Goal: Task Accomplishment & Management: Manage account settings

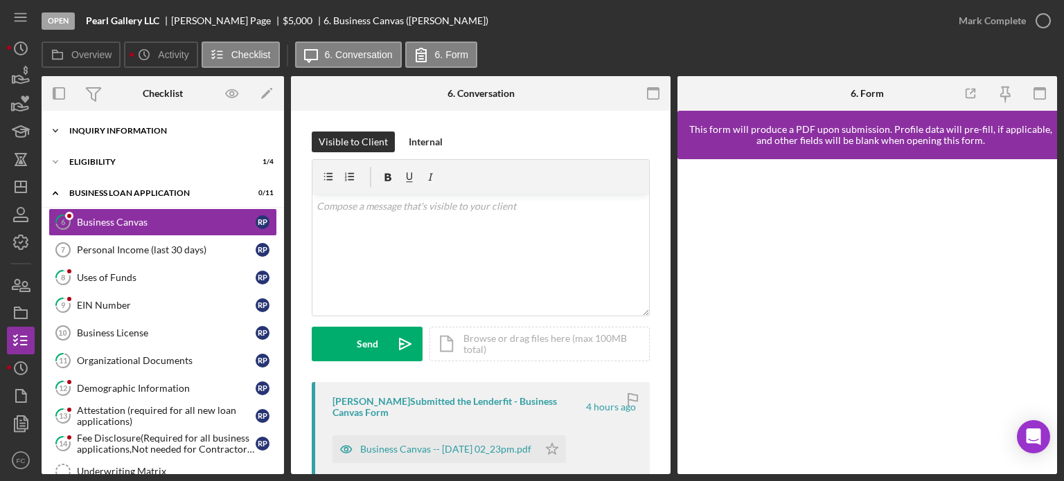
click at [126, 130] on div "INQUIRY INFORMATION" at bounding box center [167, 131] width 197 height 8
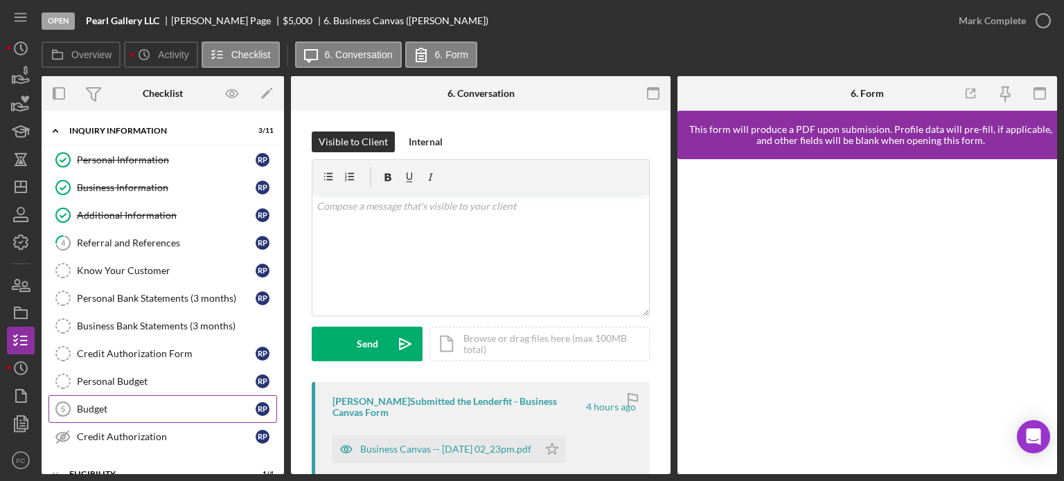
click at [124, 396] on link "Budget 5 Budget R P" at bounding box center [162, 410] width 229 height 28
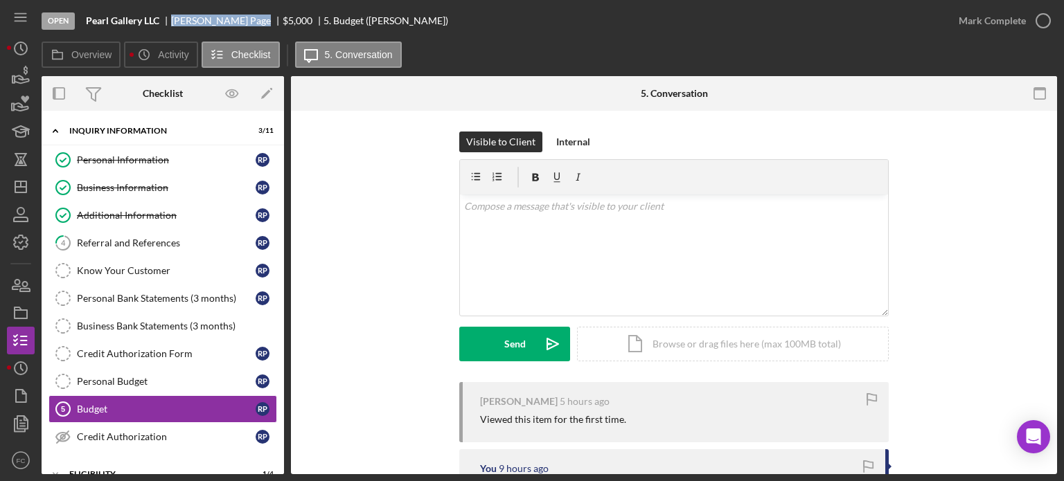
drag, startPoint x: 170, startPoint y: 19, endPoint x: 223, endPoint y: 21, distance: 53.4
click at [223, 21] on div "Pearl Gallery LLC Roland Page $5,000 $5,000 5. Budget (Roland P.)" at bounding box center [267, 20] width 362 height 11
copy div "Roland Page"
click at [1044, 20] on icon "button" at bounding box center [1043, 20] width 35 height 35
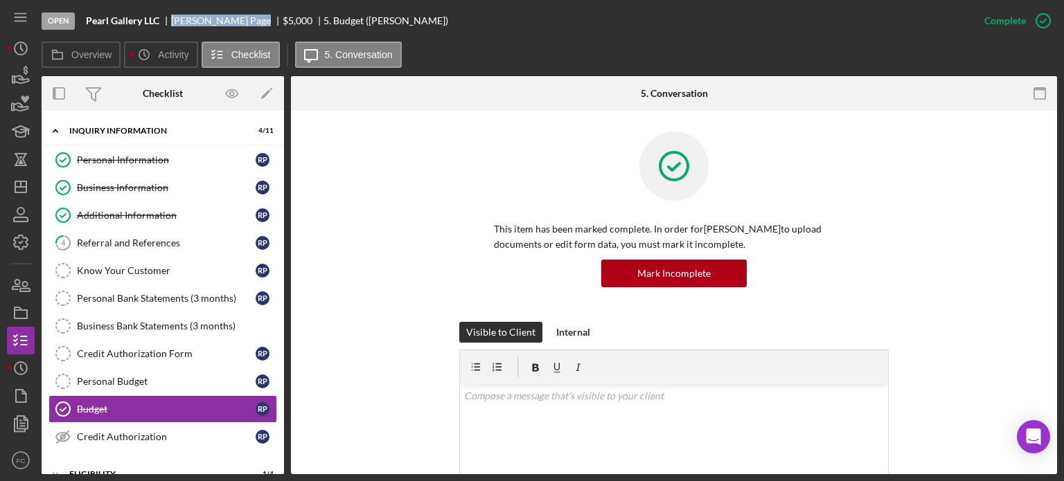
scroll to position [208, 0]
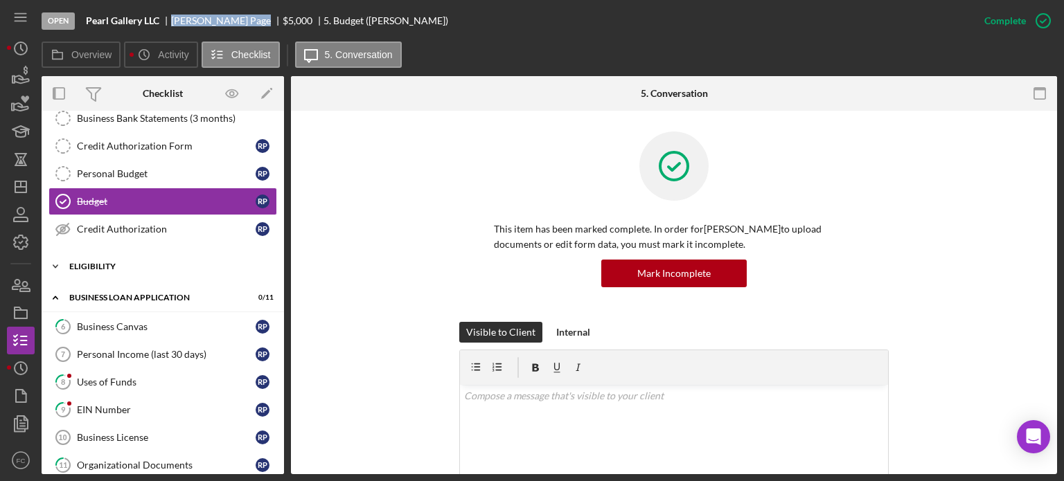
click at [123, 257] on div "Icon/Expander Eligibility 1 / 4" at bounding box center [163, 267] width 242 height 28
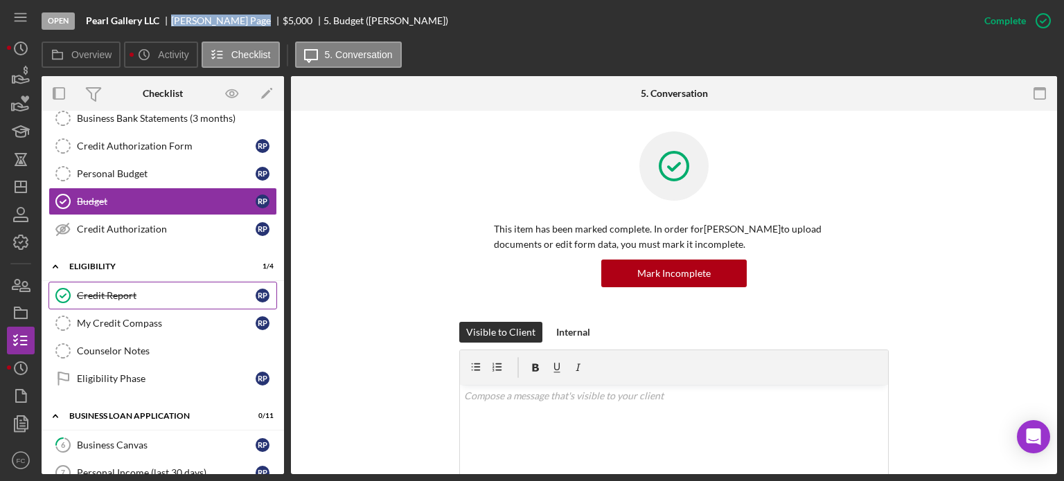
click at [130, 295] on div "Credit Report" at bounding box center [166, 295] width 179 height 11
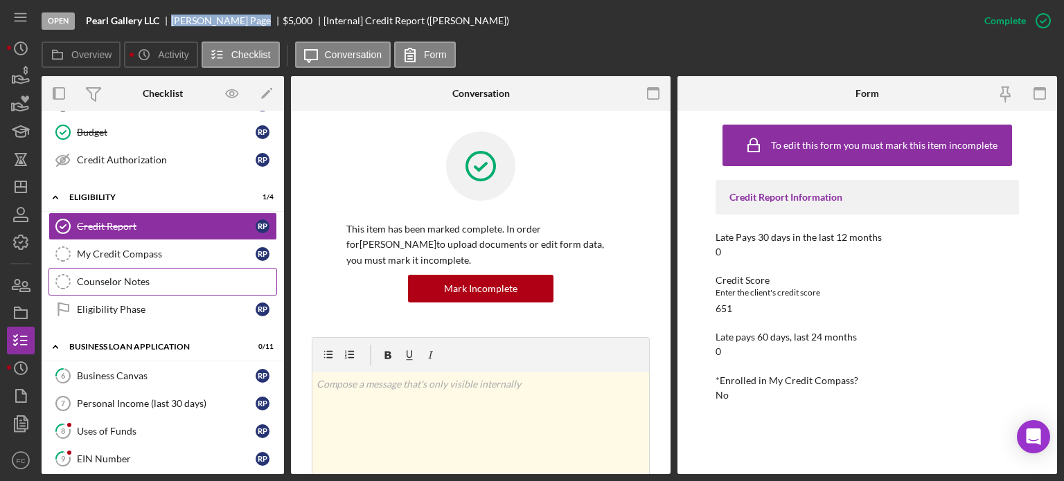
scroll to position [346, 0]
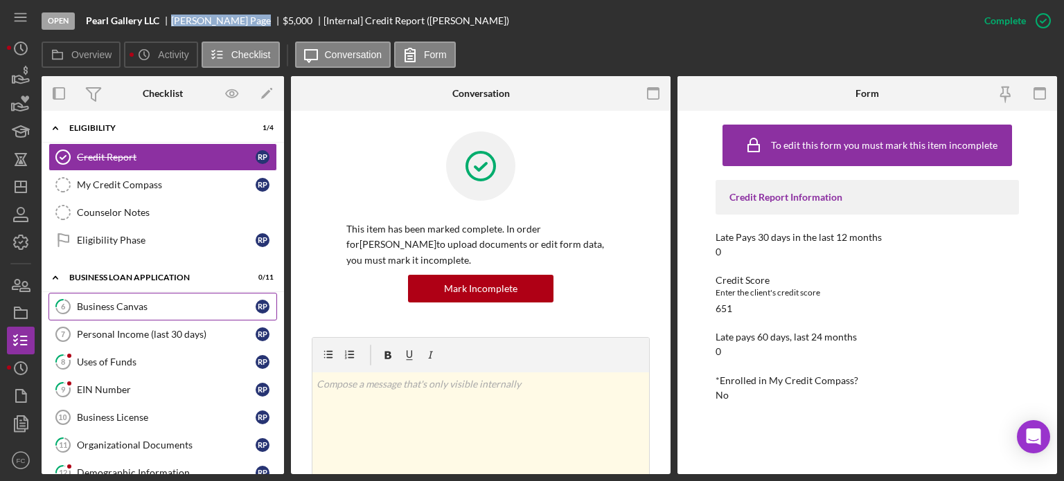
click at [111, 301] on div "Business Canvas" at bounding box center [166, 306] width 179 height 11
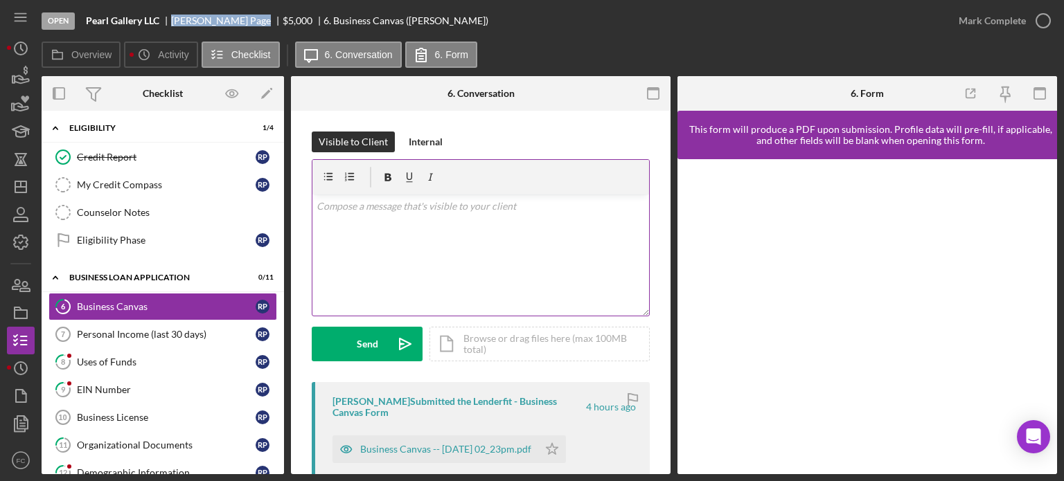
scroll to position [69, 0]
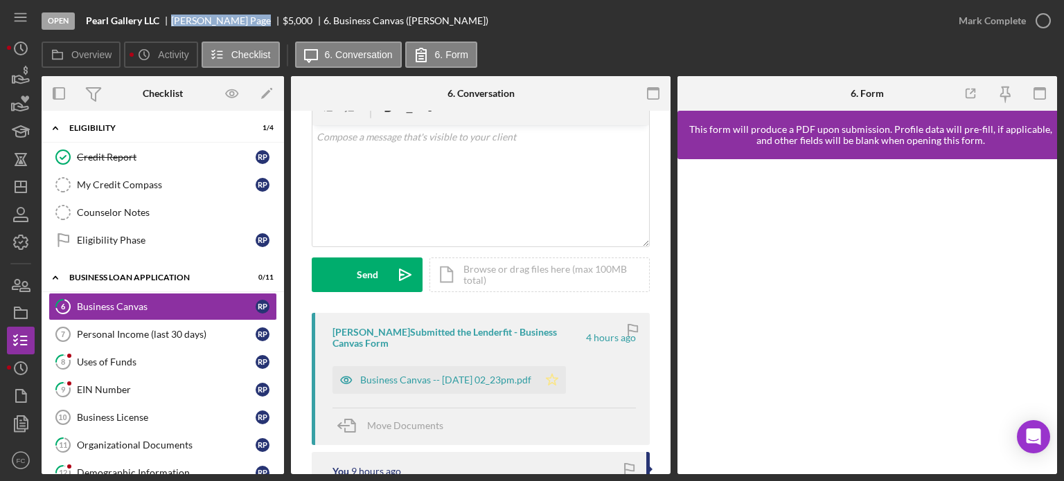
click at [558, 378] on polygon "button" at bounding box center [553, 379] width 12 height 11
click at [1044, 20] on icon "button" at bounding box center [1043, 20] width 35 height 35
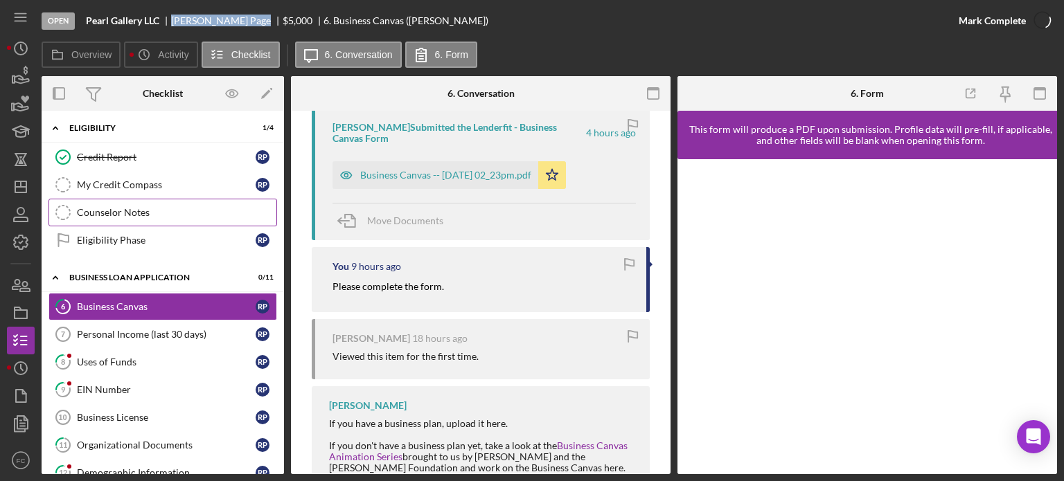
scroll to position [274, 0]
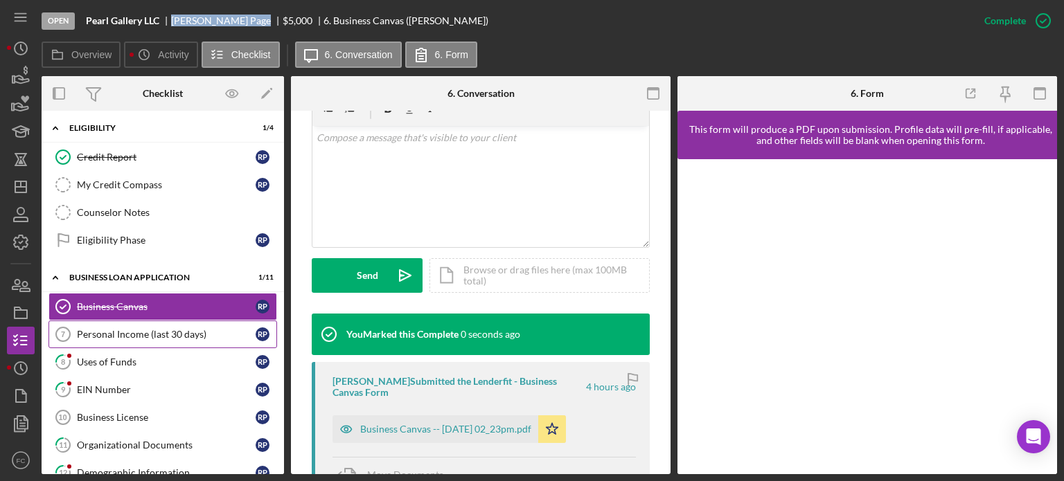
click at [85, 329] on div "Personal Income (last 30 days)" at bounding box center [166, 334] width 179 height 11
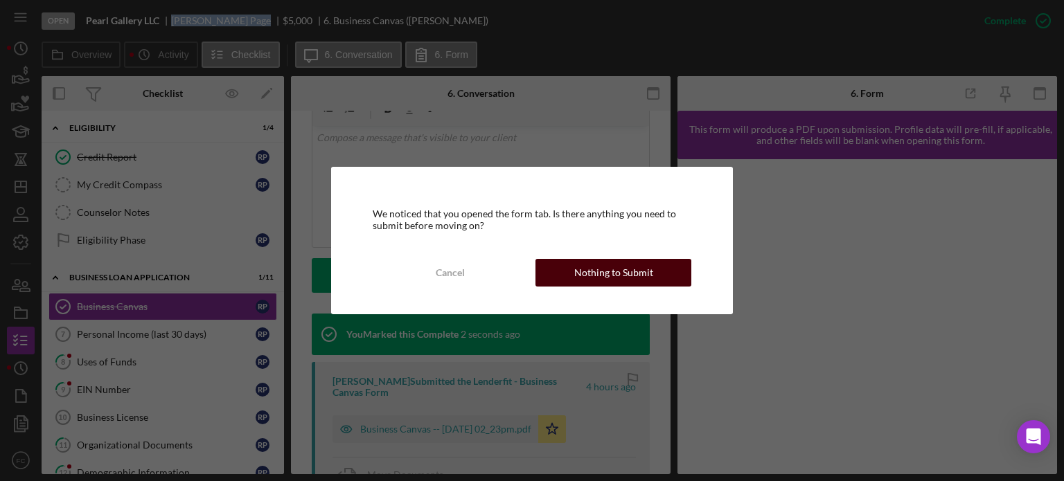
click at [648, 272] on div "Nothing to Submit" at bounding box center [613, 273] width 79 height 28
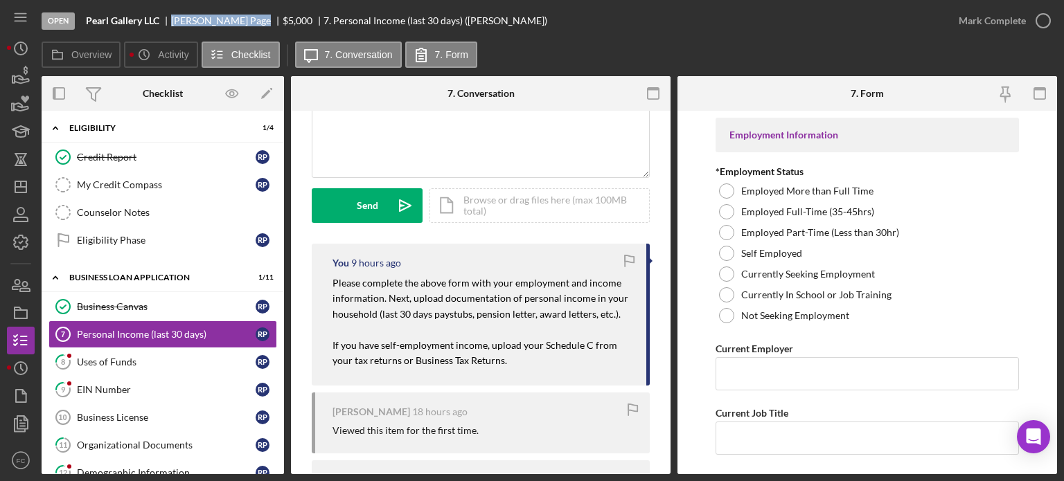
scroll to position [208, 0]
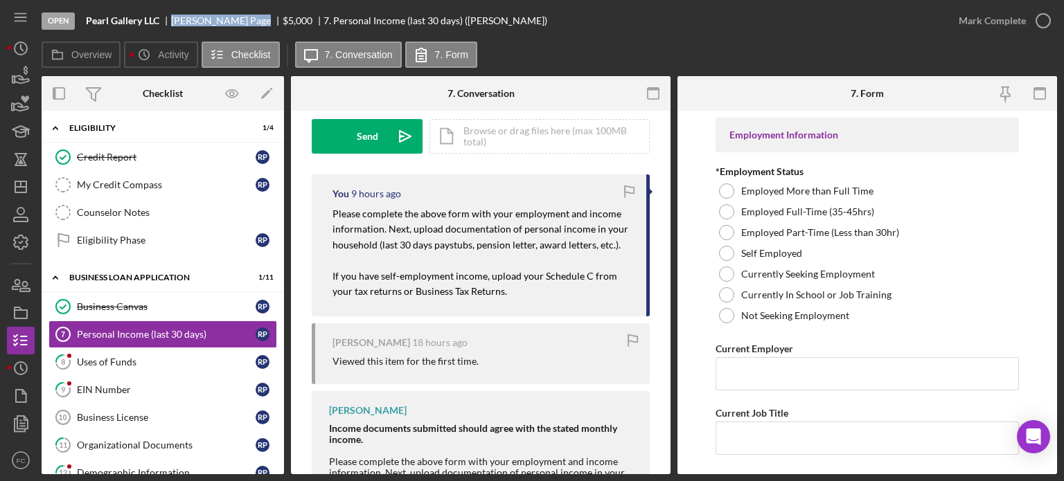
drag, startPoint x: 324, startPoint y: 209, endPoint x: 454, endPoint y: 258, distance: 139.0
click at [524, 293] on div "You 9 hours ago Please complete the above form with your employment and income …" at bounding box center [481, 246] width 338 height 142
copy div "Please complete the above form with your employment and income information. Nex…"
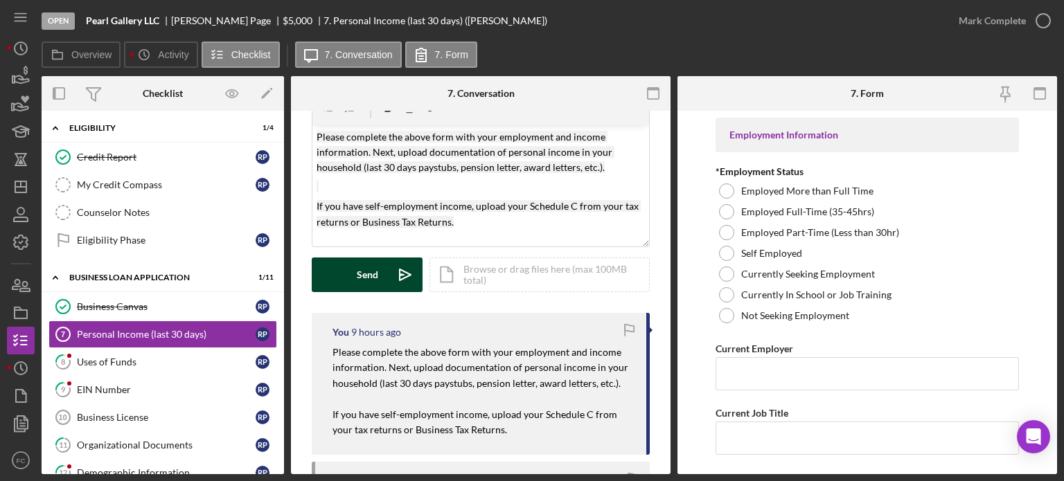
click at [326, 274] on button "Send Icon/icon-invite-send" at bounding box center [367, 275] width 111 height 35
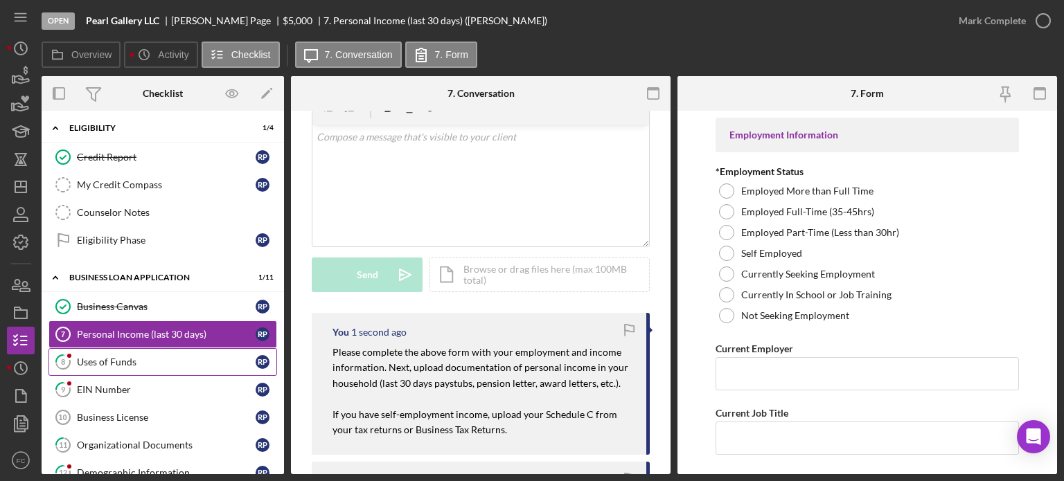
click at [129, 348] on link "8 Uses of Funds R P" at bounding box center [162, 362] width 229 height 28
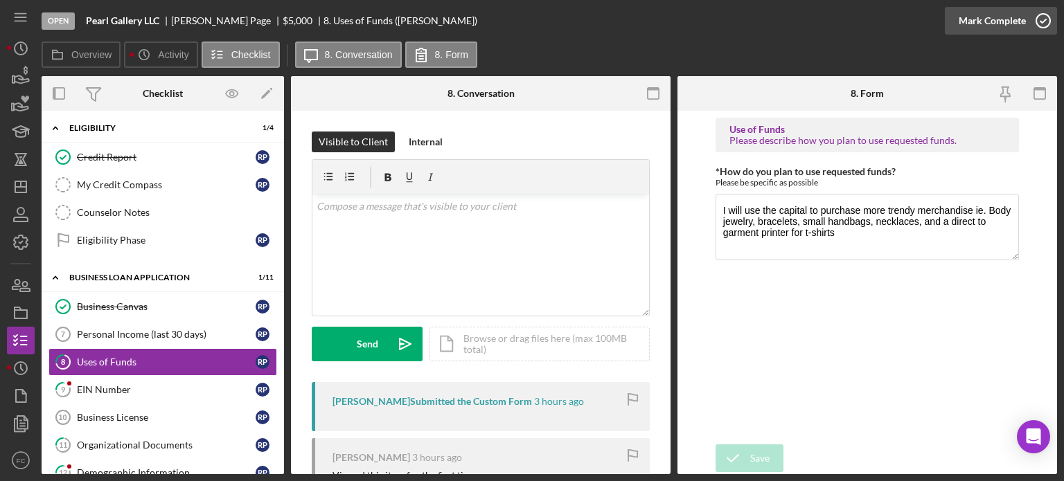
click at [1040, 21] on icon "button" at bounding box center [1043, 20] width 35 height 35
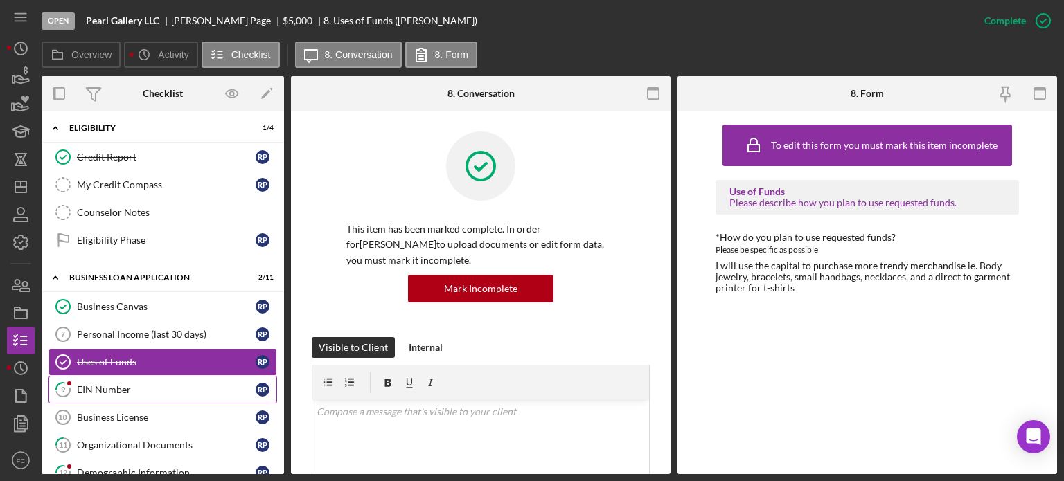
click at [86, 384] on div "EIN Number" at bounding box center [166, 389] width 179 height 11
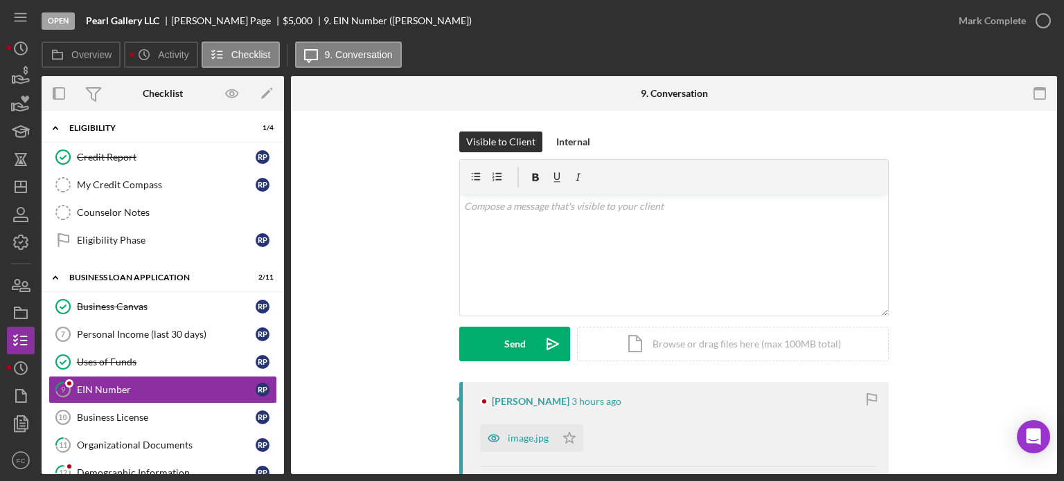
scroll to position [69, 0]
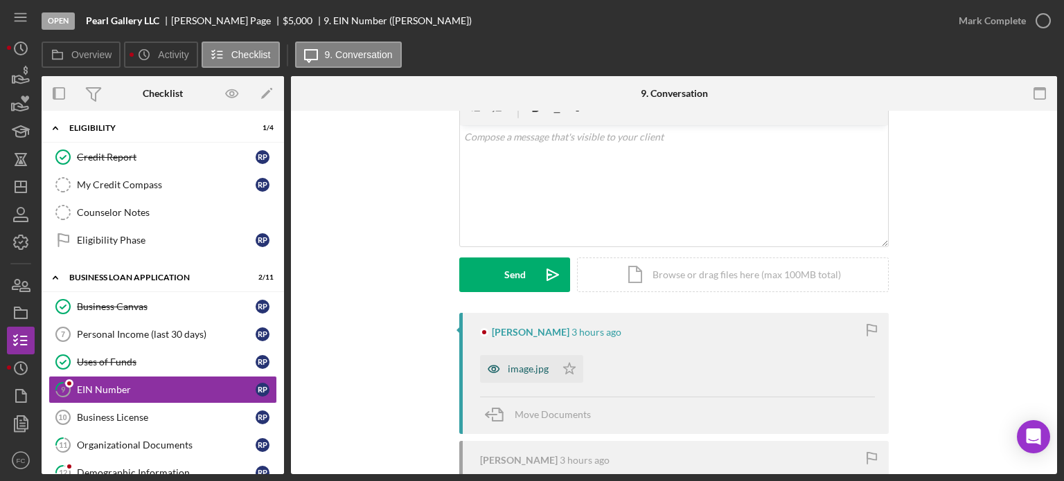
click at [518, 370] on div "image.jpg" at bounding box center [528, 369] width 41 height 11
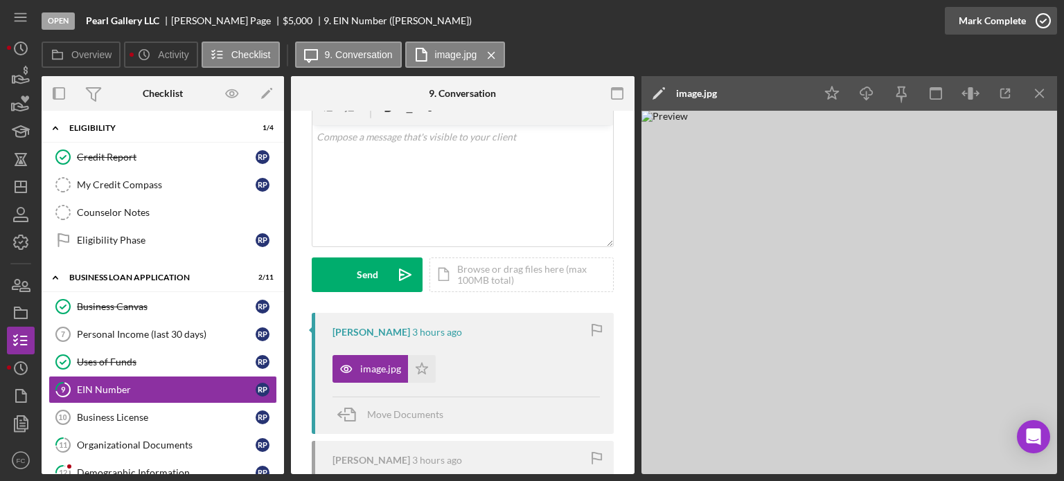
click at [1043, 17] on icon "button" at bounding box center [1043, 20] width 35 height 35
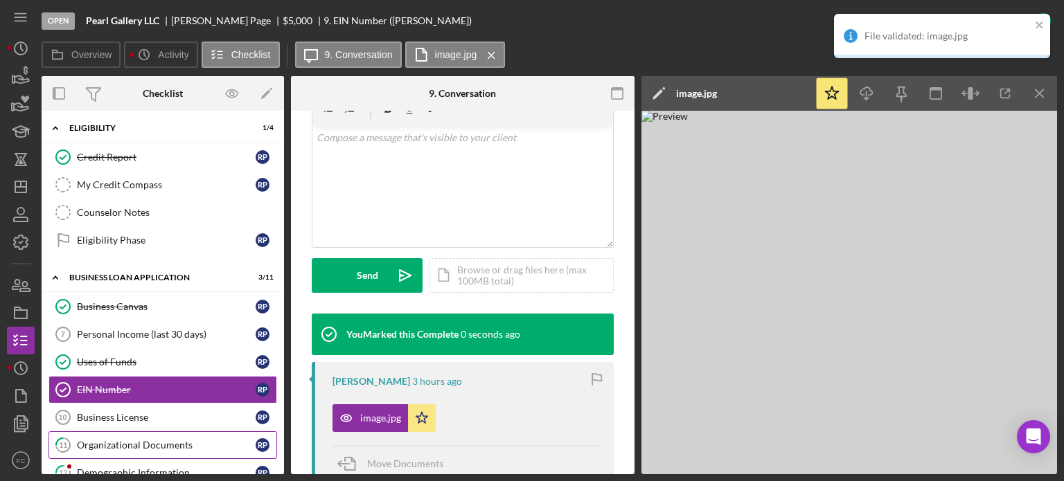
scroll to position [485, 0]
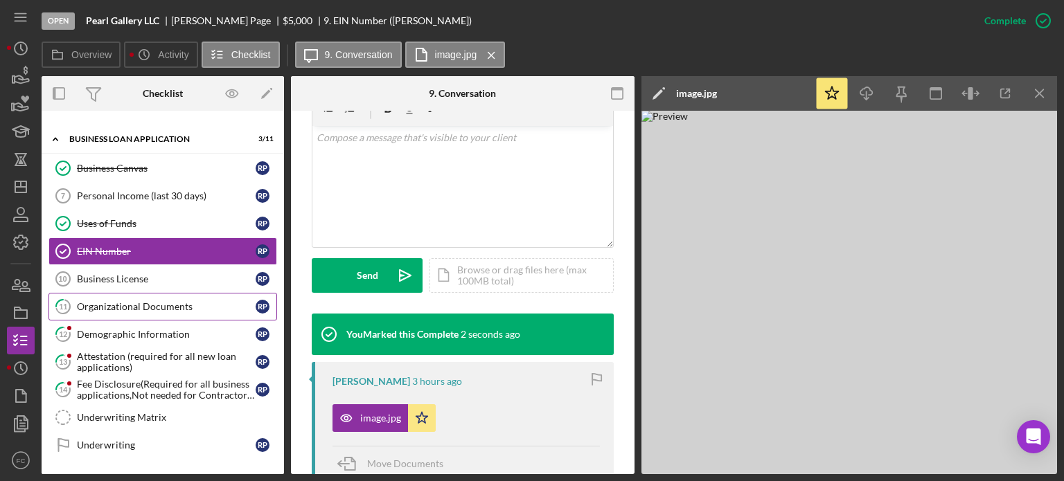
click at [121, 301] on div "Organizational Documents" at bounding box center [166, 306] width 179 height 11
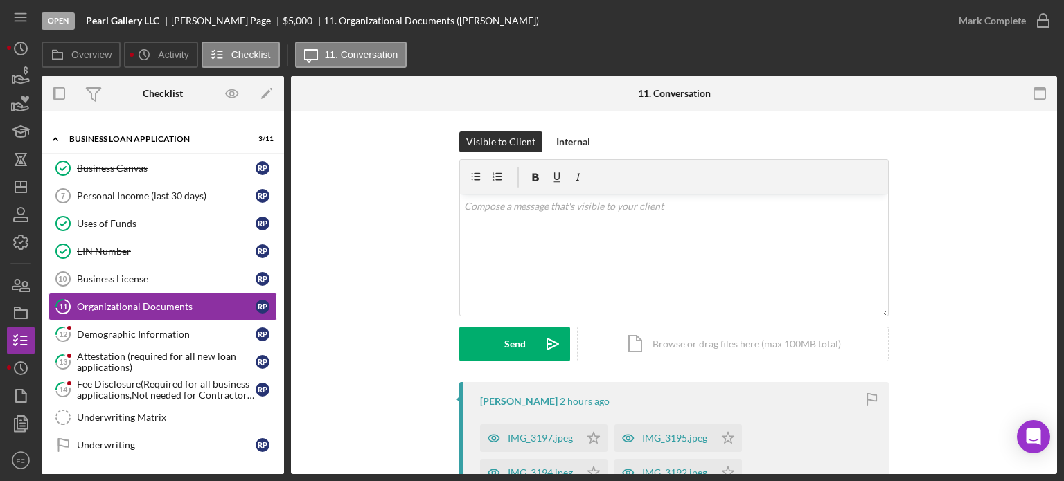
scroll to position [69, 0]
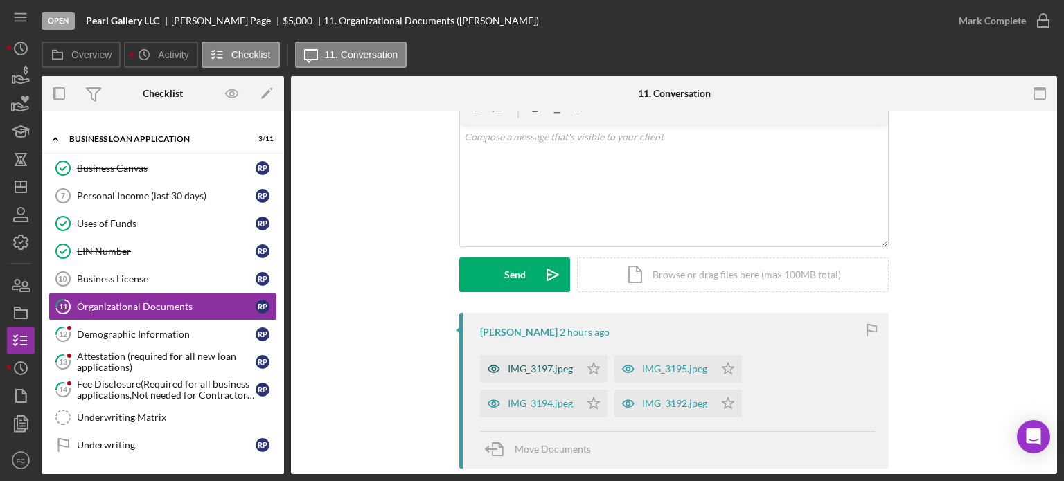
click at [515, 365] on div "IMG_3197.jpeg" at bounding box center [540, 369] width 65 height 11
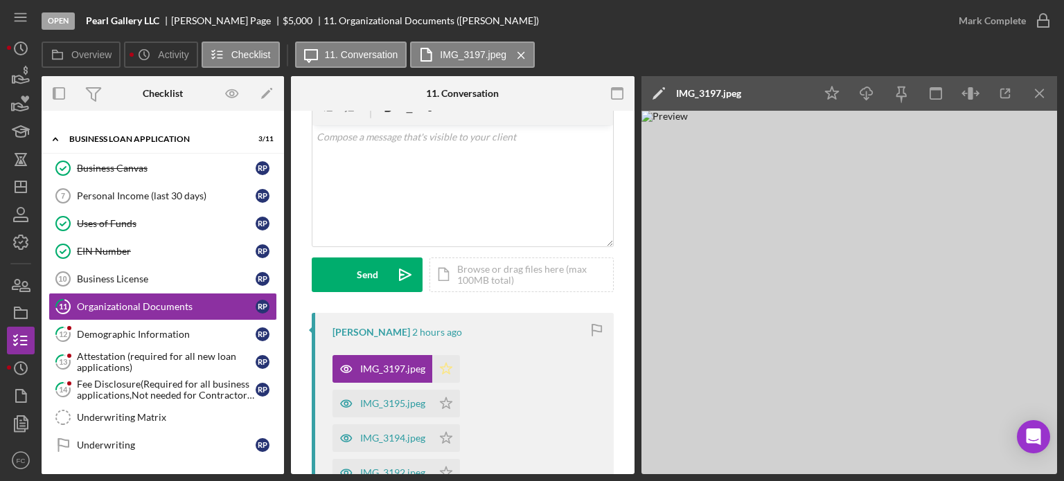
click at [446, 368] on icon "Icon/Star" at bounding box center [446, 369] width 28 height 28
click at [377, 407] on div "IMG_3195.jpeg" at bounding box center [392, 403] width 65 height 11
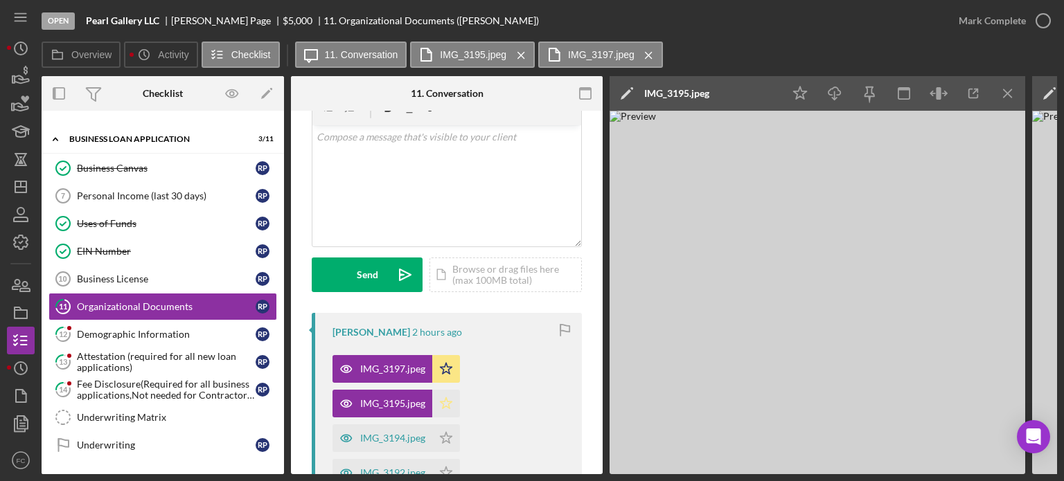
click at [445, 405] on icon "Icon/Star" at bounding box center [446, 404] width 28 height 28
click at [1007, 93] on line "button" at bounding box center [1008, 93] width 8 height 8
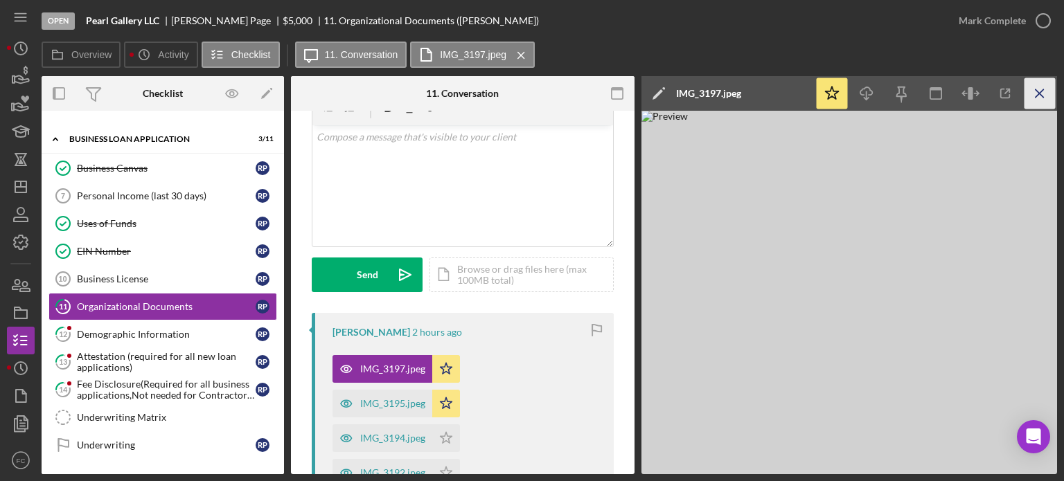
click at [1045, 96] on icon "Icon/Menu Close" at bounding box center [1040, 93] width 31 height 31
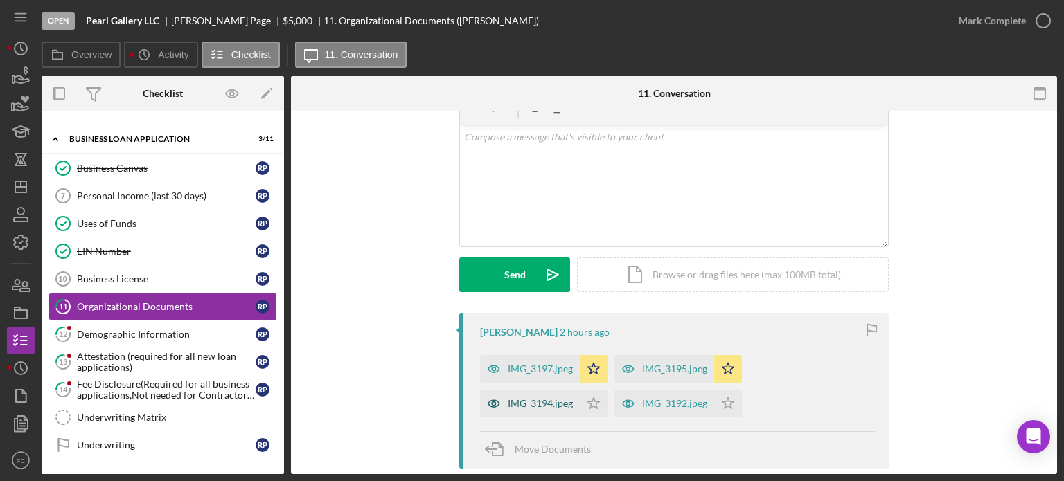
click at [522, 408] on div "IMG_3194.jpeg" at bounding box center [540, 403] width 65 height 11
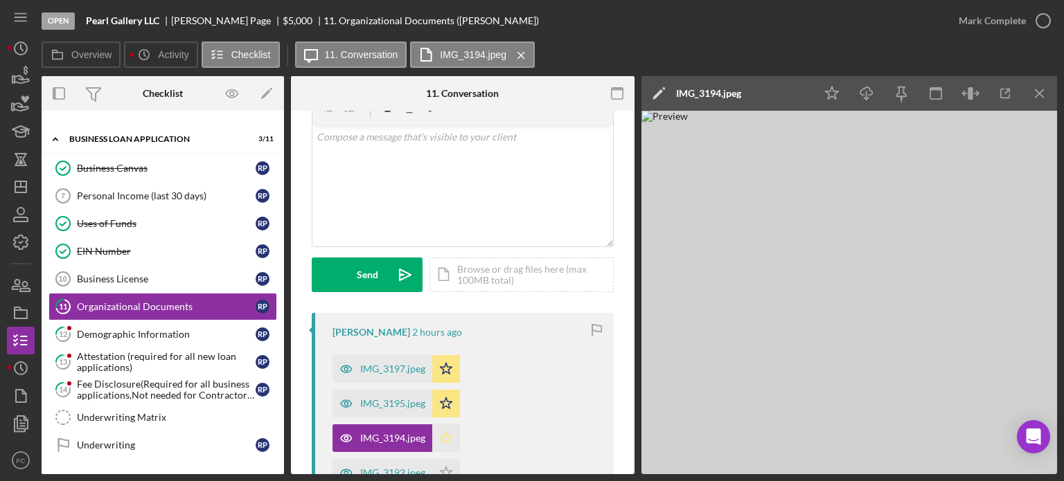
click at [450, 432] on icon "Icon/Star" at bounding box center [446, 439] width 28 height 28
click at [1039, 95] on icon "Icon/Menu Close" at bounding box center [1040, 93] width 31 height 31
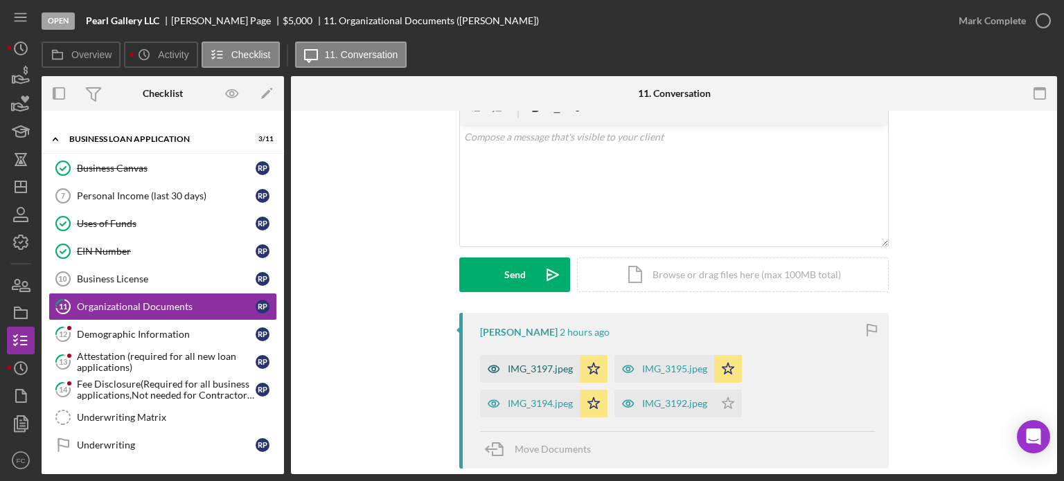
scroll to position [139, 0]
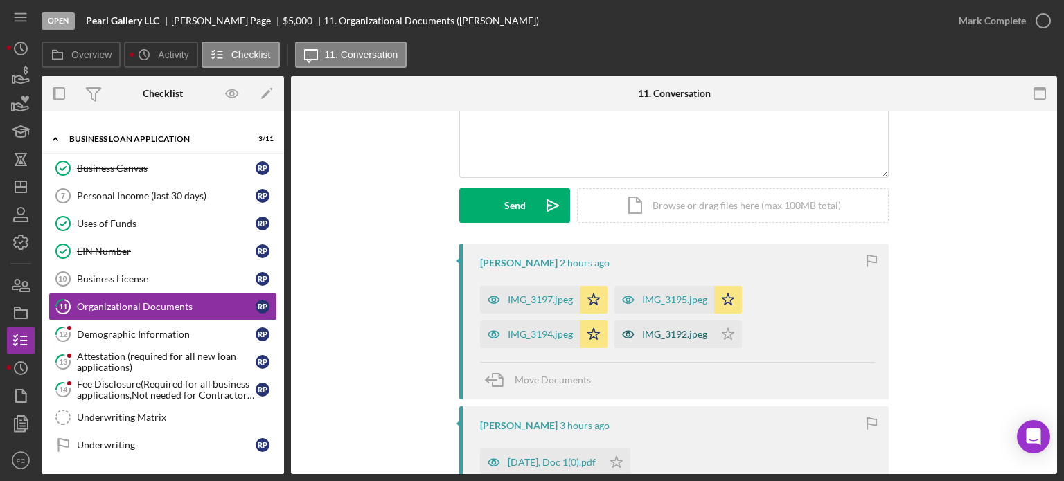
click at [658, 333] on div "IMG_3192.jpeg" at bounding box center [674, 334] width 65 height 11
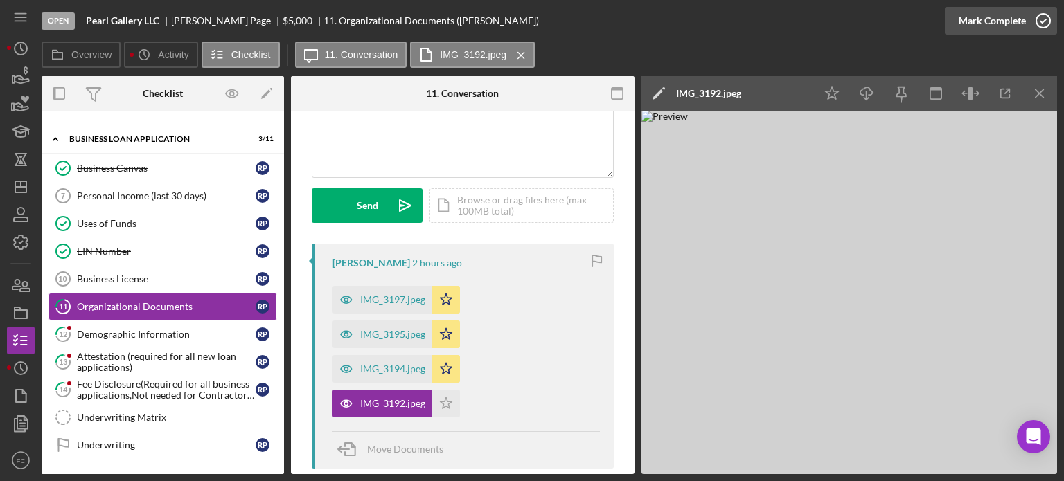
click at [1049, 19] on icon "button" at bounding box center [1043, 20] width 35 height 35
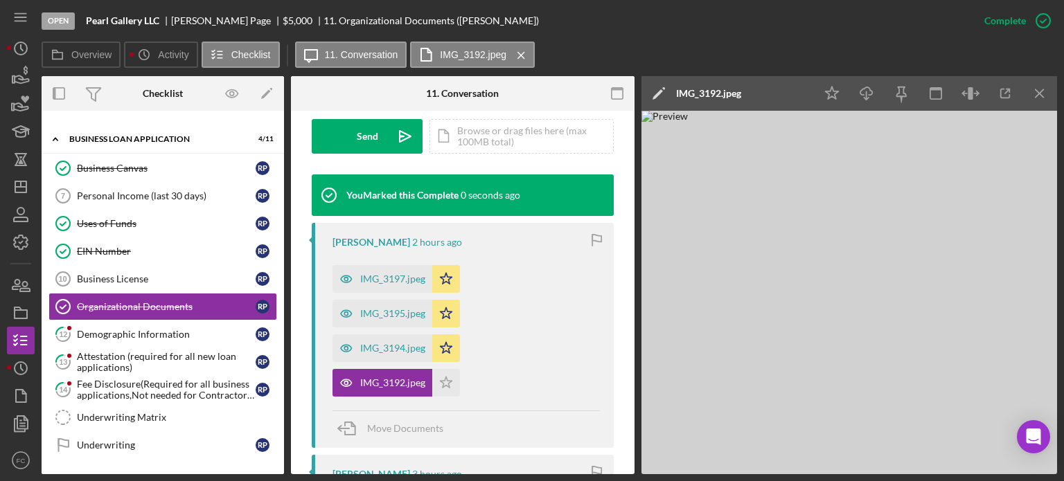
scroll to position [552, 0]
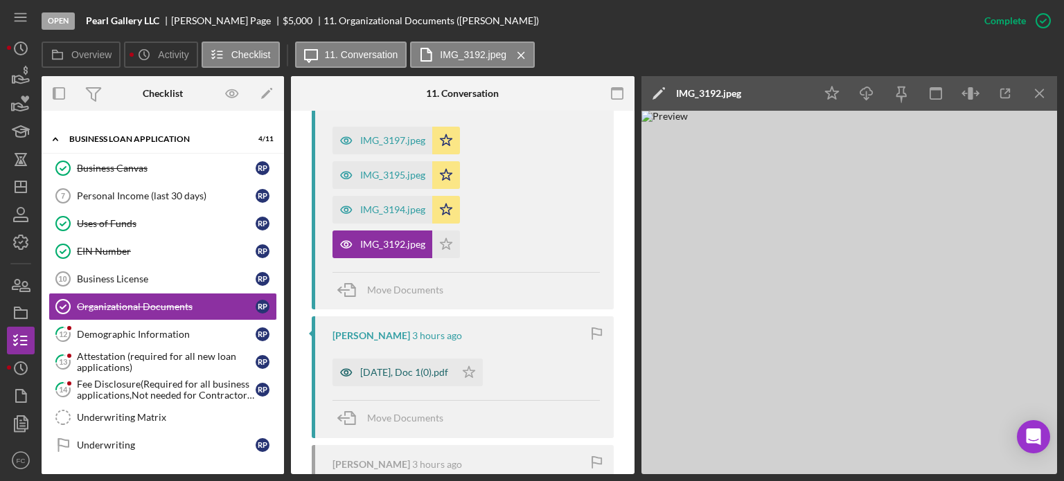
click at [380, 373] on div "[DATE], Doc 1(0).pdf" at bounding box center [404, 372] width 88 height 11
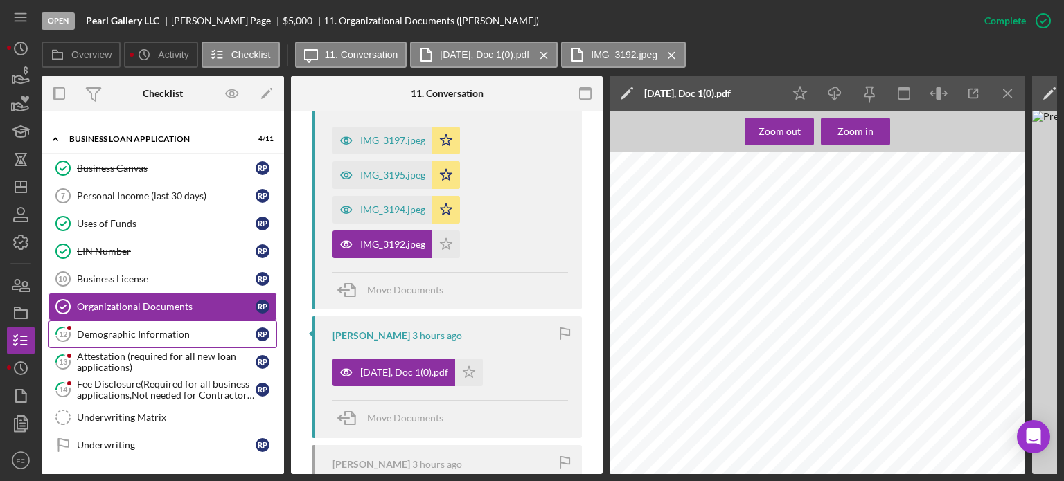
click at [98, 332] on div "Demographic Information" at bounding box center [166, 334] width 179 height 11
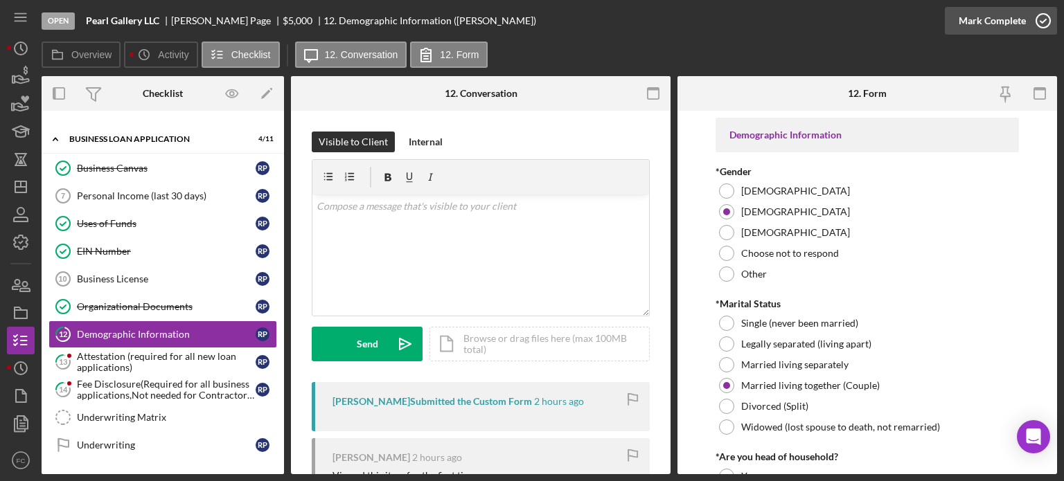
click at [1036, 14] on icon "button" at bounding box center [1043, 20] width 35 height 35
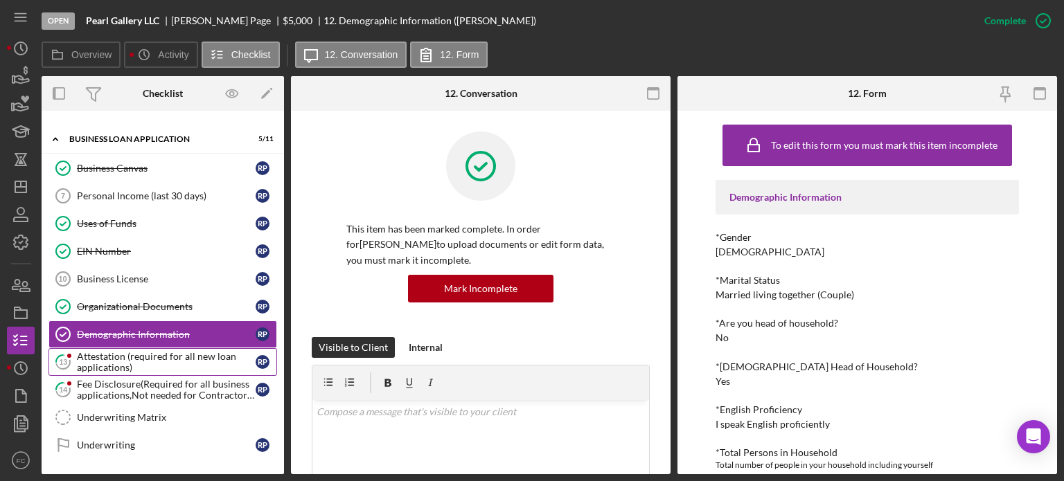
click at [101, 351] on div "Attestation (required for all new loan applications)" at bounding box center [166, 362] width 179 height 22
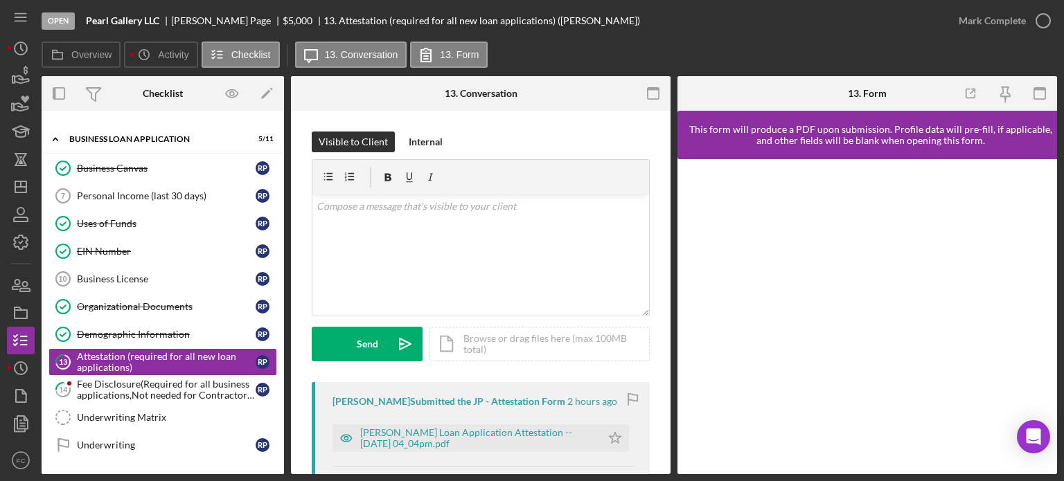
scroll to position [139, 0]
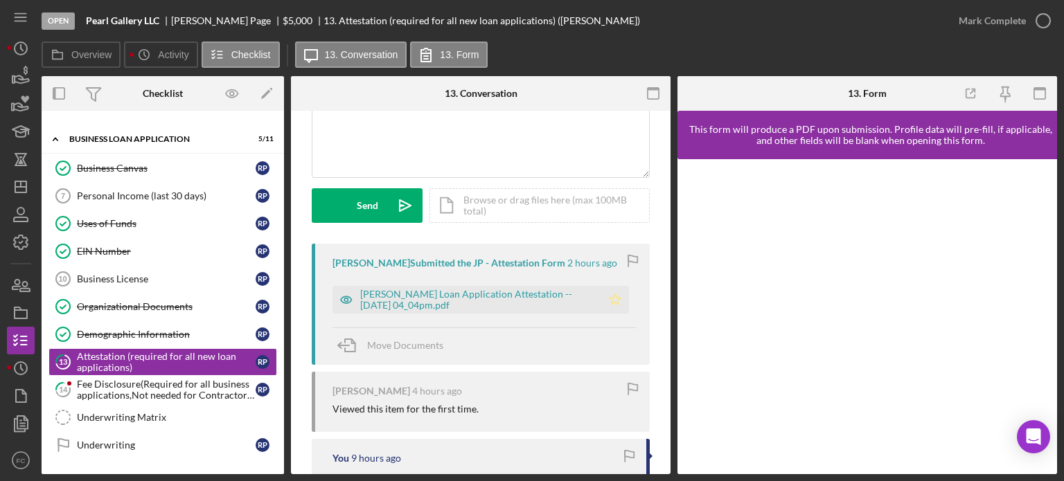
click at [610, 301] on icon "Icon/Star" at bounding box center [615, 300] width 28 height 28
click at [1044, 21] on icon "button" at bounding box center [1043, 20] width 35 height 35
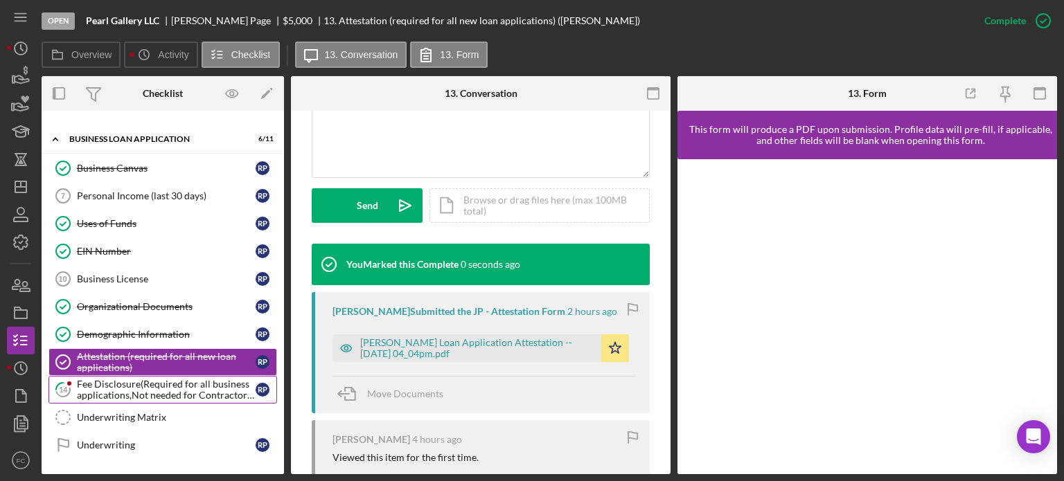
click at [87, 387] on div "Fee Disclosure(Required for all business applications,Not needed for Contractor…" at bounding box center [166, 390] width 179 height 22
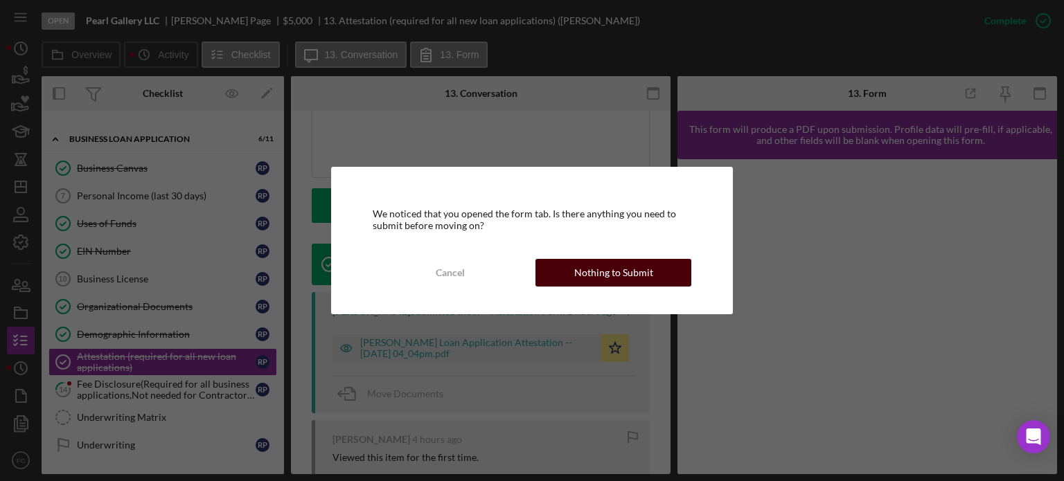
click at [581, 271] on div "Nothing to Submit" at bounding box center [613, 273] width 79 height 28
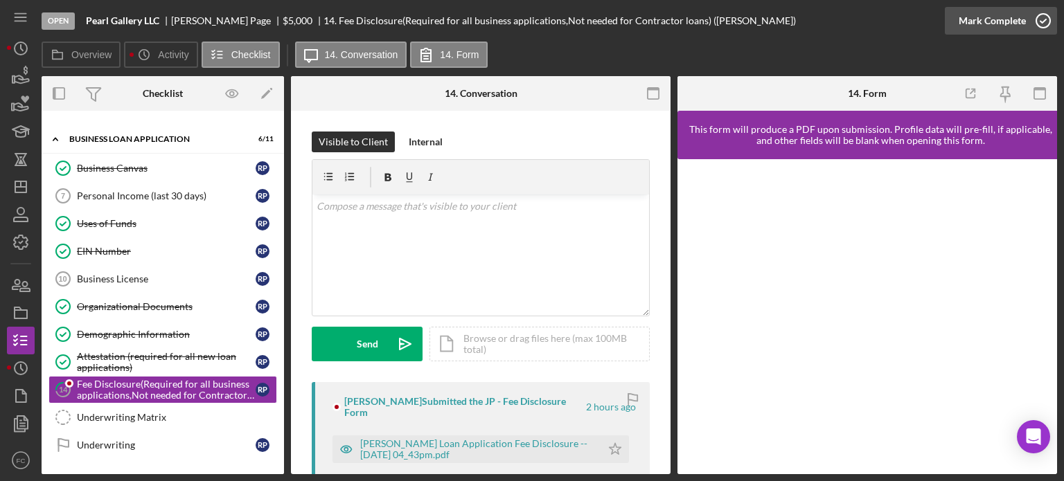
click at [1039, 15] on circle "button" at bounding box center [1043, 21] width 14 height 14
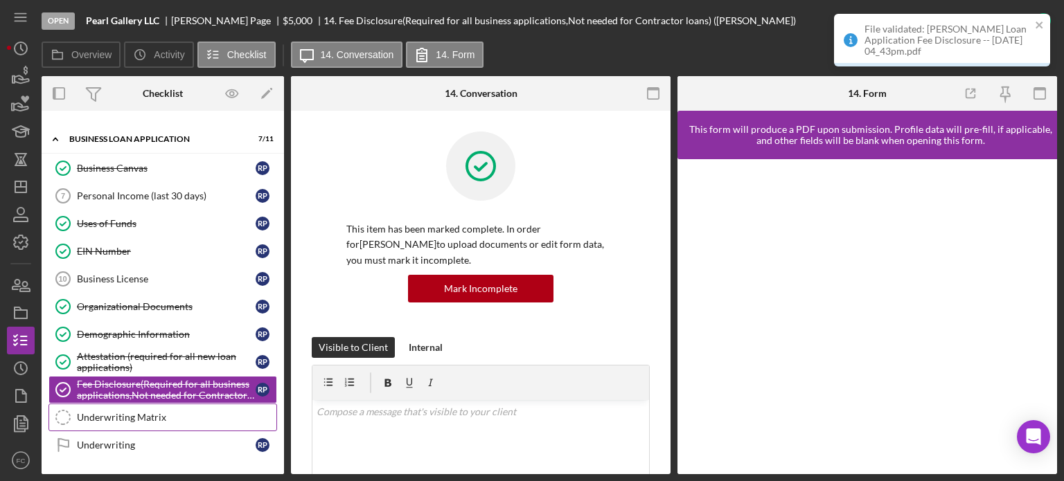
click at [86, 412] on div "Underwriting Matrix" at bounding box center [177, 417] width 200 height 11
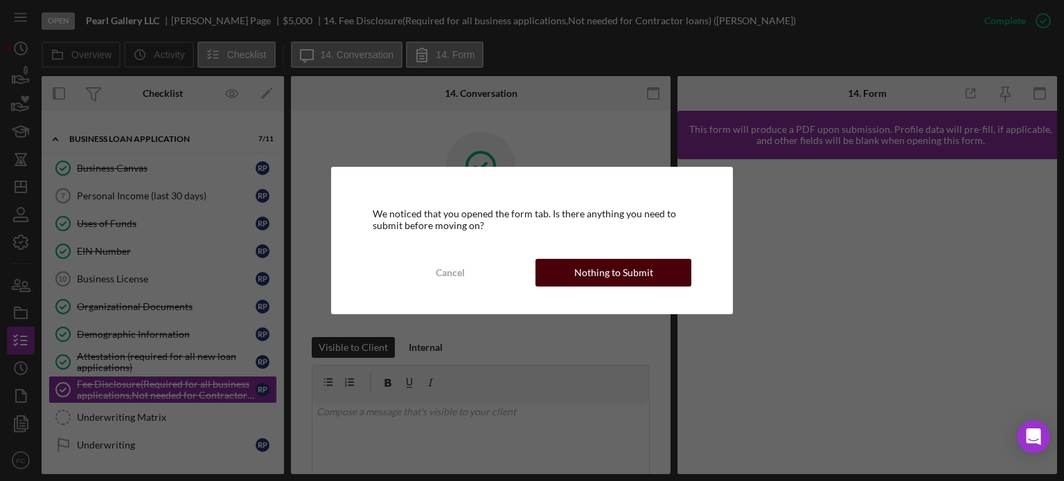
click at [617, 267] on div "Nothing to Submit" at bounding box center [613, 273] width 79 height 28
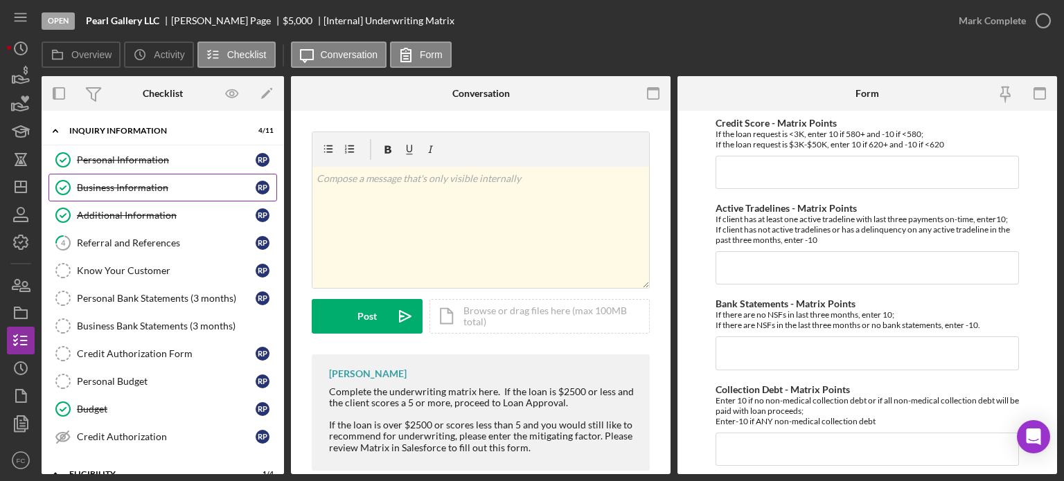
click at [94, 188] on div "Business Information" at bounding box center [166, 187] width 179 height 11
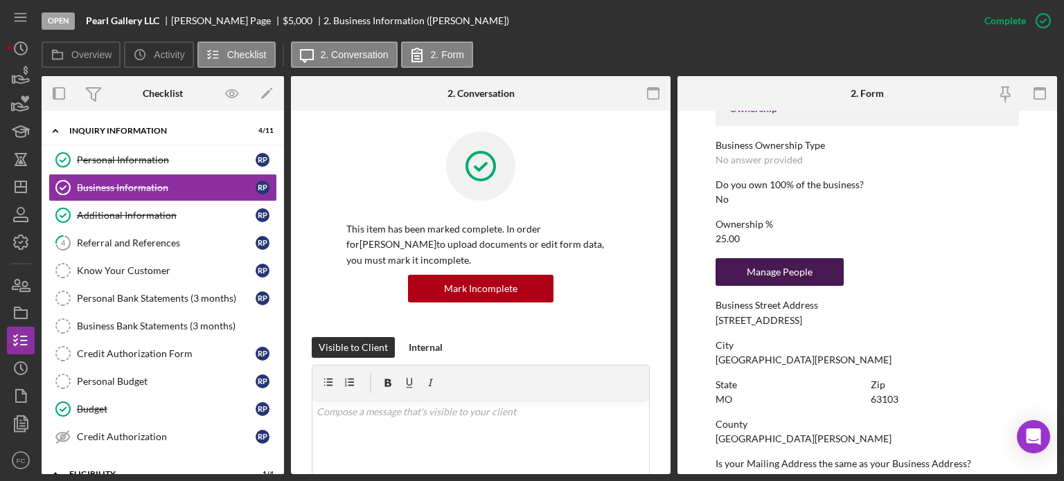
scroll to position [554, 0]
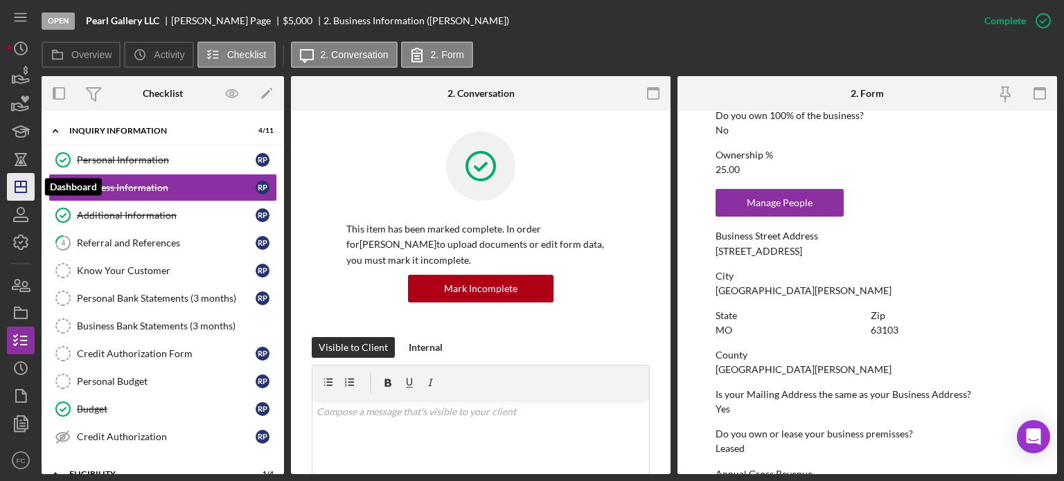
click at [27, 176] on icon "Icon/Dashboard" at bounding box center [20, 187] width 35 height 35
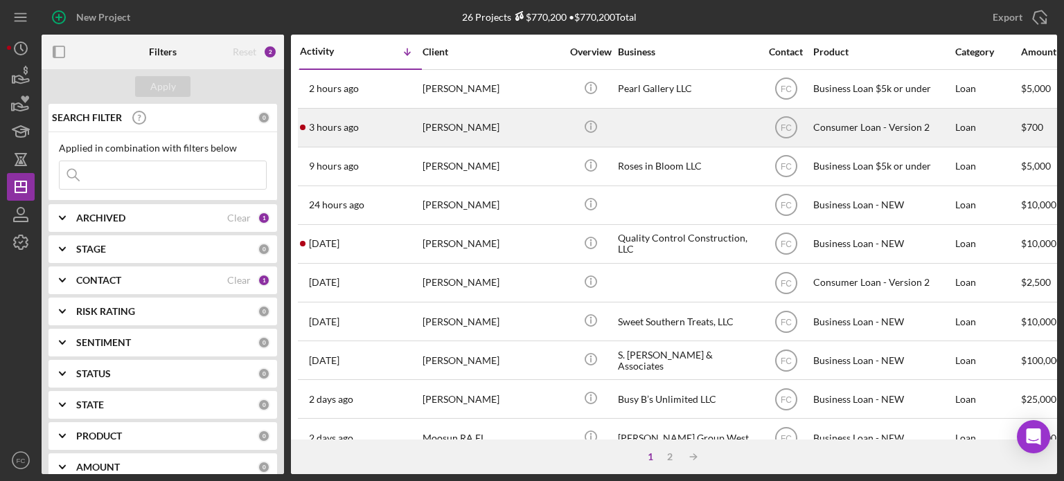
click at [390, 133] on div "3 hours ago Madisyn Benford" at bounding box center [360, 127] width 121 height 37
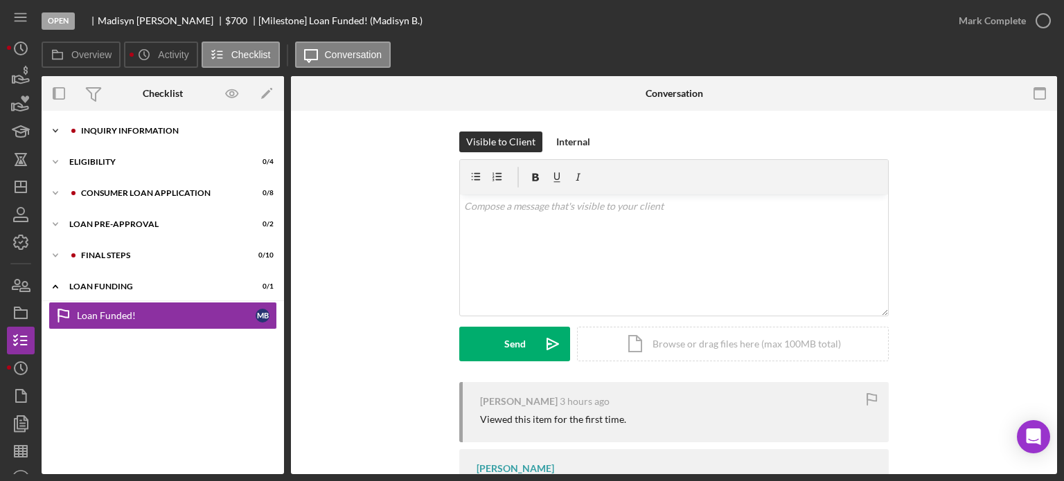
click at [121, 135] on div "Icon/Expander Inquiry Information 0 / 8" at bounding box center [163, 131] width 242 height 28
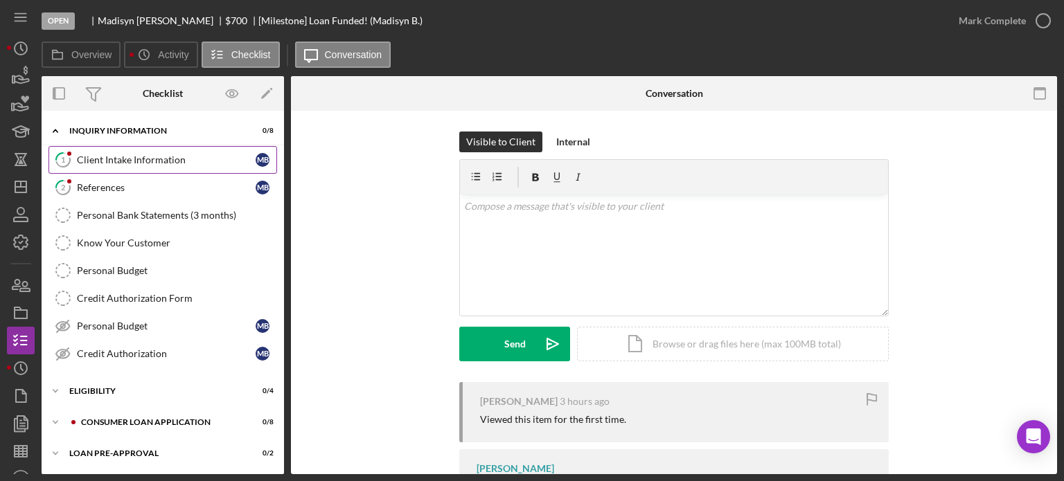
click at [117, 159] on div "Client Intake Information" at bounding box center [166, 159] width 179 height 11
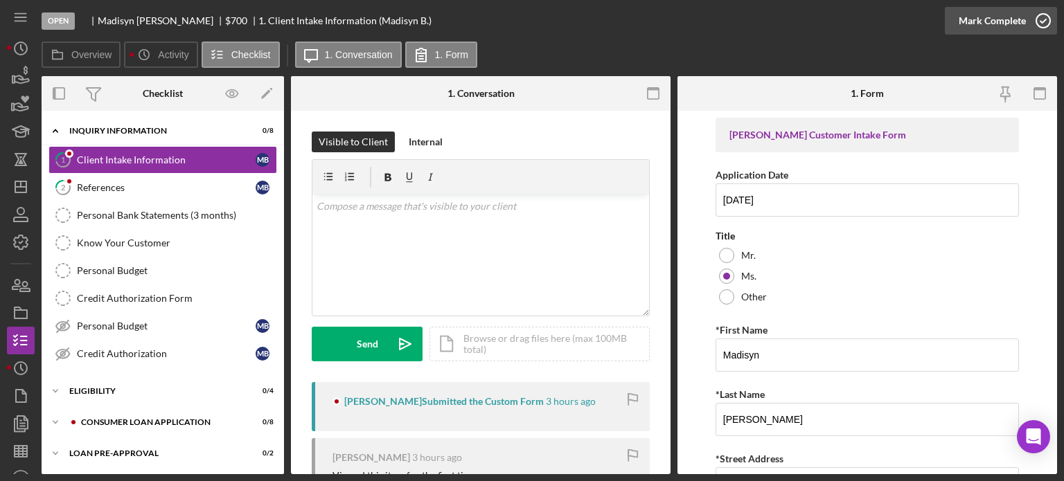
click at [1043, 16] on icon "button" at bounding box center [1043, 20] width 35 height 35
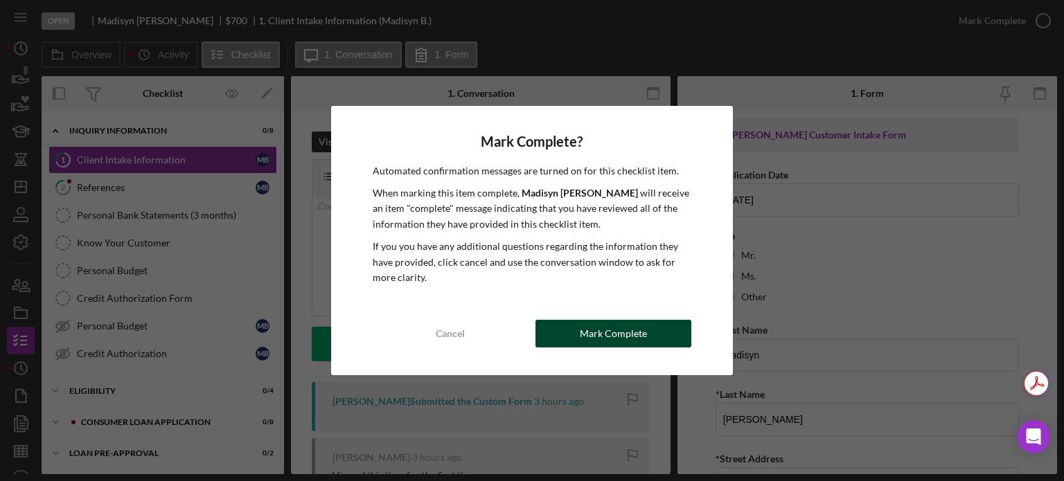
click at [568, 335] on button "Mark Complete" at bounding box center [613, 334] width 156 height 28
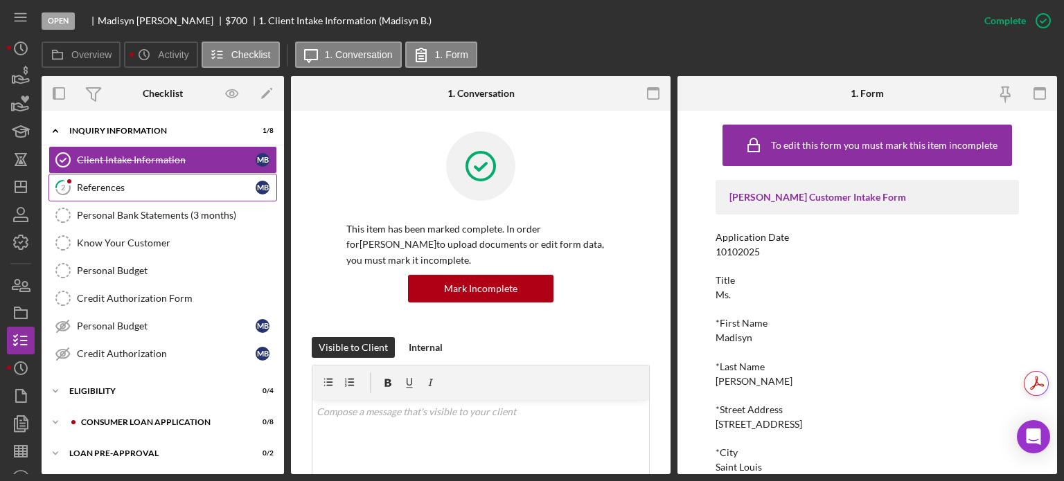
click at [123, 186] on div "References" at bounding box center [166, 187] width 179 height 11
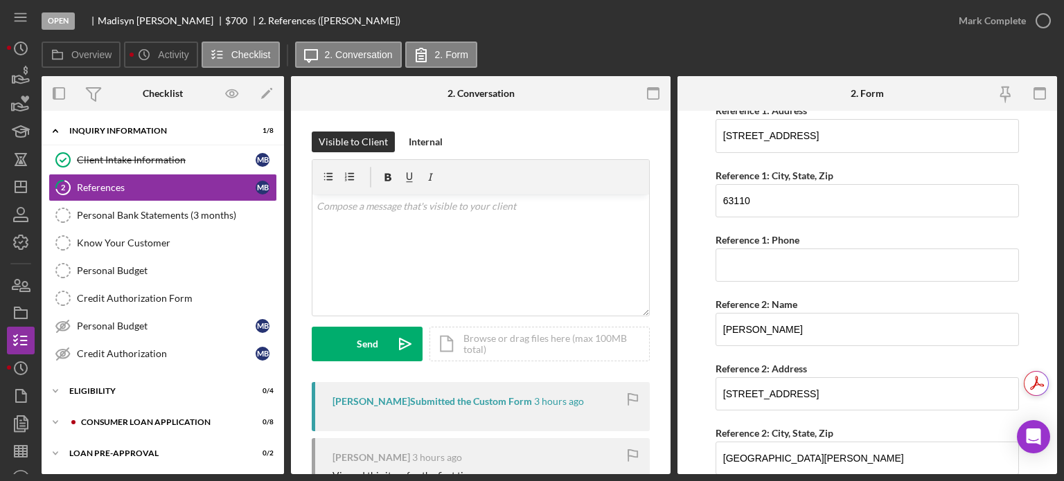
scroll to position [208, 0]
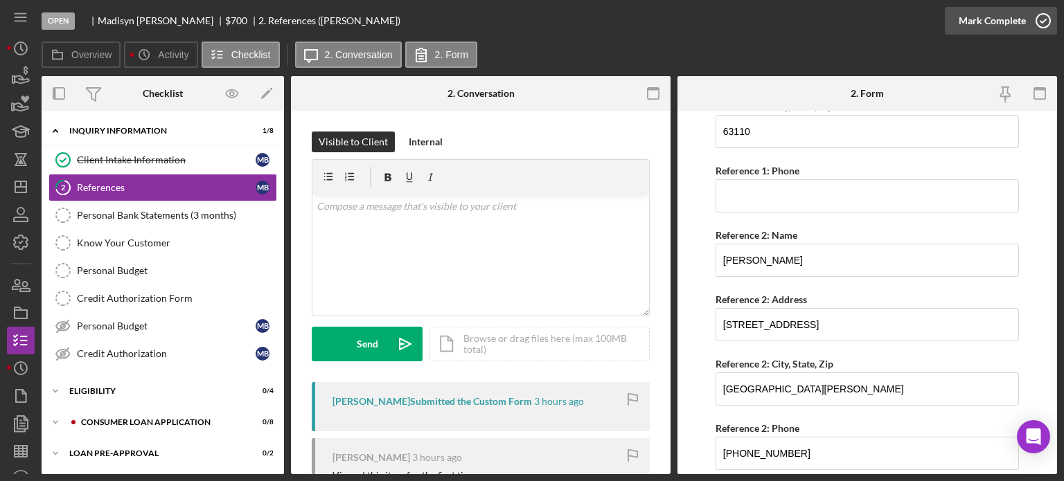
click at [1045, 18] on icon "button" at bounding box center [1043, 20] width 35 height 35
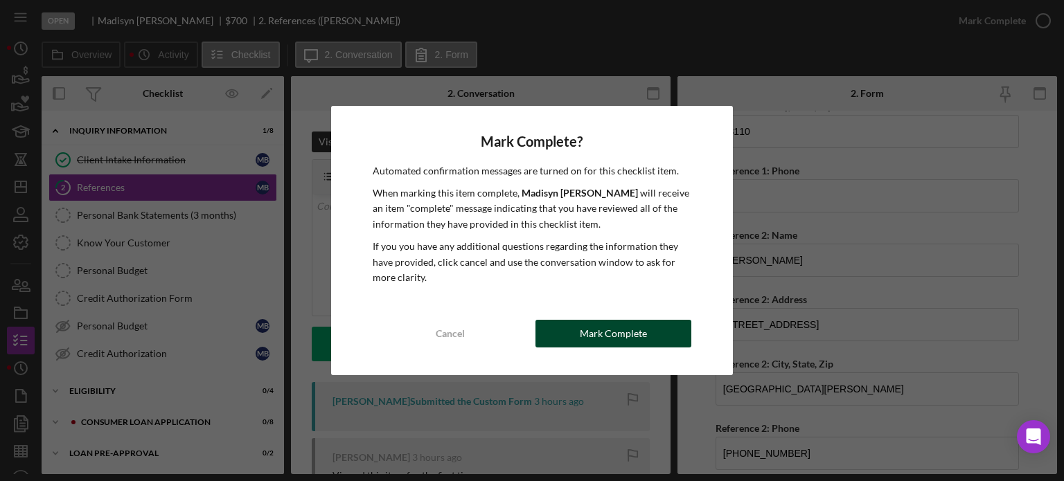
click at [599, 336] on div "Mark Complete" at bounding box center [613, 334] width 67 height 28
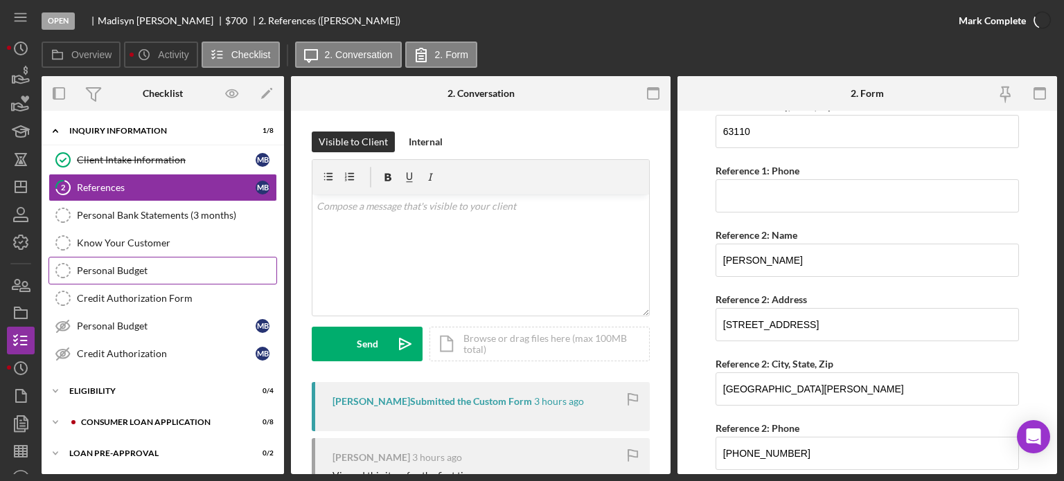
scroll to position [0, 0]
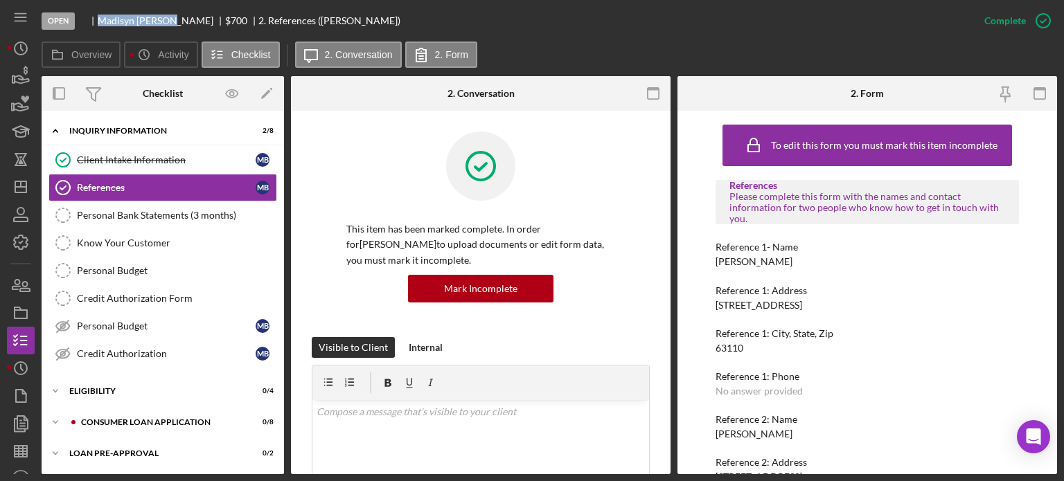
drag, startPoint x: 97, startPoint y: 15, endPoint x: 175, endPoint y: 19, distance: 77.7
click at [175, 19] on div "Madisyn Benford $700 $700 2. References (Madisyn B.)" at bounding box center [243, 20] width 315 height 11
copy div "Madisyn Benford"
click at [90, 324] on div "Personal Budget" at bounding box center [166, 326] width 179 height 11
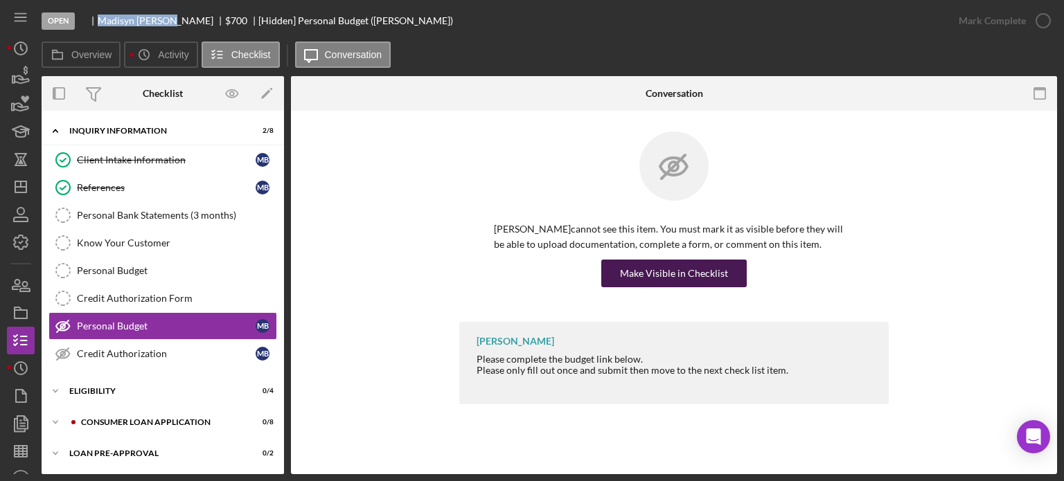
click at [637, 271] on div "Make Visible in Checklist" at bounding box center [674, 274] width 108 height 28
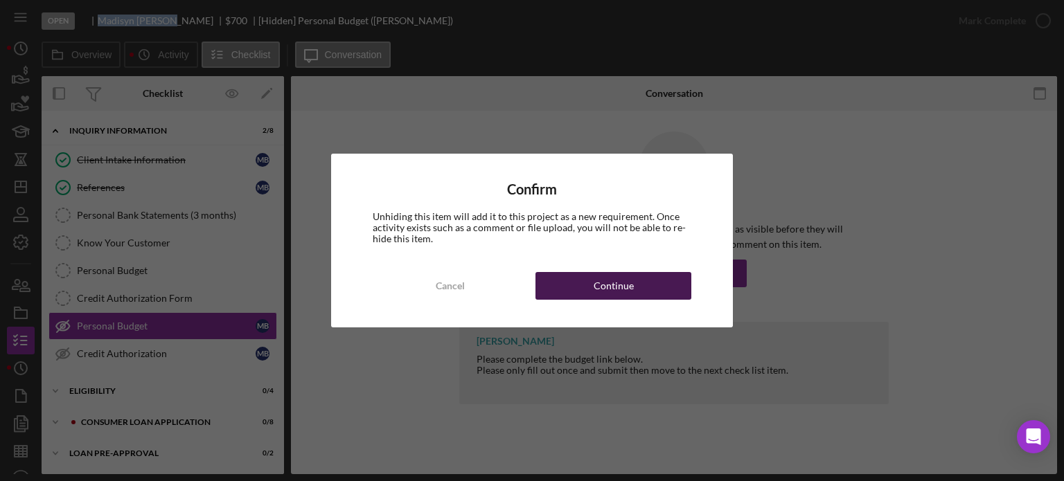
click at [559, 283] on button "Continue" at bounding box center [613, 286] width 156 height 28
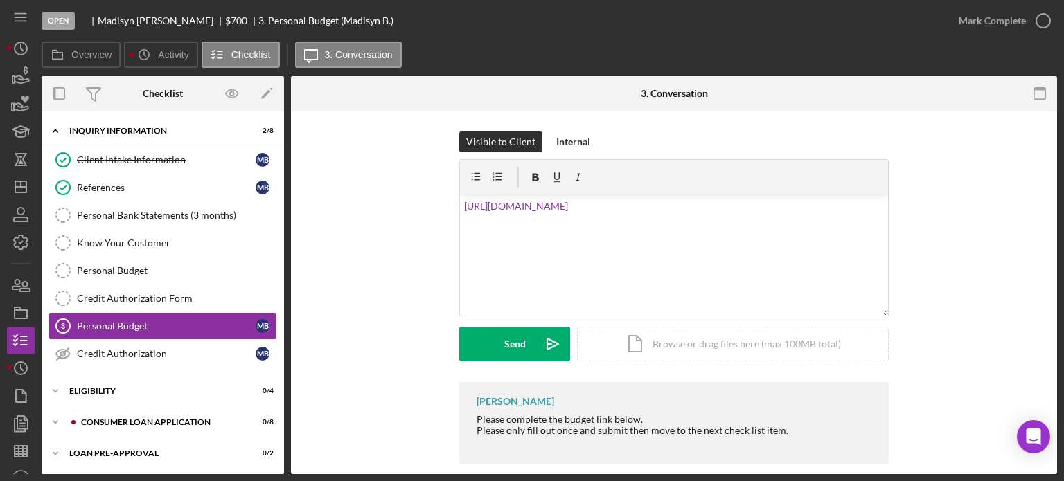
drag, startPoint x: 469, startPoint y: 414, endPoint x: 641, endPoint y: 418, distance: 172.6
click at [642, 418] on div "Franchot Cunningham Please complete the budget link below. Please only fill out…" at bounding box center [673, 423] width 429 height 82
copy div "Please complete the budget link below."
click at [464, 206] on link "https://justinepetersen.tfaforms.net/21?serviceID=a1gPC00000ANL4Q" at bounding box center [516, 206] width 104 height 12
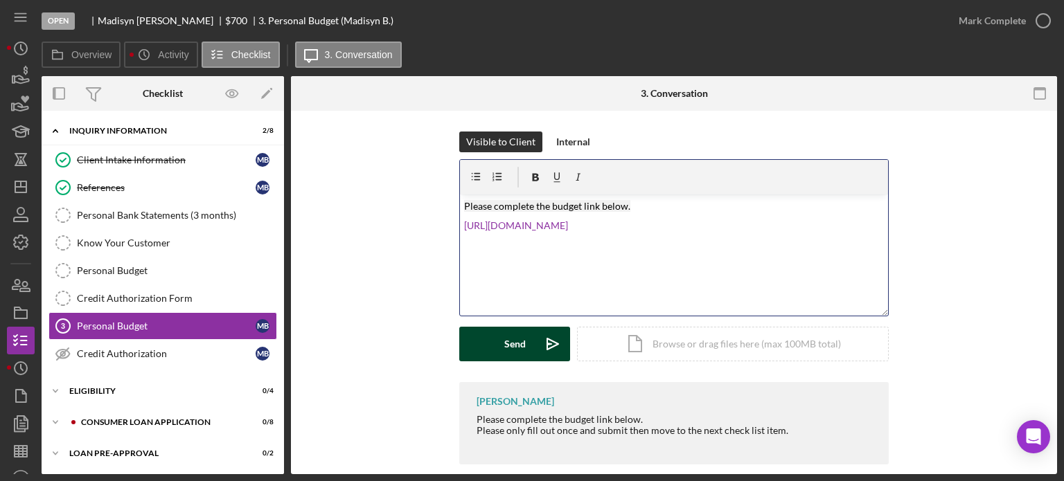
click at [505, 345] on div "Send" at bounding box center [514, 344] width 21 height 35
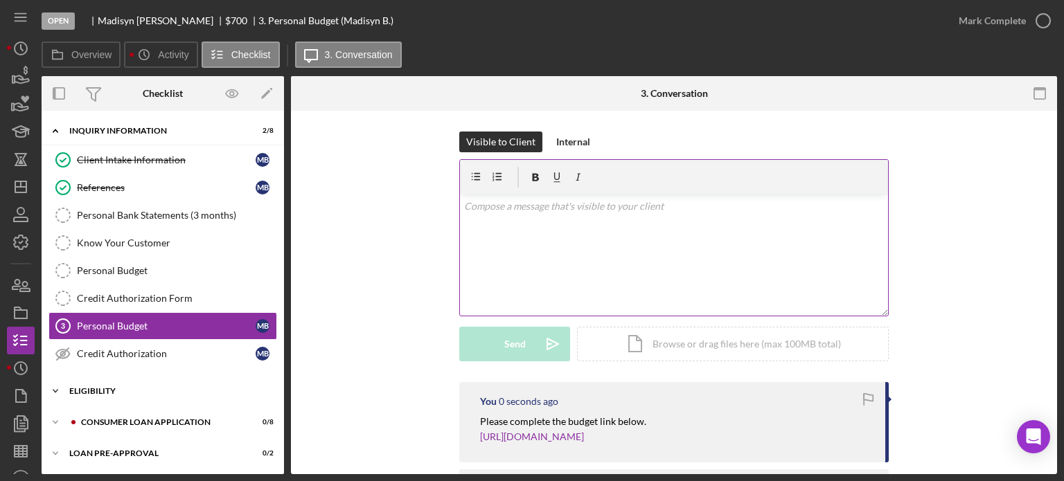
click at [111, 389] on div "Eligibility" at bounding box center [167, 391] width 197 height 8
click at [114, 416] on div "Credit Report" at bounding box center [177, 420] width 200 height 11
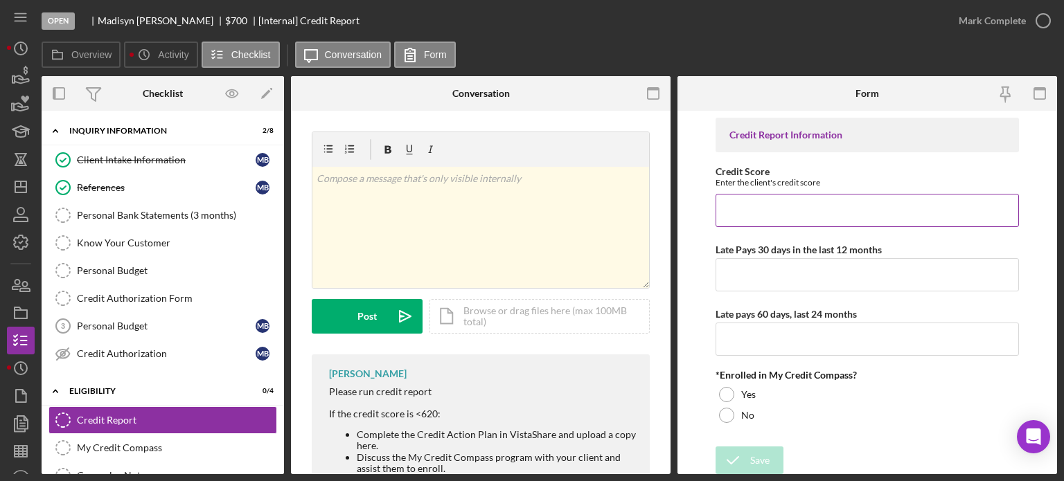
click at [748, 212] on input "Credit Score" at bounding box center [867, 210] width 303 height 33
type input "758"
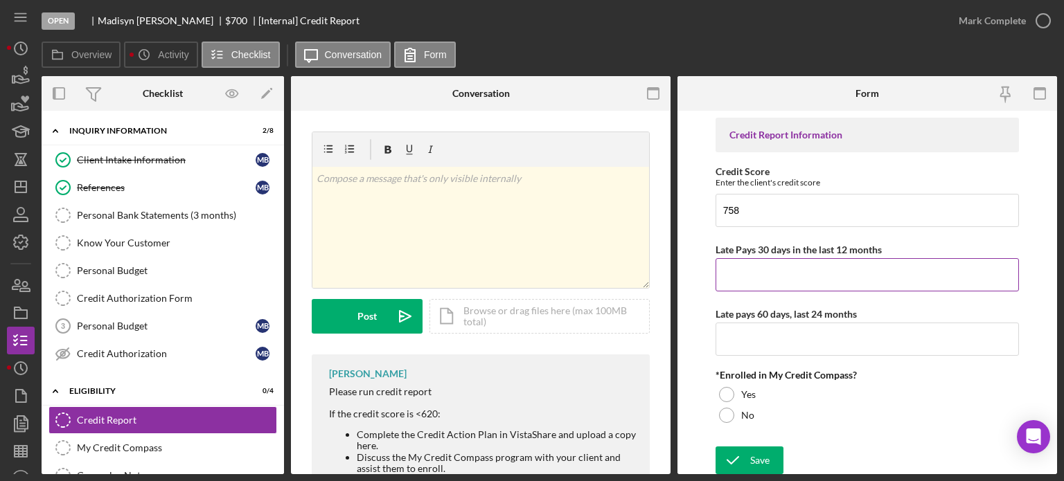
drag, startPoint x: 758, startPoint y: 289, endPoint x: 747, endPoint y: 266, distance: 25.1
click at [755, 280] on input "Late Pays 30 days in the last 12 months" at bounding box center [867, 274] width 303 height 33
type input "0"
click at [750, 346] on input "Late pays 60 days, last 24 months" at bounding box center [867, 339] width 303 height 33
type input "0"
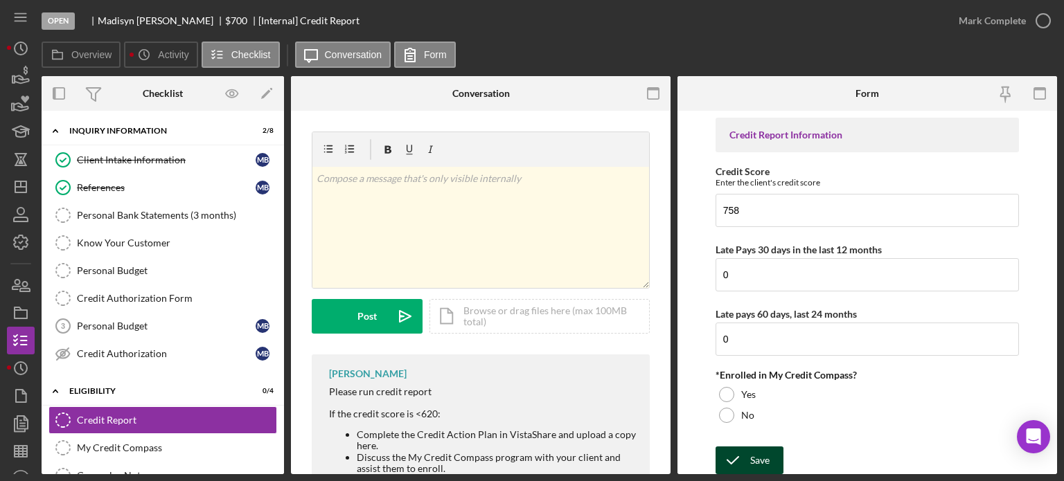
click at [740, 462] on icon "submit" at bounding box center [733, 460] width 35 height 35
click at [511, 317] on div "Icon/Document Browse or drag files here (max 100MB total) Tap to choose files o…" at bounding box center [539, 316] width 220 height 35
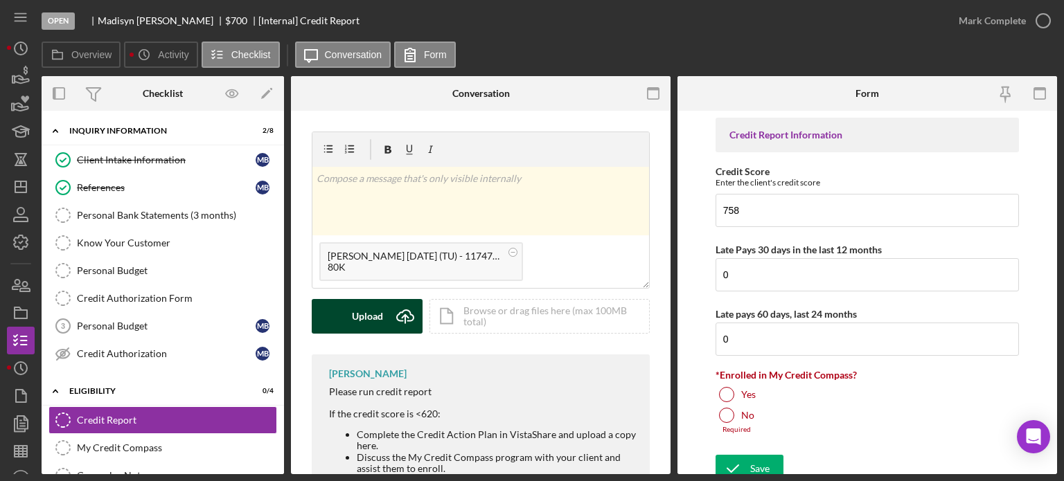
click at [348, 308] on button "Upload Icon/Upload" at bounding box center [367, 316] width 111 height 35
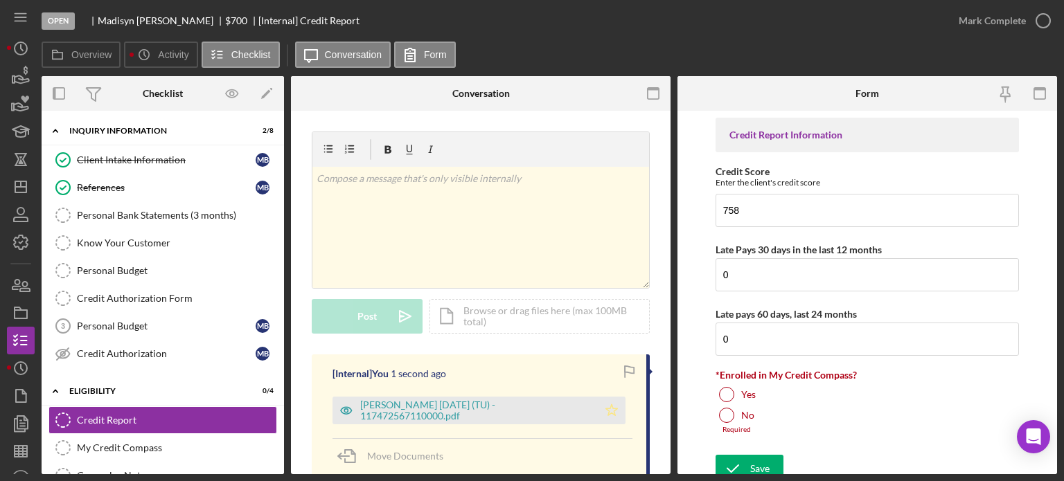
click at [607, 409] on icon "Icon/Star" at bounding box center [612, 411] width 28 height 28
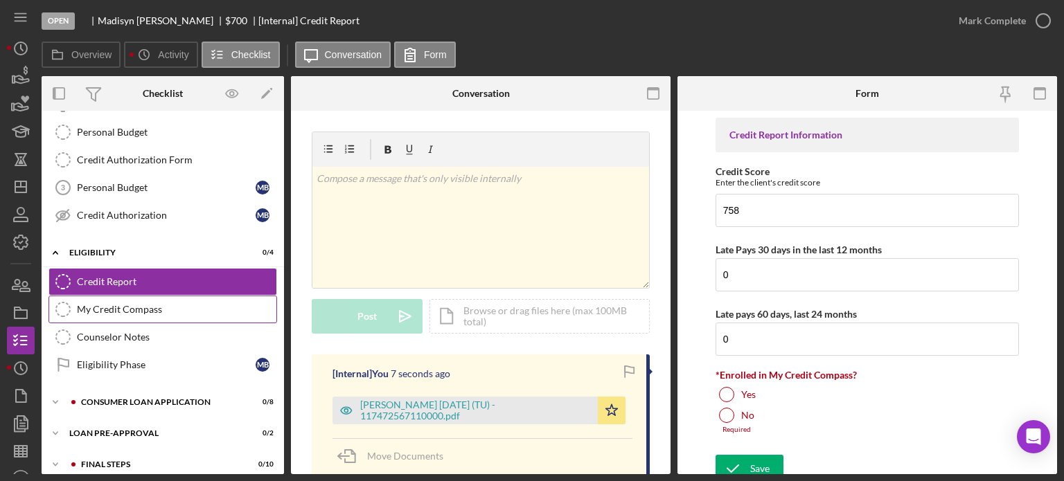
click at [107, 308] on div "My Credit Compass" at bounding box center [177, 309] width 200 height 11
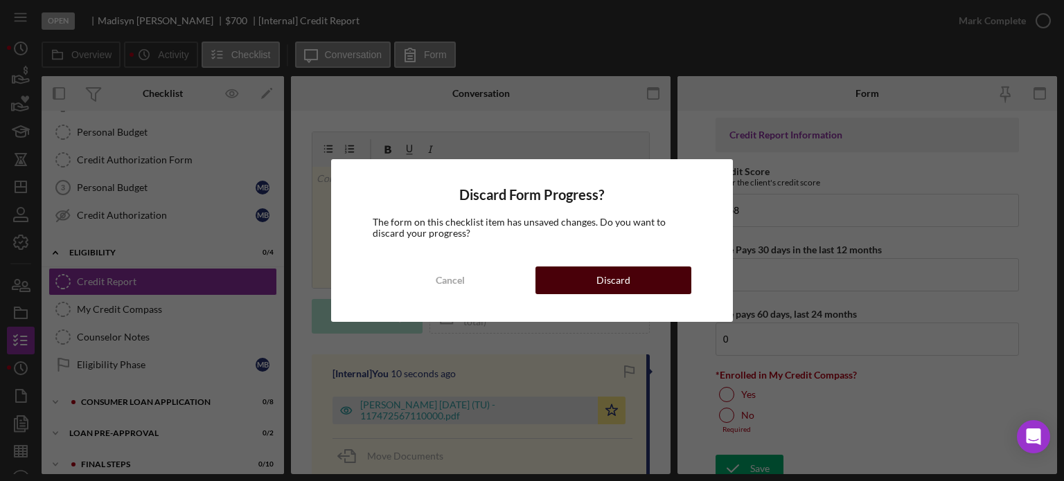
click at [570, 285] on button "Discard" at bounding box center [613, 281] width 156 height 28
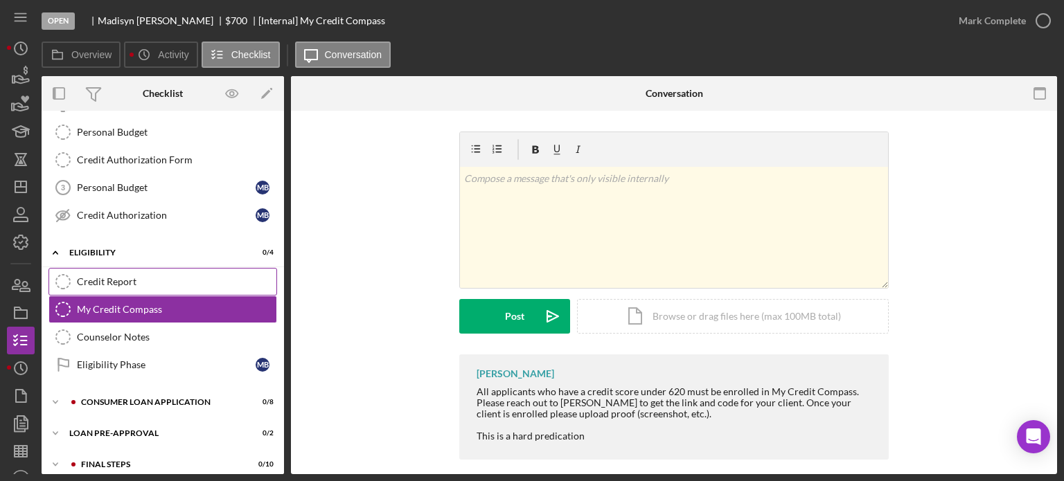
click at [169, 272] on link "Credit Report Credit Report" at bounding box center [162, 282] width 229 height 28
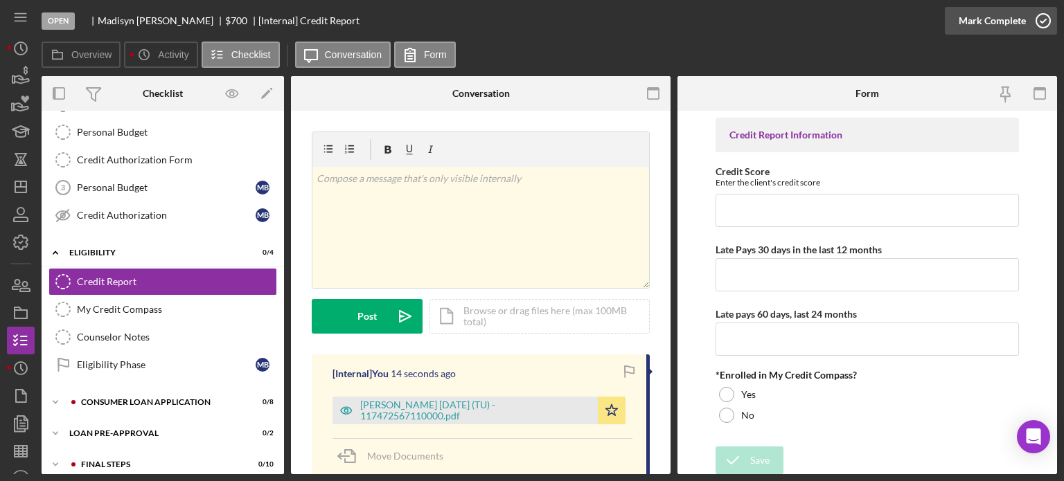
click at [1044, 18] on icon "button" at bounding box center [1043, 20] width 35 height 35
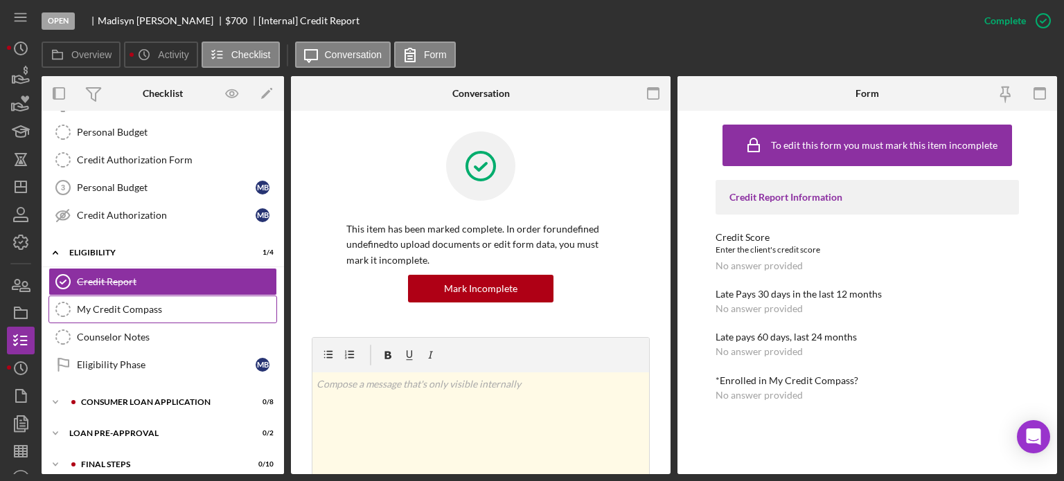
drag, startPoint x: 133, startPoint y: 307, endPoint x: 139, endPoint y: 302, distance: 7.9
click at [136, 307] on div "My Credit Compass" at bounding box center [177, 309] width 200 height 11
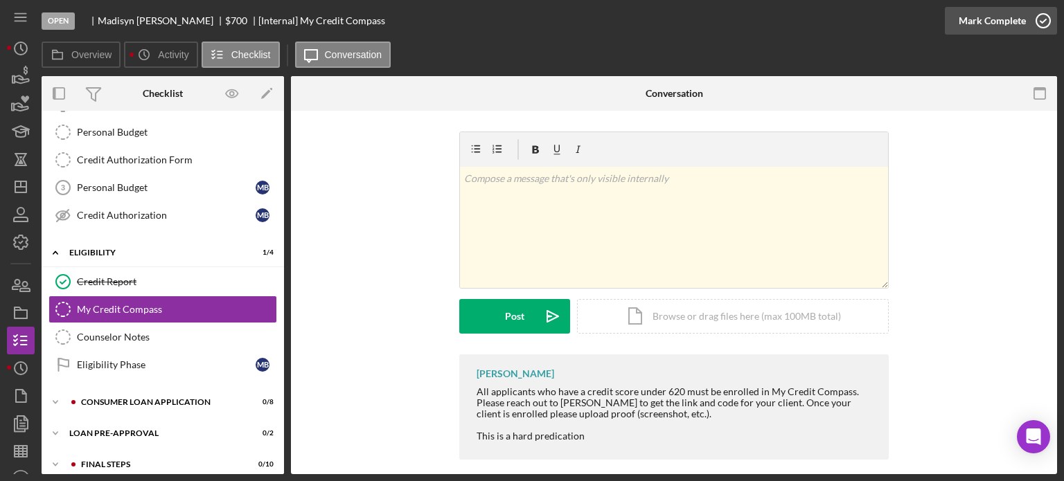
click at [1039, 22] on icon "button" at bounding box center [1043, 20] width 35 height 35
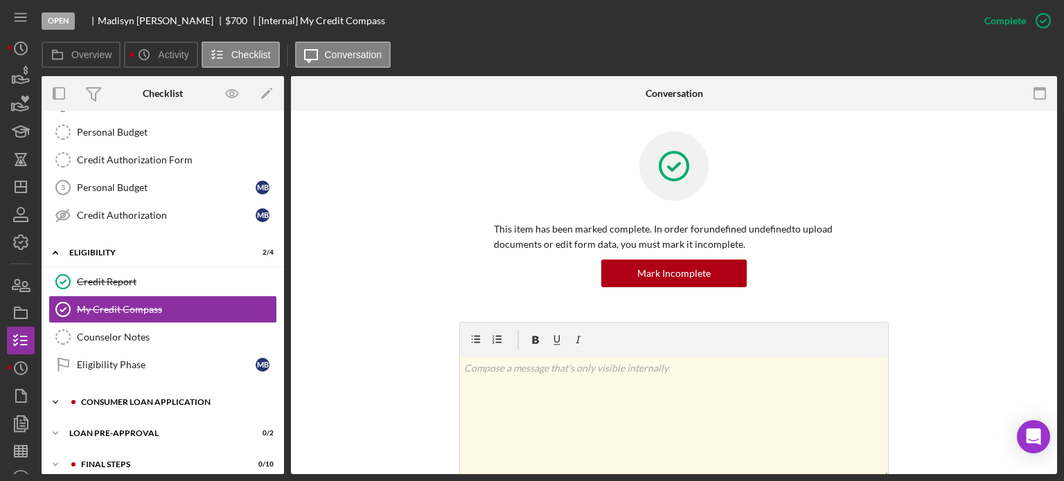
scroll to position [208, 0]
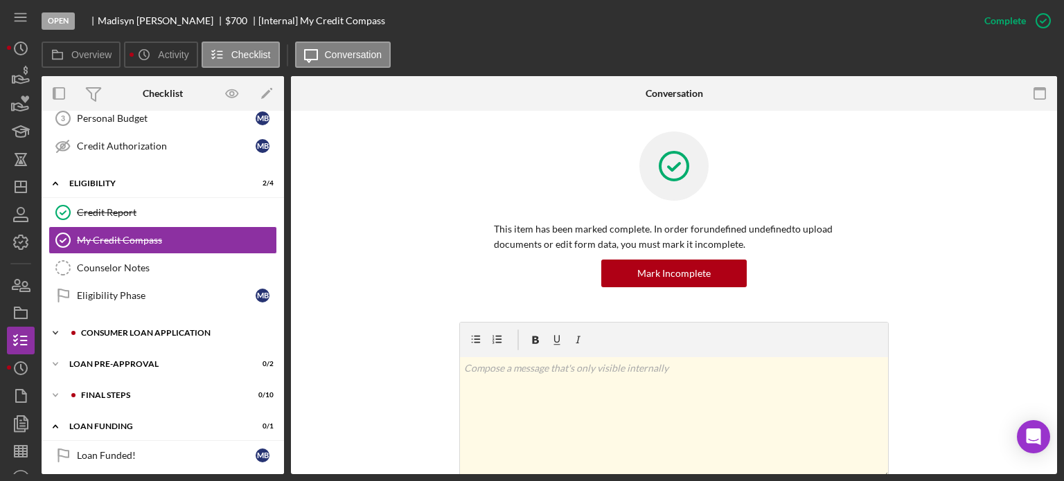
click at [126, 319] on div "Icon/Expander Consumer Loan Application 0 / 8" at bounding box center [163, 333] width 242 height 28
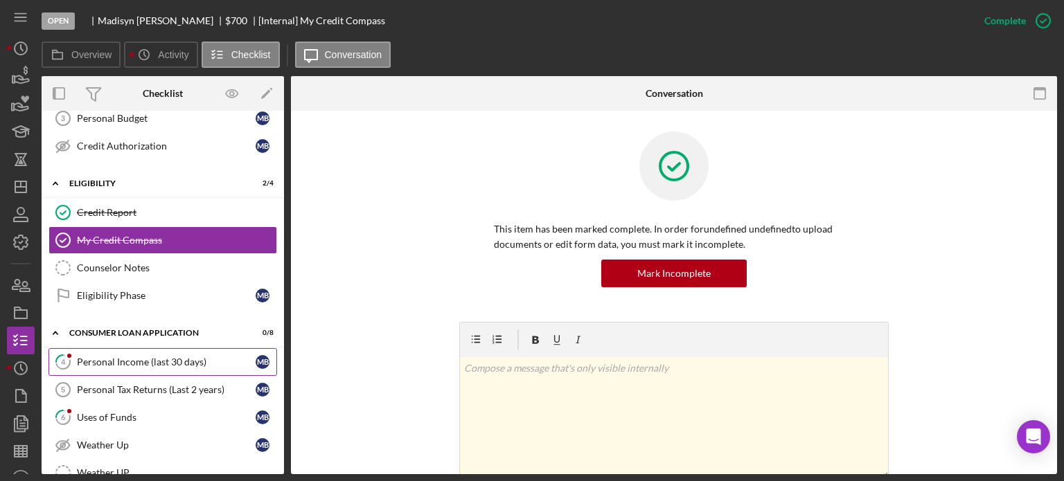
click at [123, 348] on link "4 Personal Income (last 30 days) M B" at bounding box center [162, 362] width 229 height 28
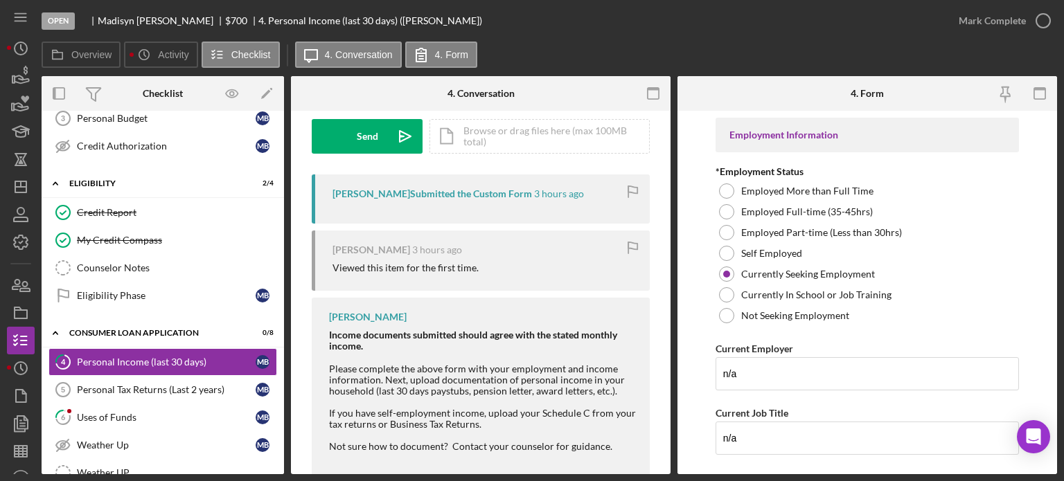
scroll to position [252, 0]
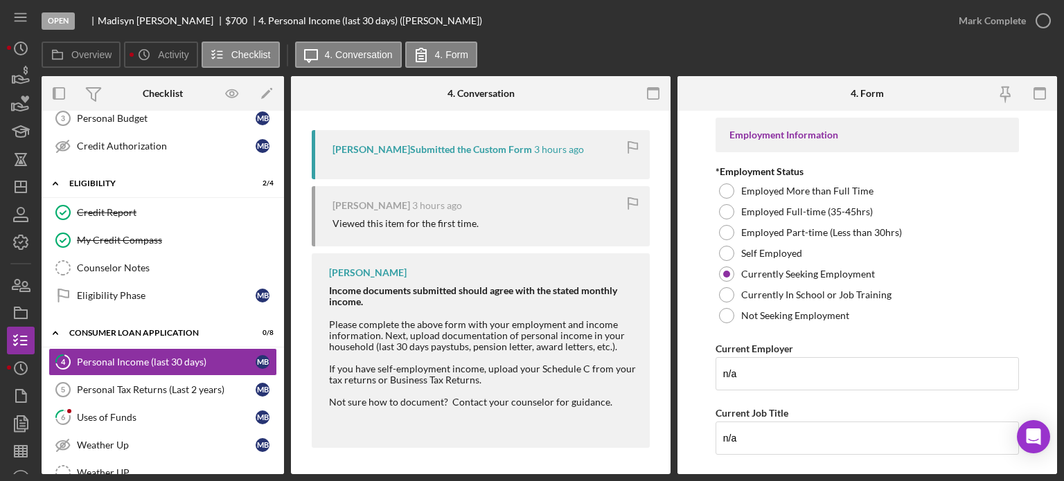
drag, startPoint x: 382, startPoint y: 331, endPoint x: 639, endPoint y: 346, distance: 257.5
click at [640, 346] on div "Franchot Cunningham Income documents submitted should agree with the stated mon…" at bounding box center [481, 351] width 338 height 194
copy div "Next, upload documentation of personal income in your household (last 30 days p…"
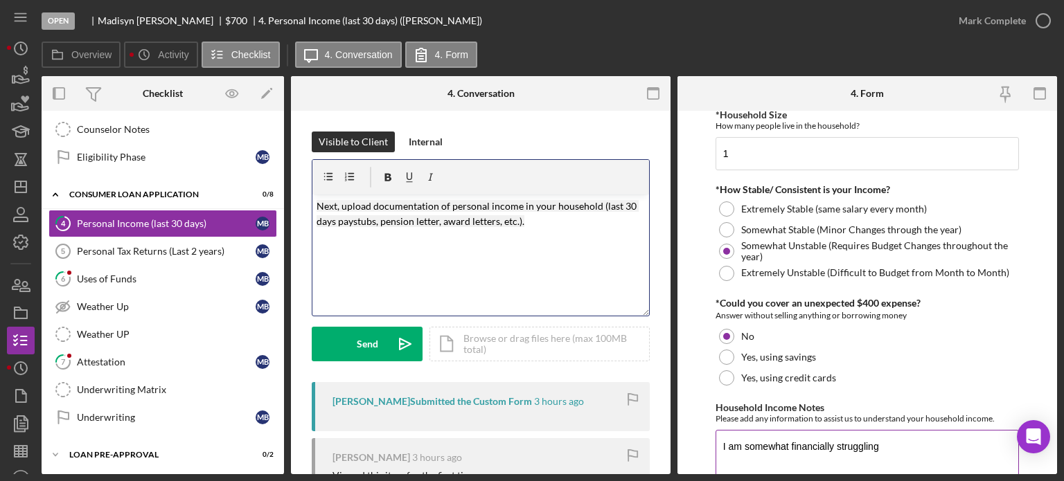
scroll to position [834, 0]
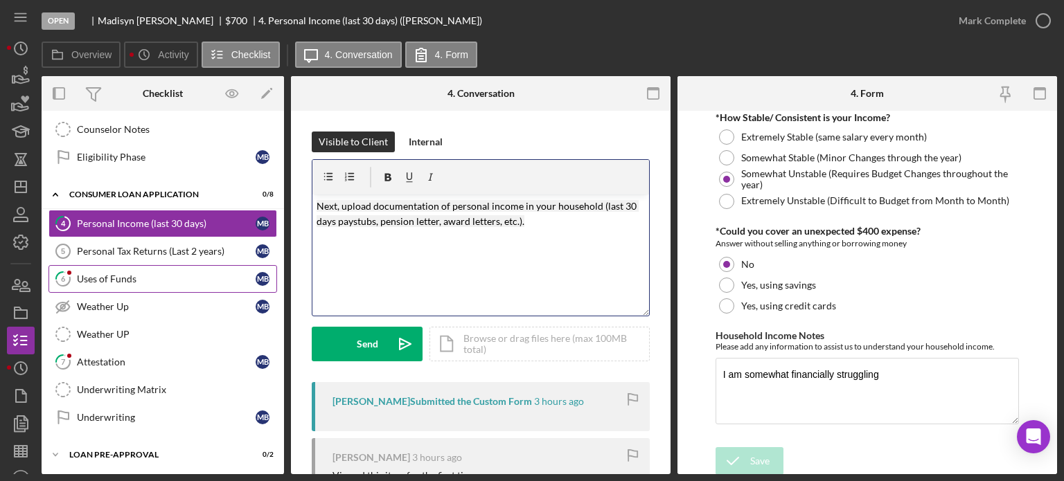
click at [140, 274] on div "Uses of Funds" at bounding box center [166, 279] width 179 height 11
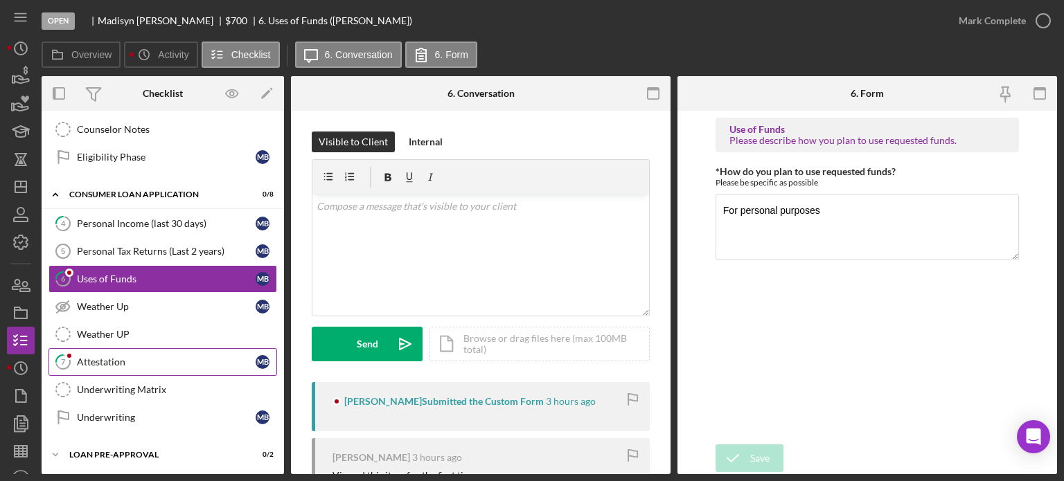
click at [121, 357] on div "Attestation" at bounding box center [166, 362] width 179 height 11
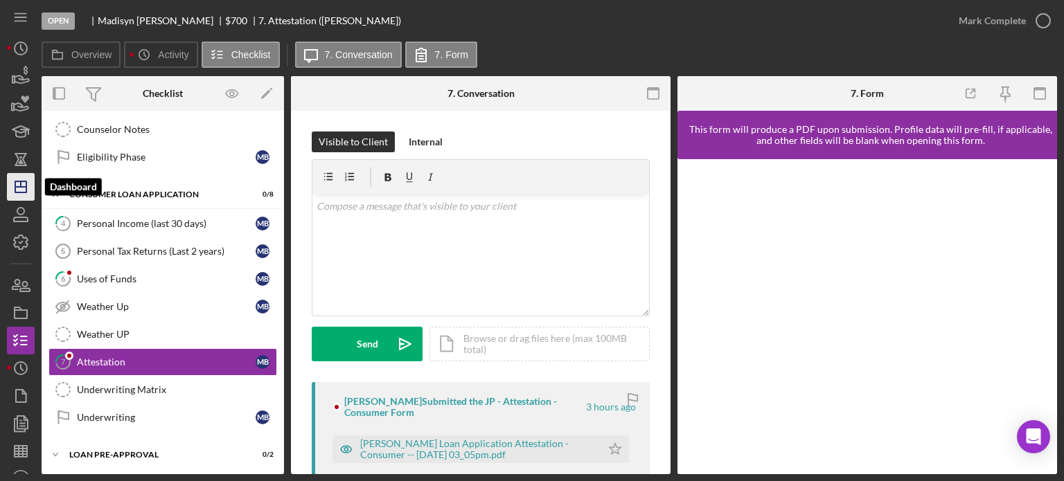
click at [24, 179] on icon "Icon/Dashboard" at bounding box center [20, 187] width 35 height 35
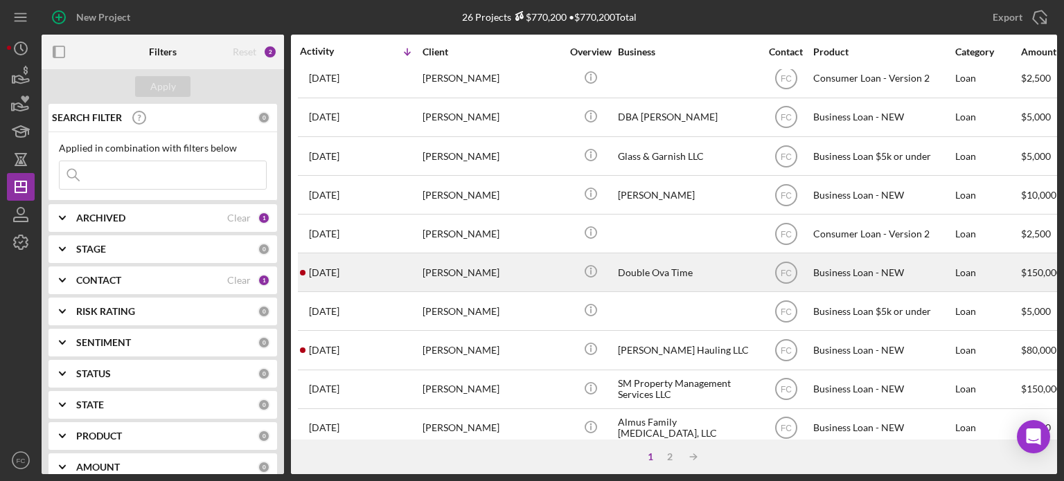
scroll to position [618, 0]
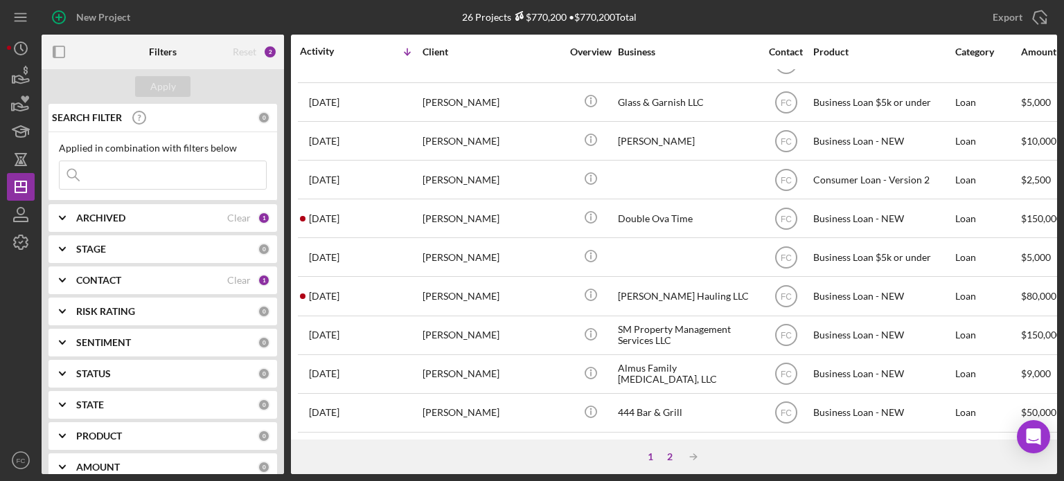
click at [670, 458] on div "2" at bounding box center [669, 457] width 19 height 11
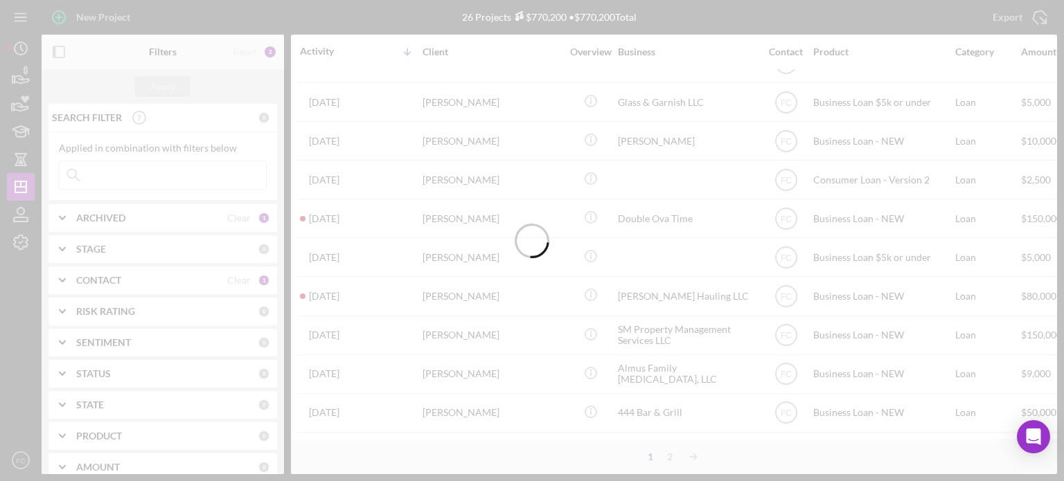
scroll to position [0, 0]
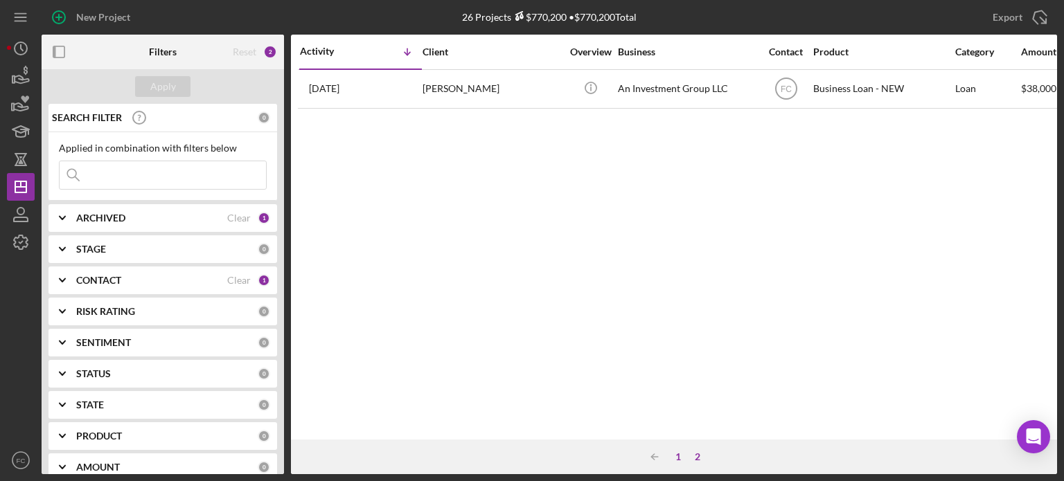
click at [682, 457] on div "1" at bounding box center [677, 457] width 19 height 11
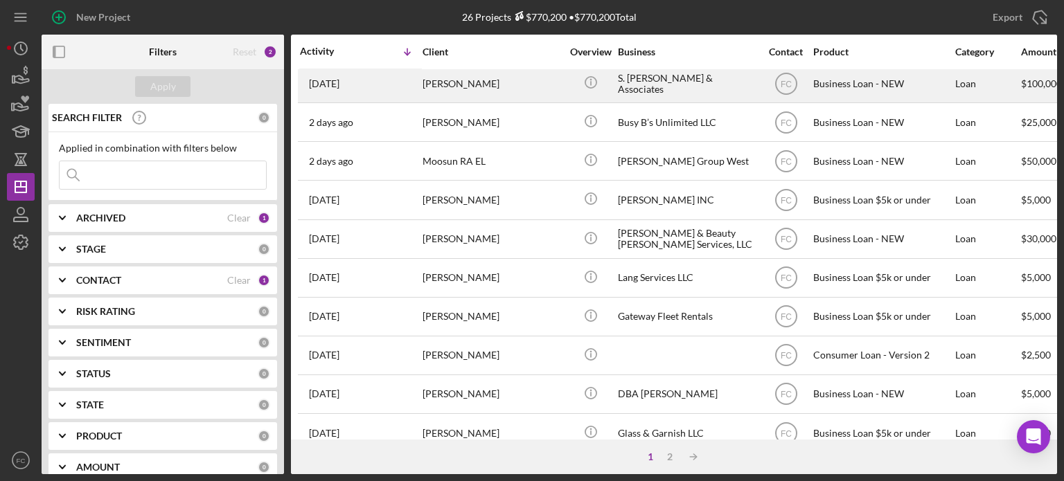
scroll to position [346, 0]
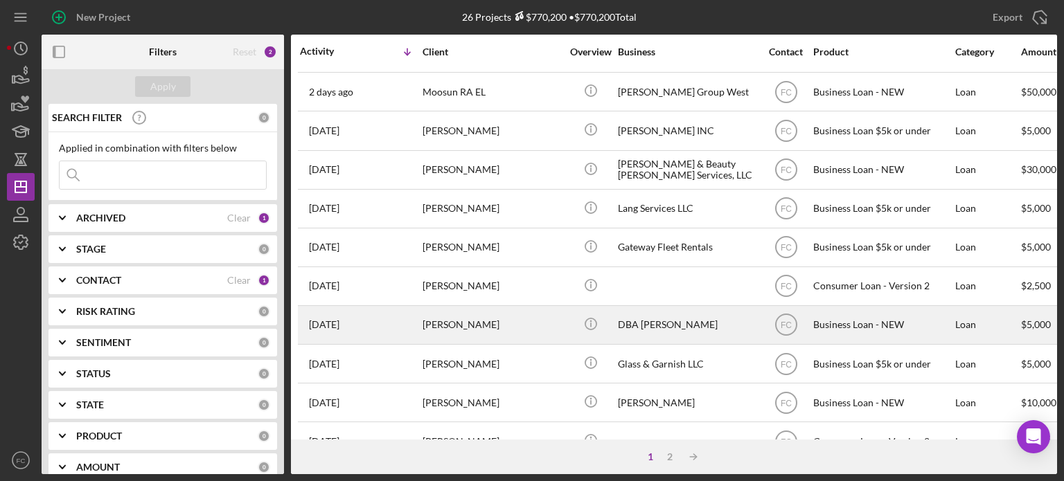
click at [387, 326] on div "1 week ago Kyshun Clark-Templeton" at bounding box center [360, 325] width 121 height 37
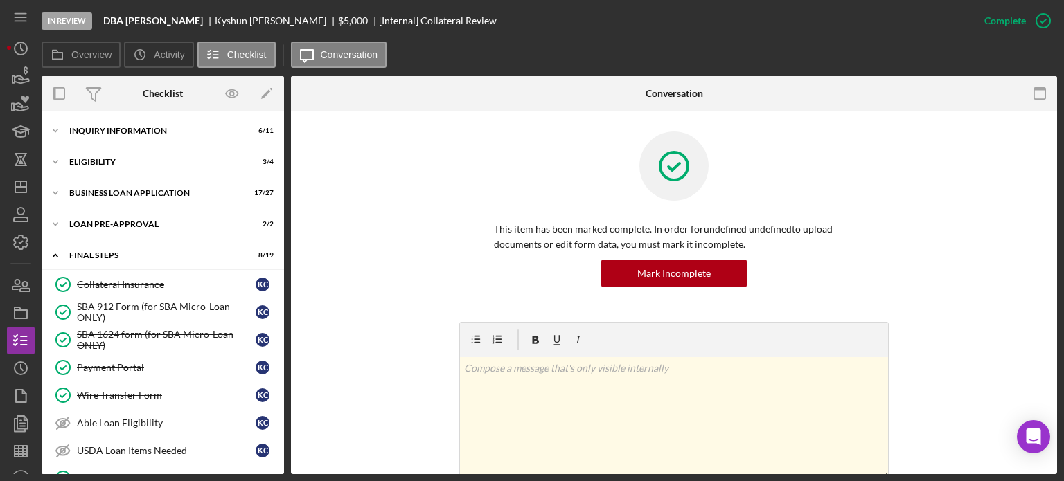
scroll to position [211, 0]
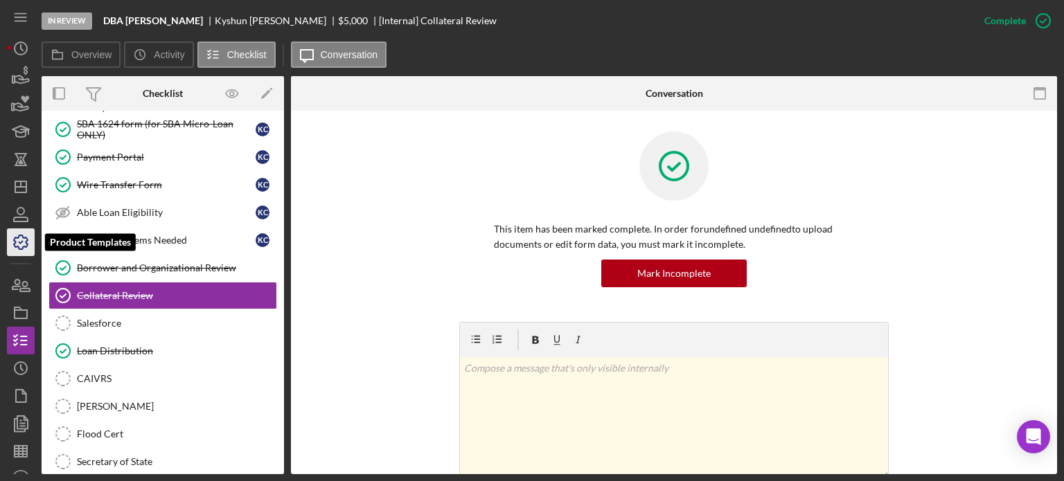
click at [25, 236] on icon "button" at bounding box center [20, 242] width 35 height 35
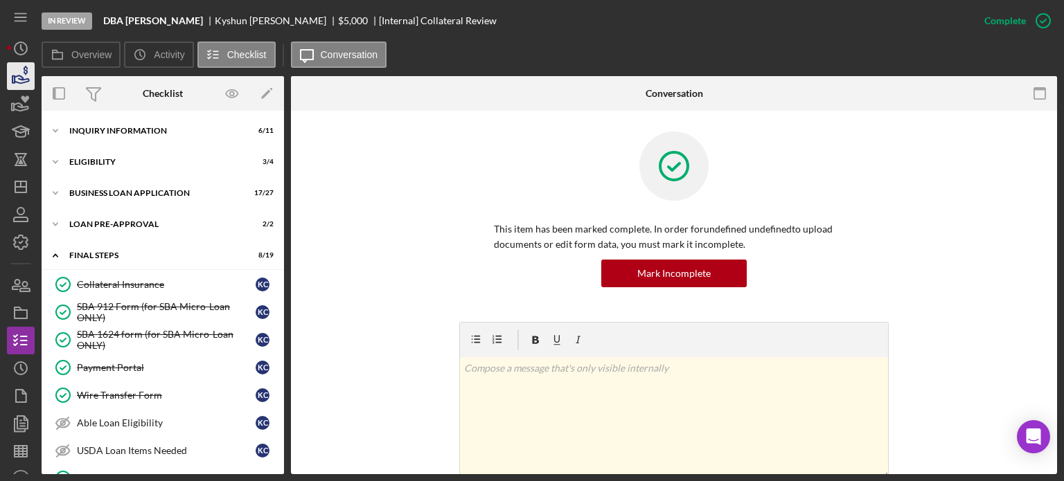
scroll to position [211, 0]
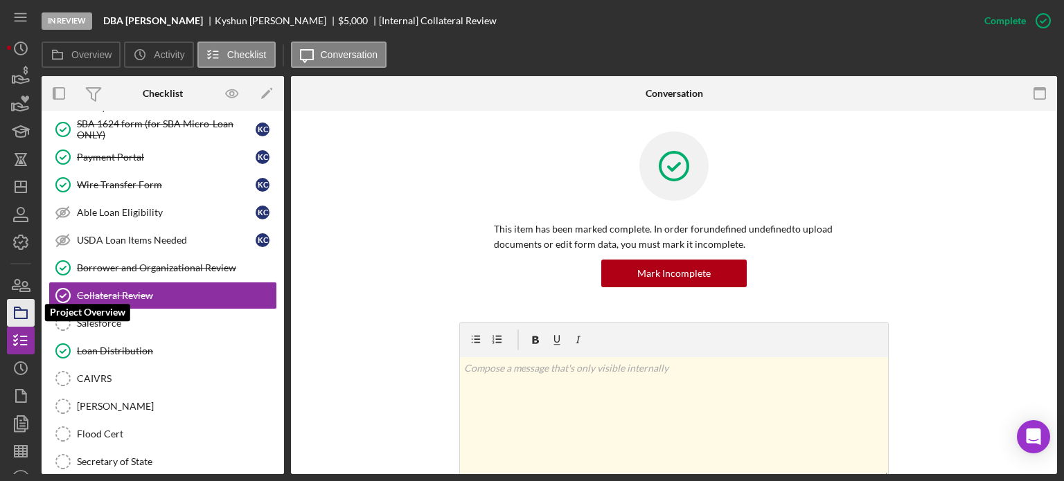
click at [20, 308] on polygon "button" at bounding box center [18, 309] width 7 height 3
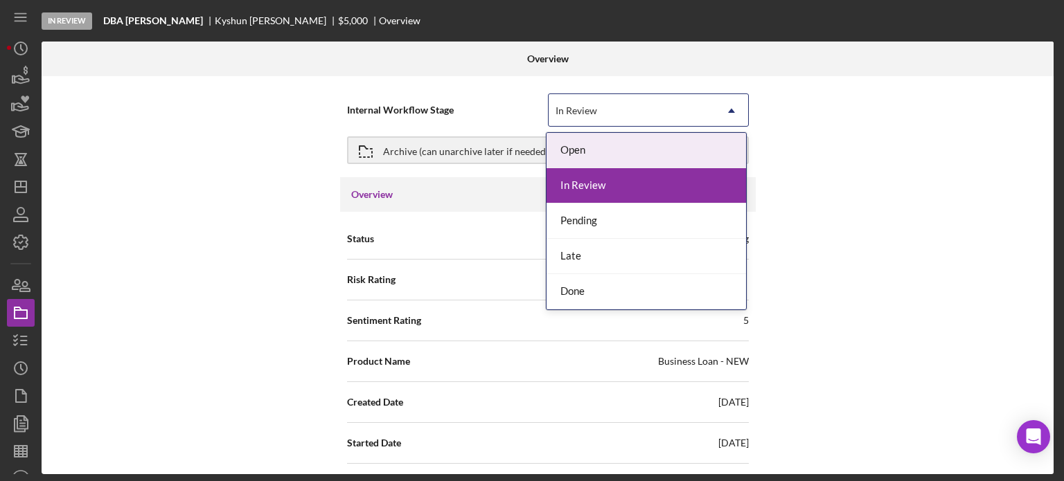
click at [601, 106] on div "In Review" at bounding box center [632, 111] width 166 height 32
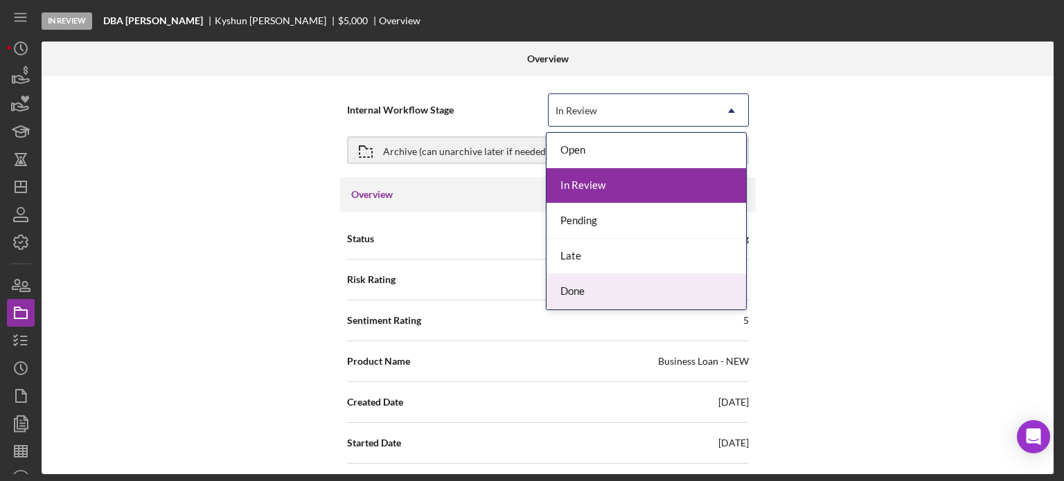
click at [571, 304] on div "Done" at bounding box center [647, 291] width 200 height 35
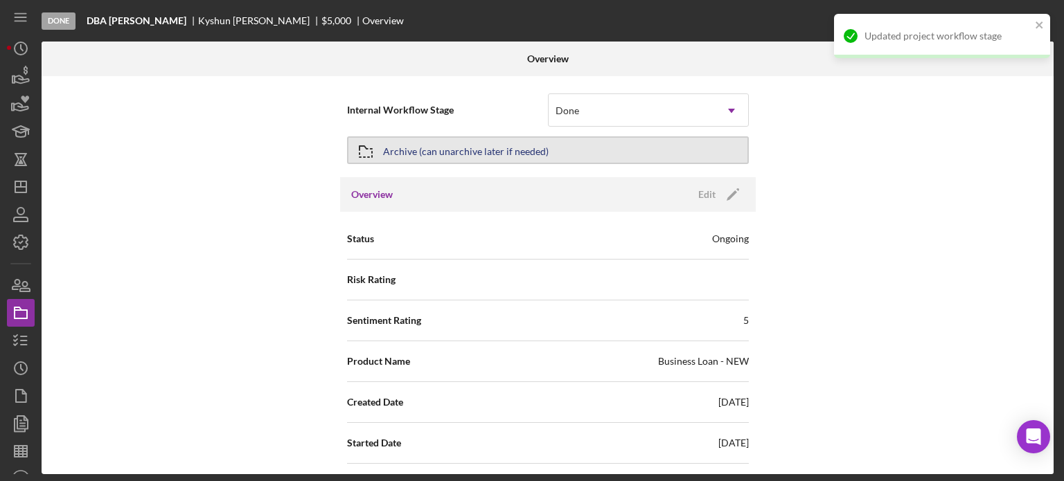
click at [416, 157] on div "Archive (can unarchive later if needed)" at bounding box center [466, 150] width 166 height 25
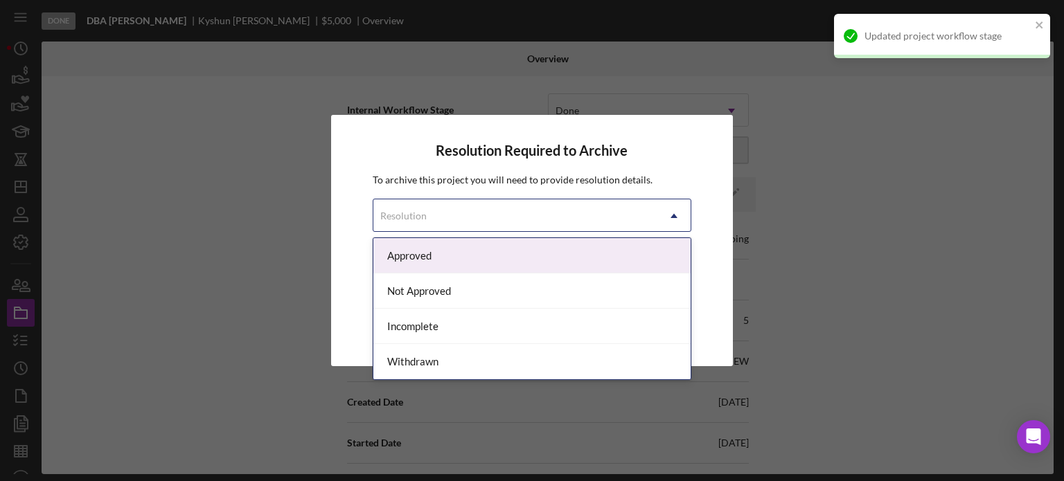
click at [401, 215] on div "Resolution" at bounding box center [403, 216] width 46 height 11
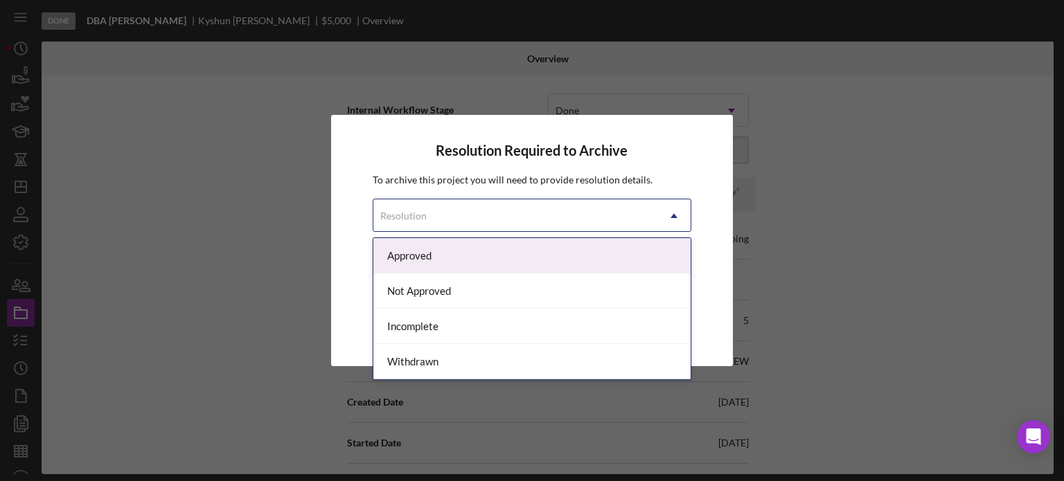
click at [402, 254] on div "Approved" at bounding box center [532, 255] width 318 height 35
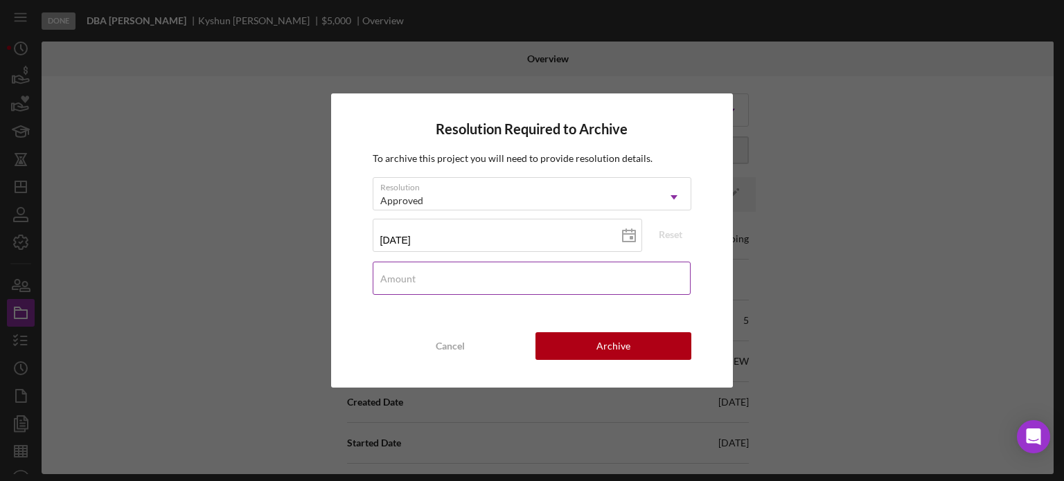
click at [403, 280] on label "Amount" at bounding box center [397, 279] width 35 height 11
click at [403, 280] on input "Amount" at bounding box center [532, 278] width 319 height 33
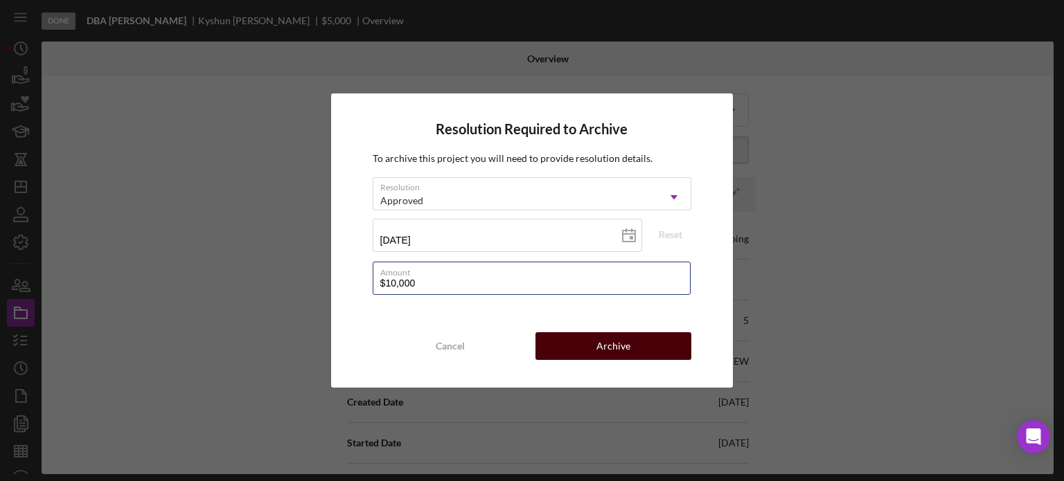
type input "$10,000"
click at [598, 344] on div "Archive" at bounding box center [613, 347] width 34 height 28
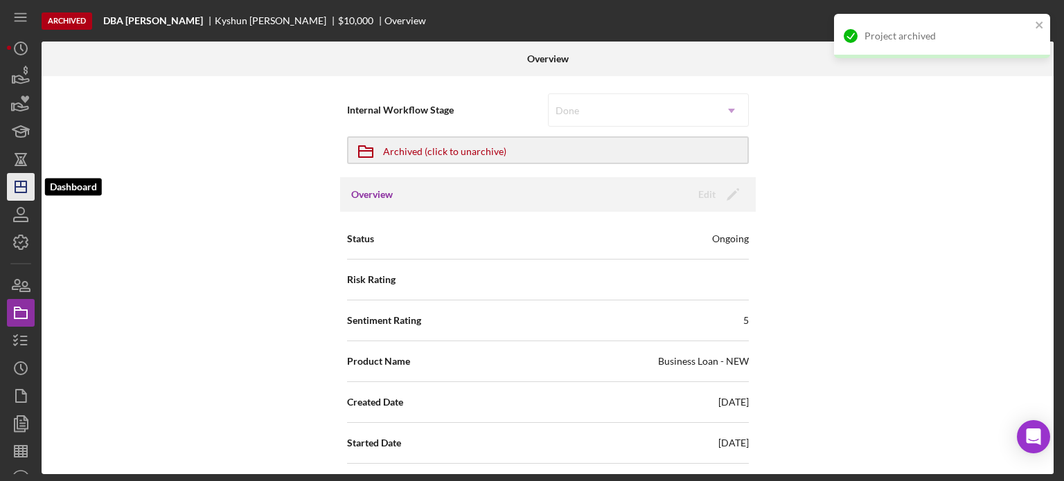
click at [17, 187] on line "button" at bounding box center [20, 187] width 11 height 0
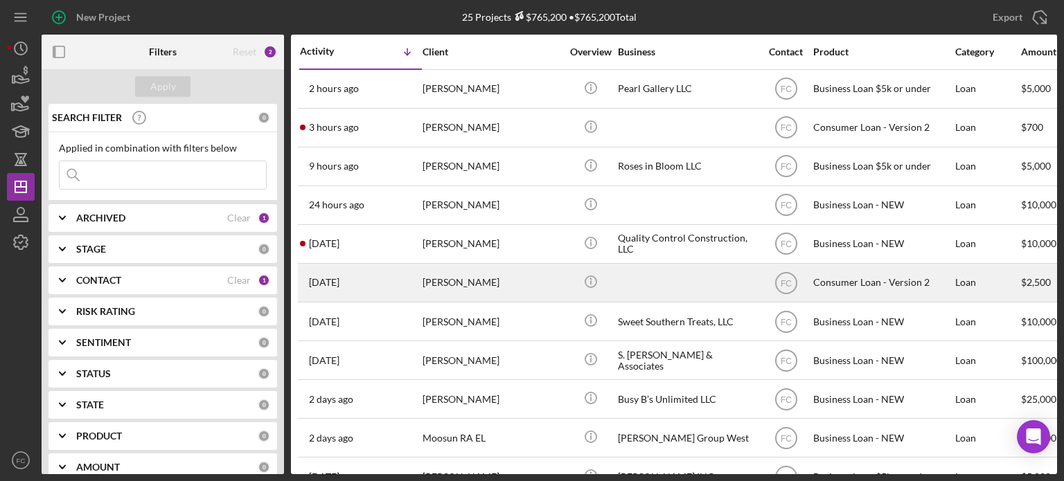
click at [368, 286] on div "1 day ago Sirluv Boyd" at bounding box center [360, 283] width 121 height 37
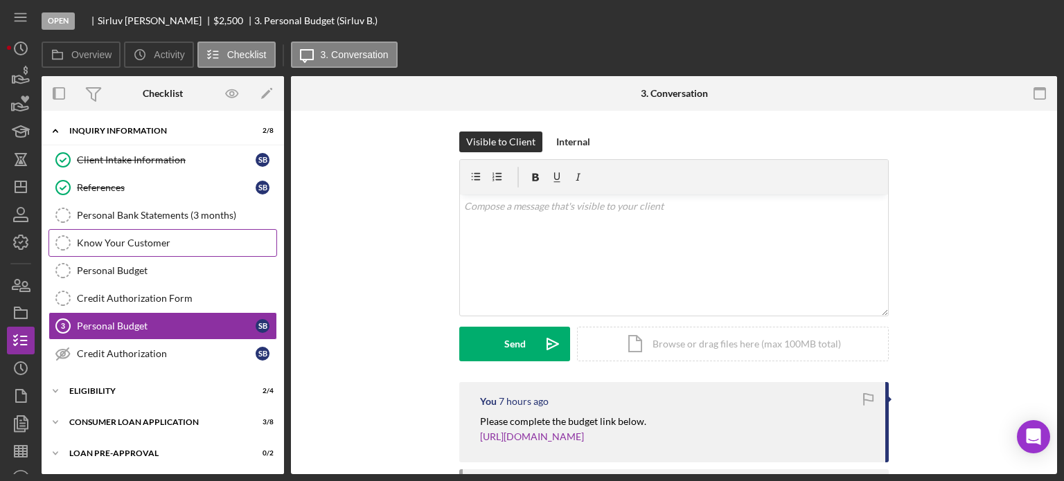
scroll to position [30, 0]
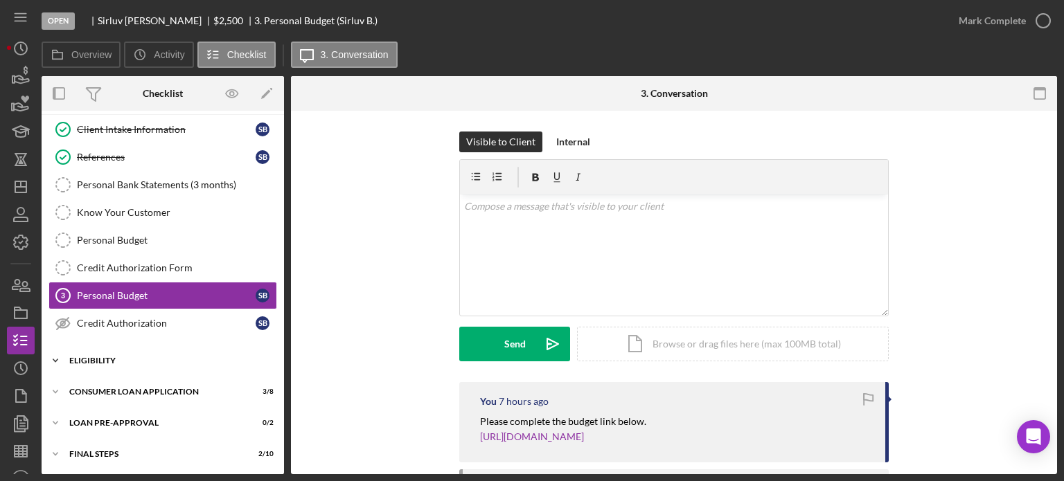
click at [134, 357] on div "Eligibility" at bounding box center [167, 361] width 197 height 8
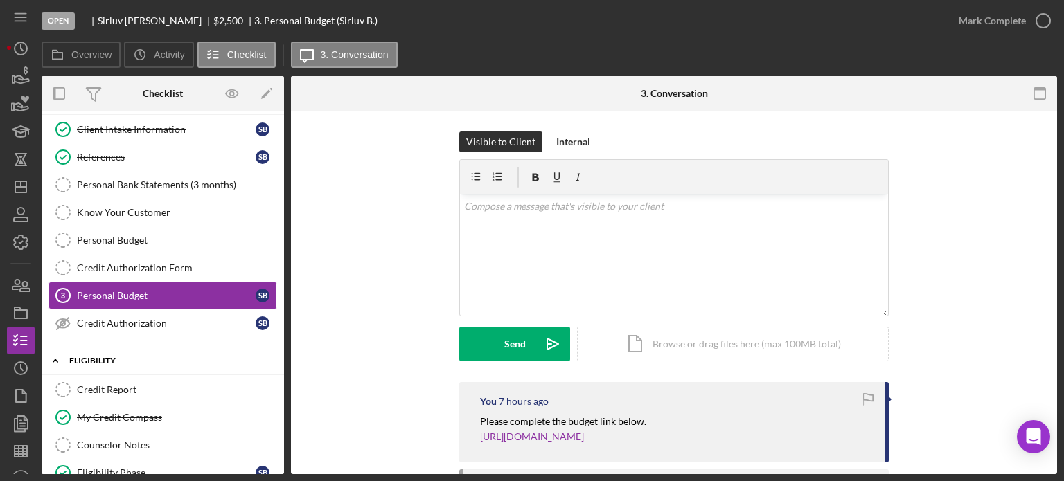
scroll to position [100, 0]
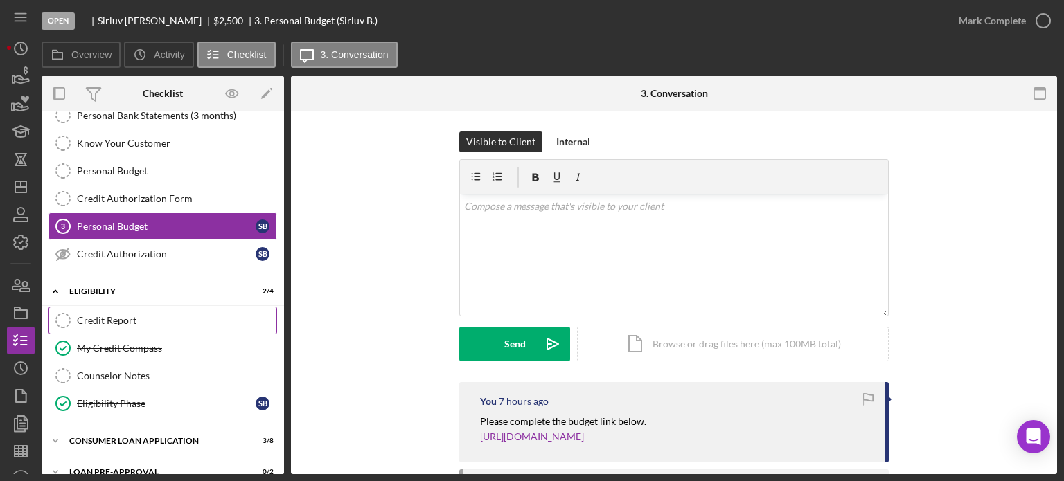
click at [131, 315] on div "Credit Report" at bounding box center [177, 320] width 200 height 11
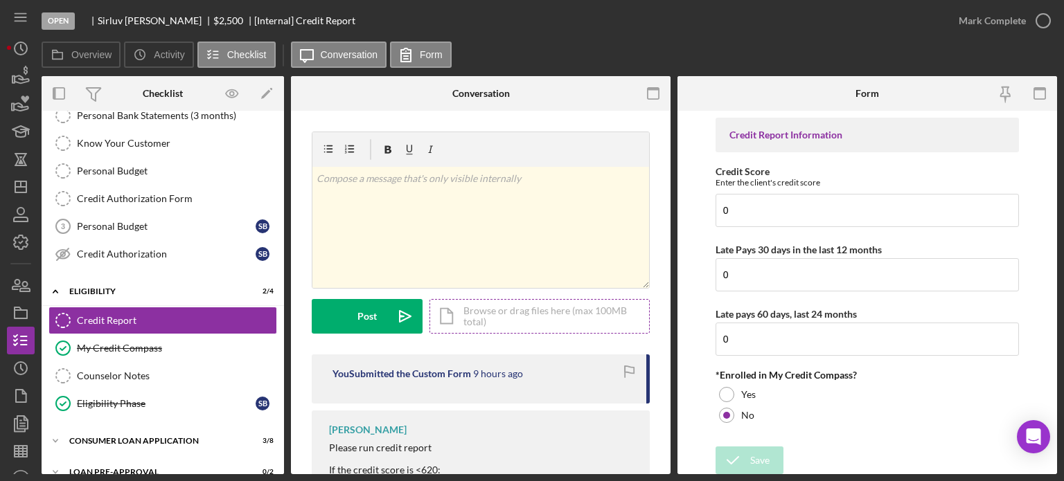
click at [477, 316] on div "Icon/Document Browse or drag files here (max 100MB total) Tap to choose files o…" at bounding box center [539, 316] width 220 height 35
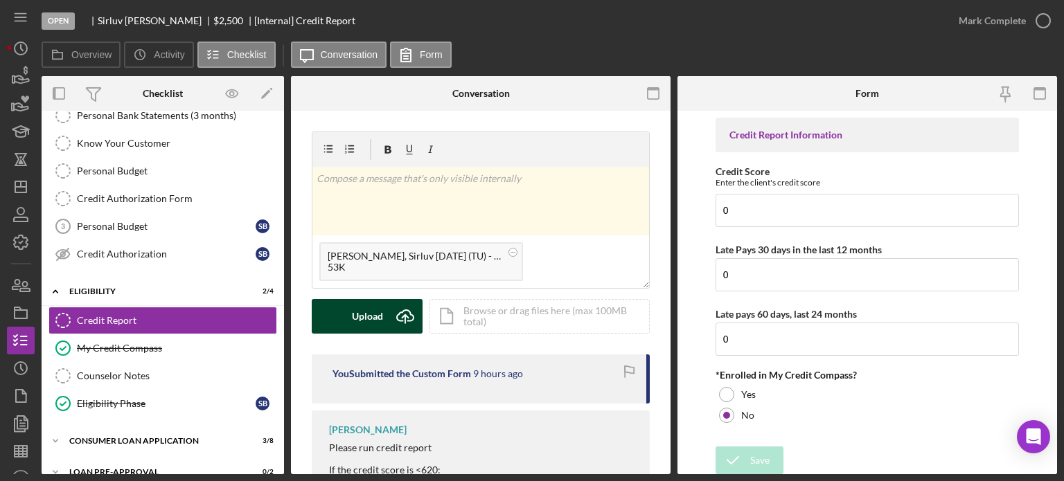
click at [384, 313] on button "Upload Icon/Upload" at bounding box center [367, 316] width 111 height 35
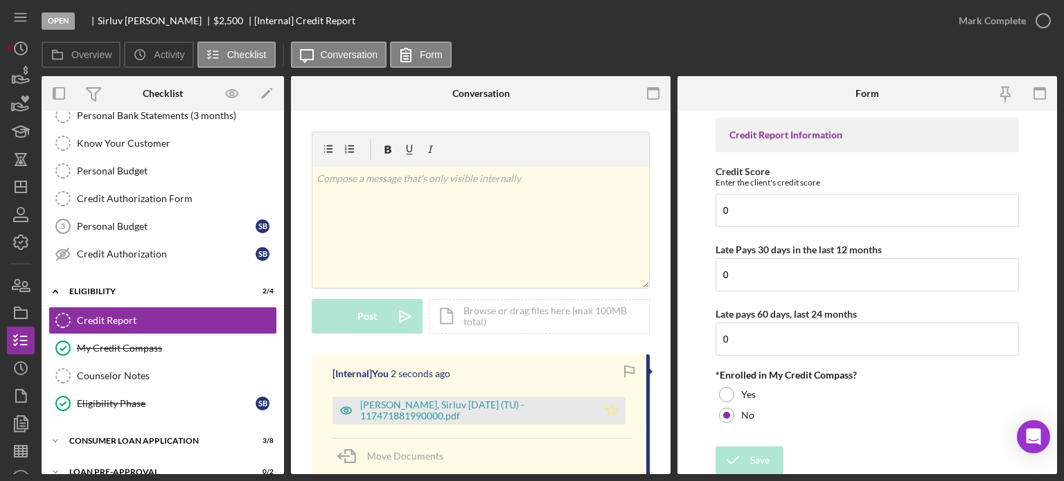
click at [600, 407] on icon "Icon/Star" at bounding box center [612, 411] width 28 height 28
click at [1048, 17] on icon "button" at bounding box center [1043, 20] width 35 height 35
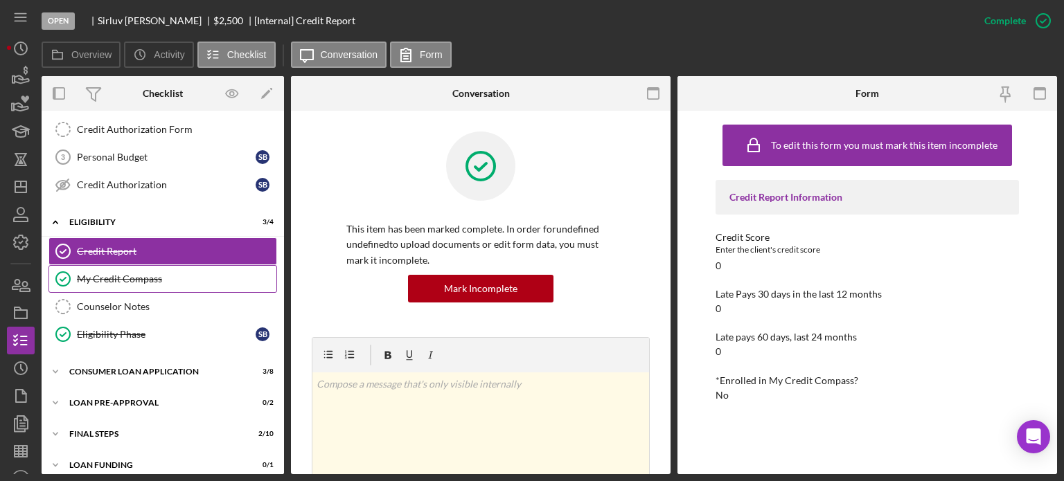
scroll to position [177, 0]
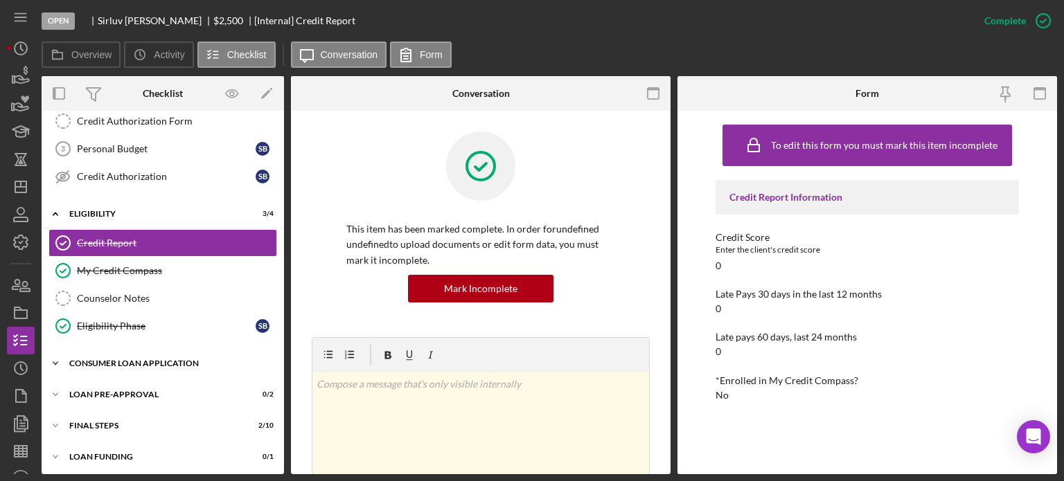
click at [111, 360] on div "Consumer Loan Application" at bounding box center [167, 364] width 197 height 8
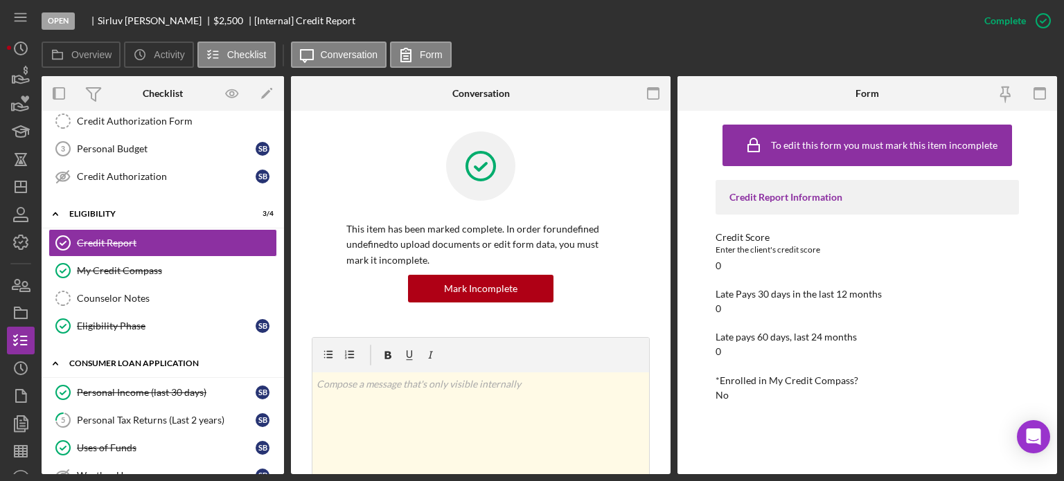
scroll to position [247, 0]
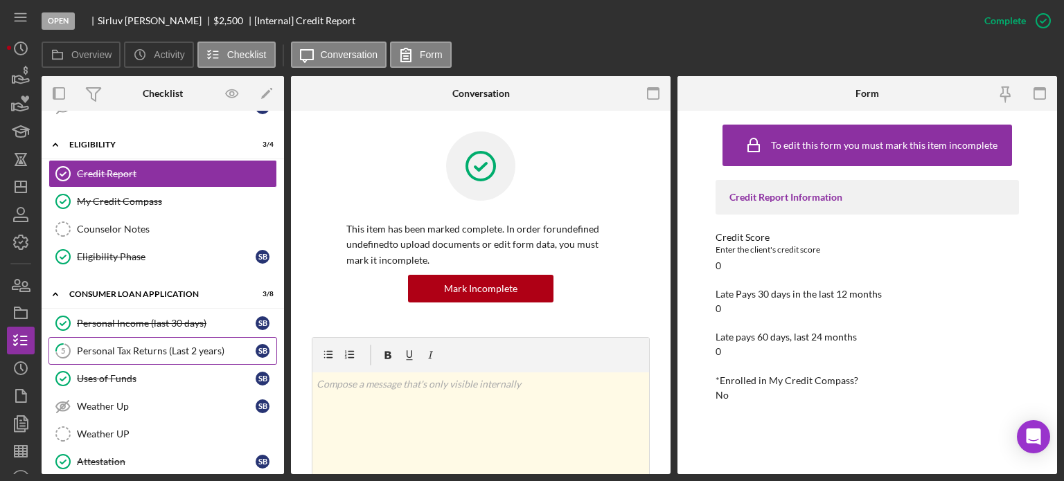
click at [106, 350] on div "Personal Tax Returns (Last 2 years)" at bounding box center [166, 351] width 179 height 11
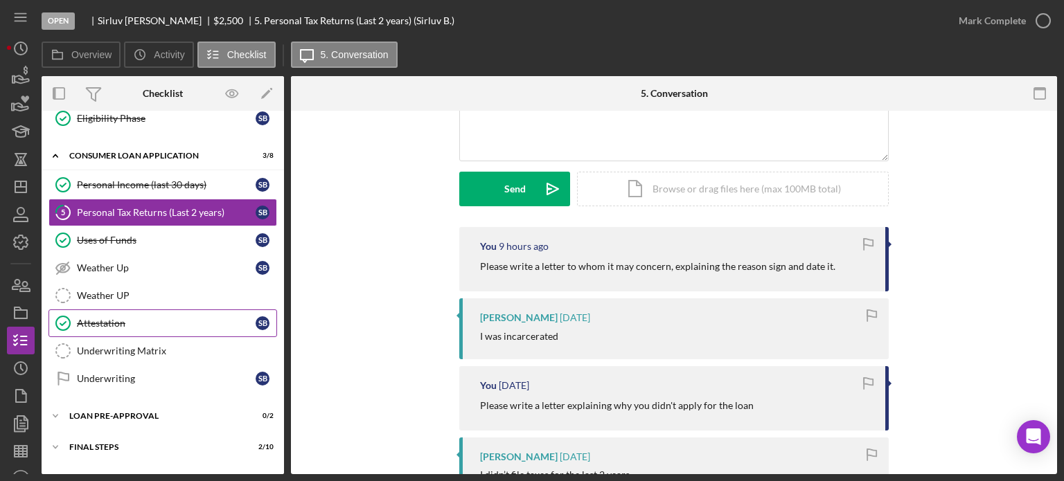
scroll to position [405, 0]
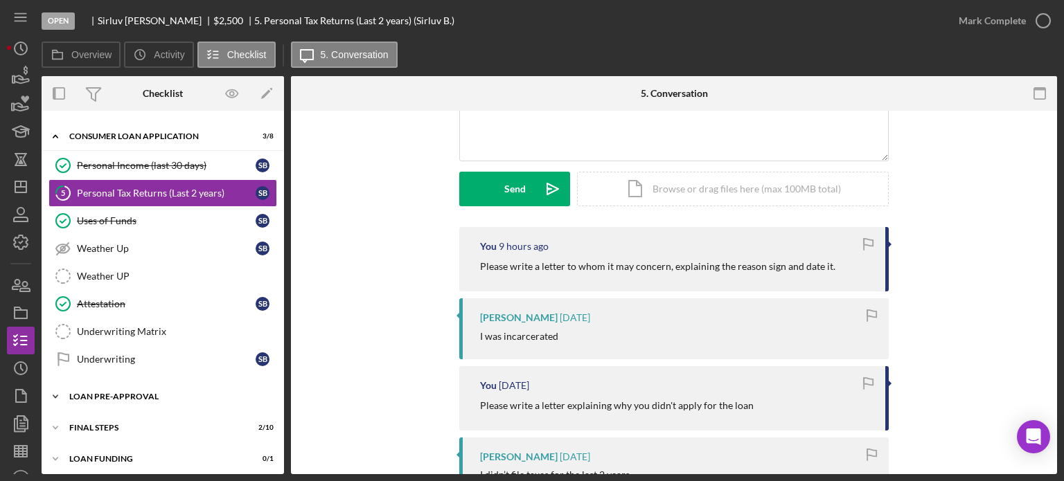
click at [87, 393] on div "Loan Pre-Approval" at bounding box center [167, 397] width 197 height 8
click at [19, 191] on icon "Icon/Dashboard" at bounding box center [20, 187] width 35 height 35
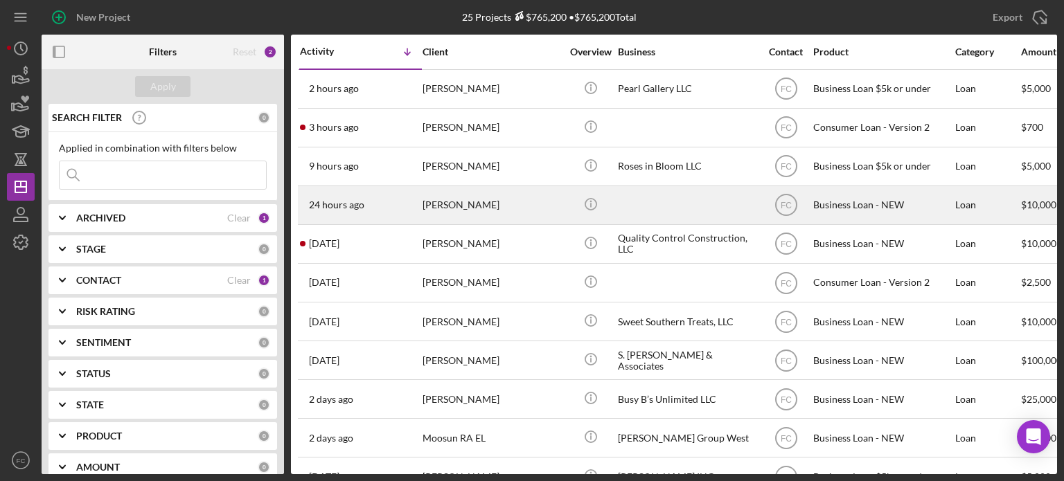
click at [385, 205] on div "24 hours ago Joyia Fisher" at bounding box center [360, 205] width 121 height 37
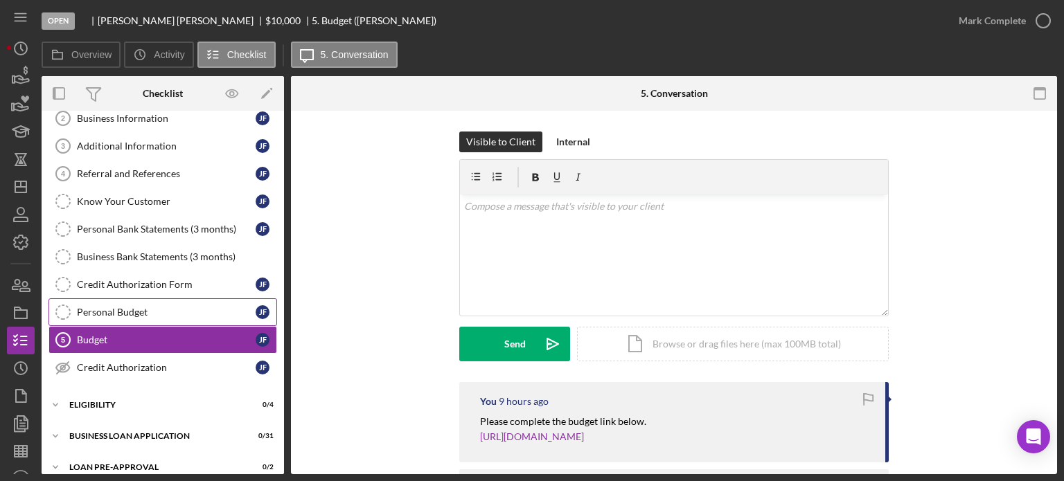
scroll to position [139, 0]
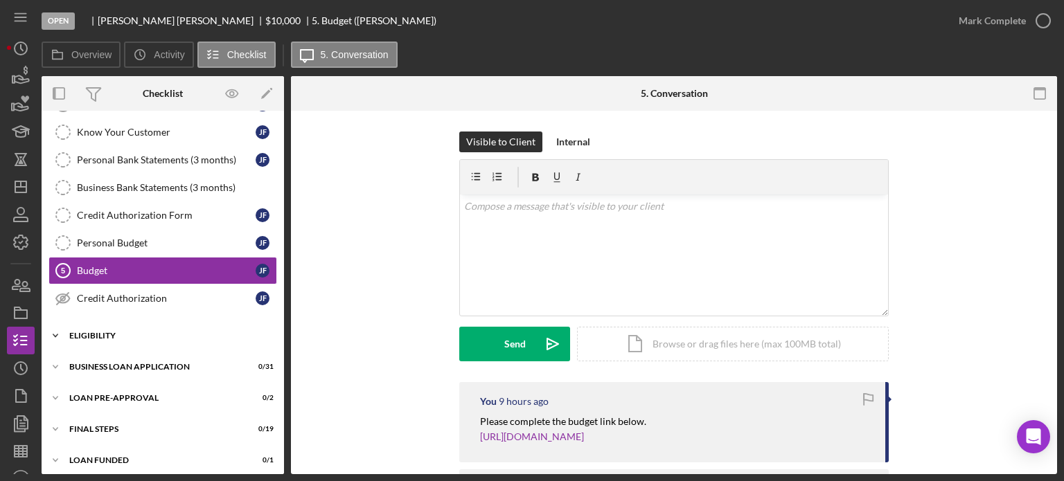
click at [103, 336] on div "ELIGIBILITY" at bounding box center [167, 336] width 197 height 8
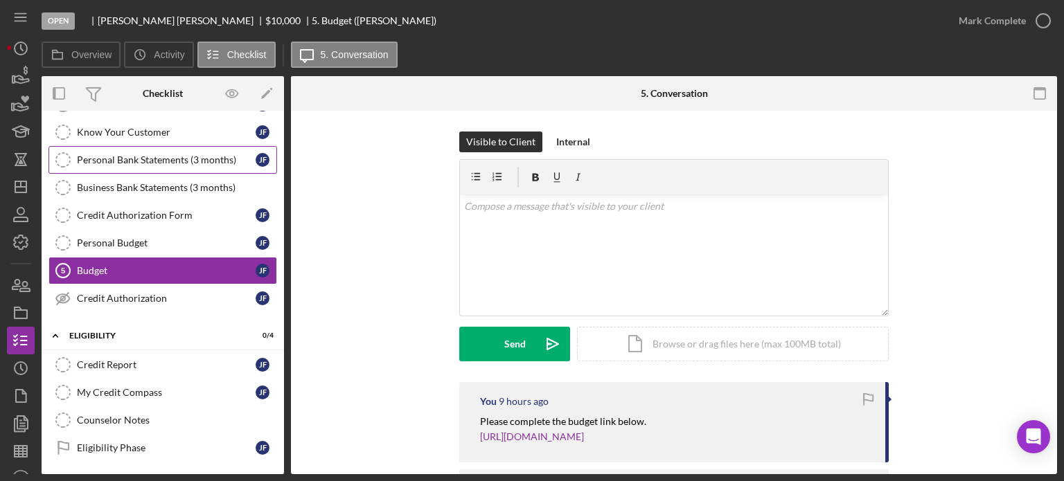
scroll to position [0, 0]
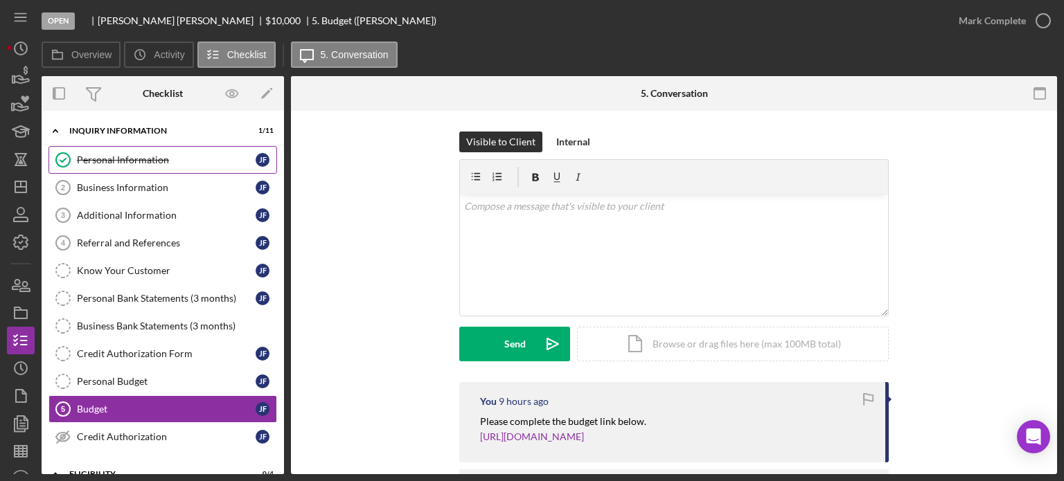
click at [123, 160] on div "Personal Information" at bounding box center [166, 159] width 179 height 11
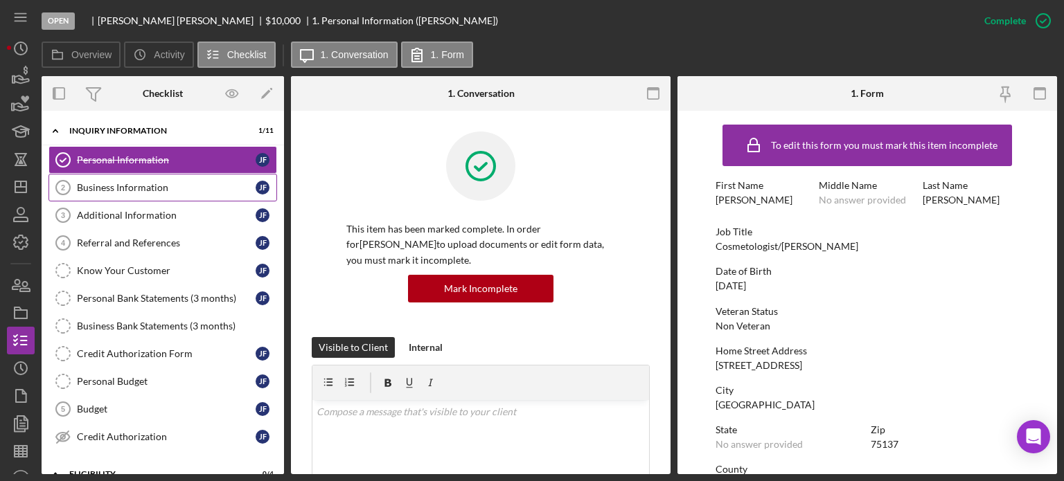
click at [110, 195] on link "Business Information 2 Business Information J F" at bounding box center [162, 188] width 229 height 28
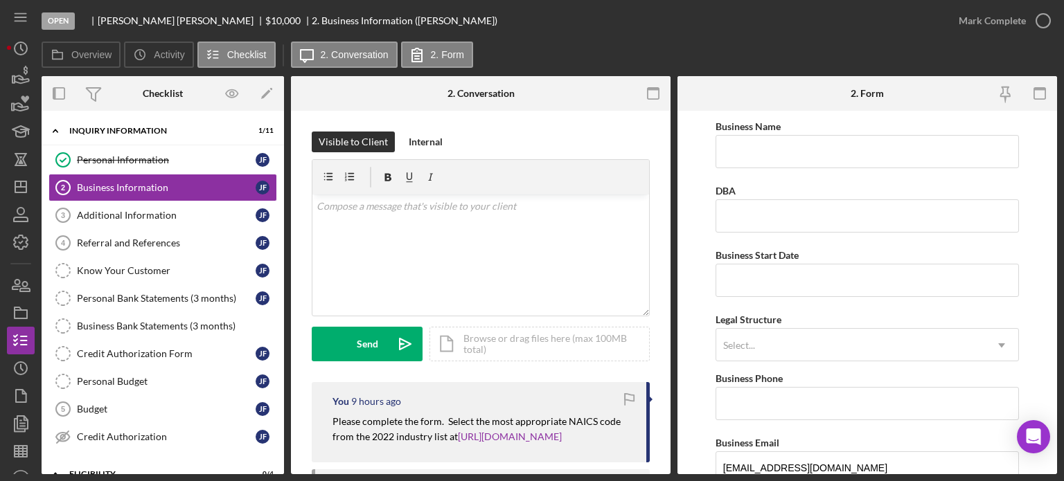
scroll to position [139, 0]
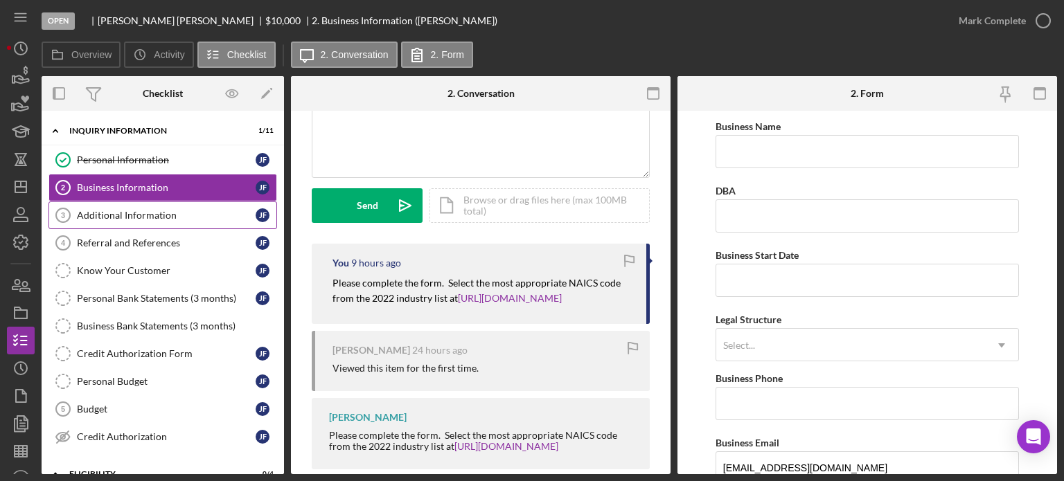
click at [111, 215] on div "Additional Information" at bounding box center [166, 215] width 179 height 11
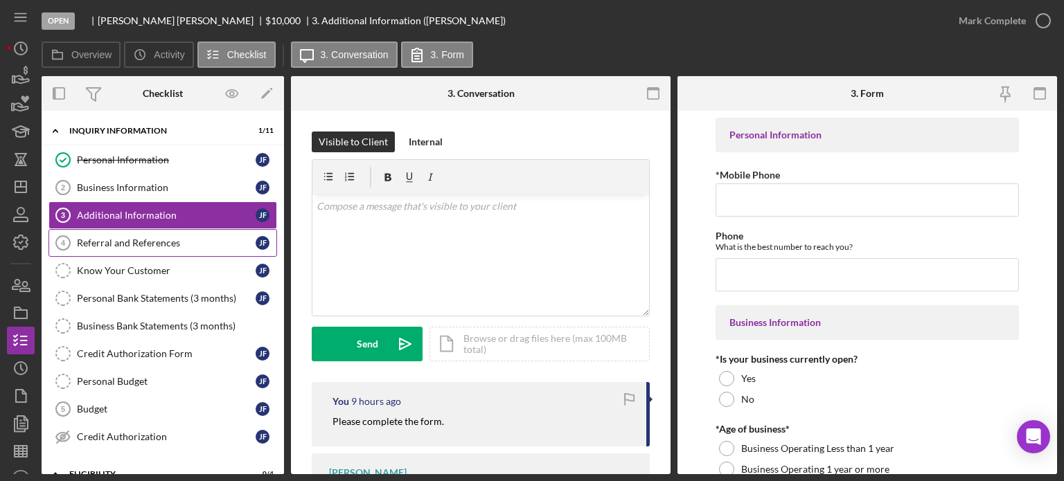
click at [112, 238] on div "Referral and References" at bounding box center [166, 243] width 179 height 11
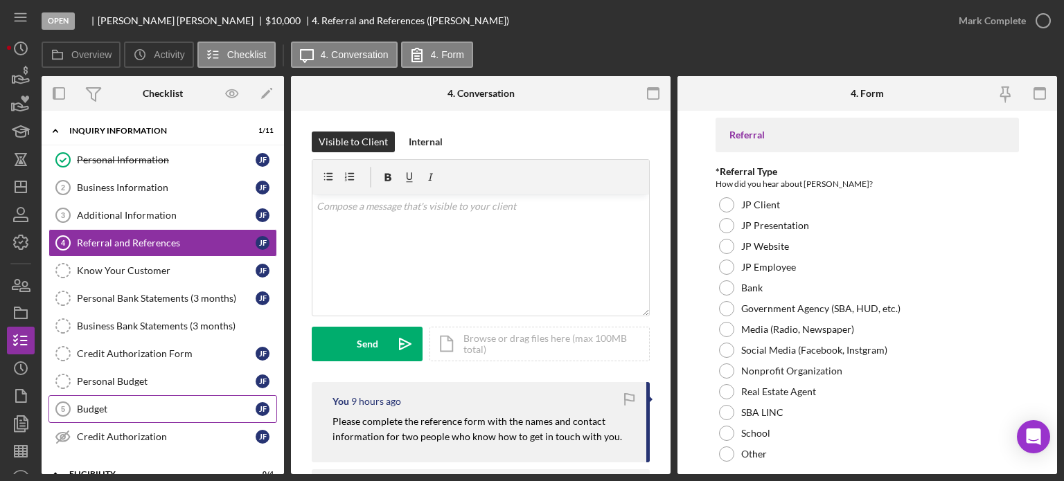
click at [107, 407] on div "Budget" at bounding box center [166, 409] width 179 height 11
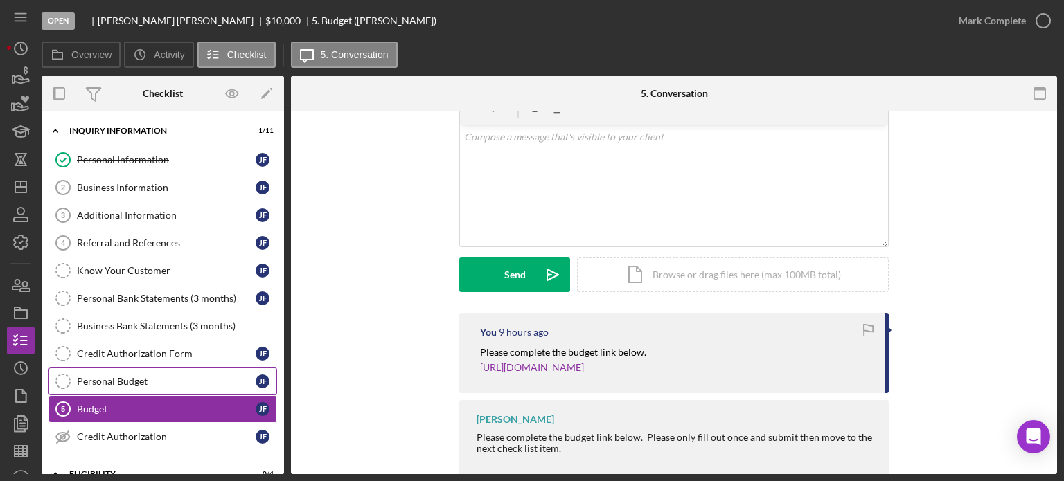
scroll to position [139, 0]
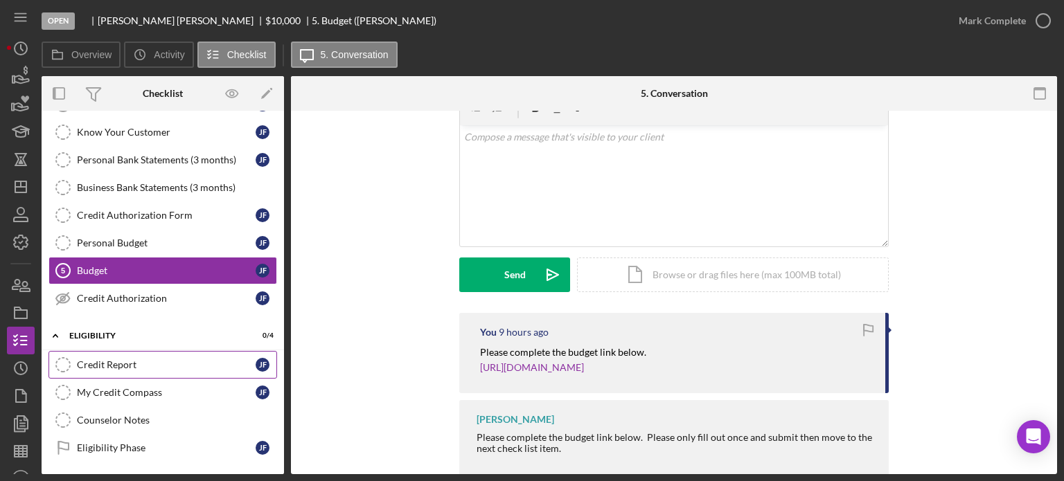
click at [119, 360] on div "Credit Report" at bounding box center [166, 365] width 179 height 11
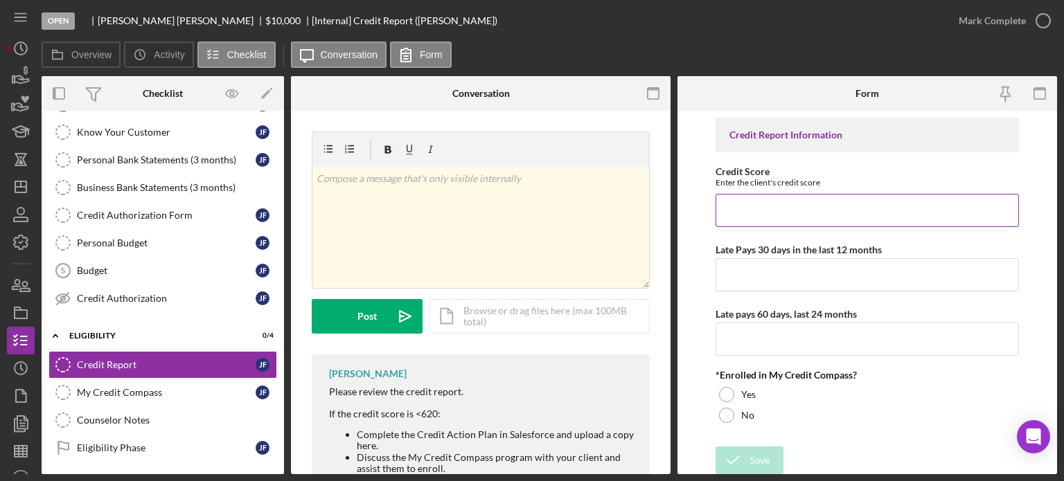
click at [759, 211] on input "Credit Score" at bounding box center [867, 210] width 303 height 33
type input "589"
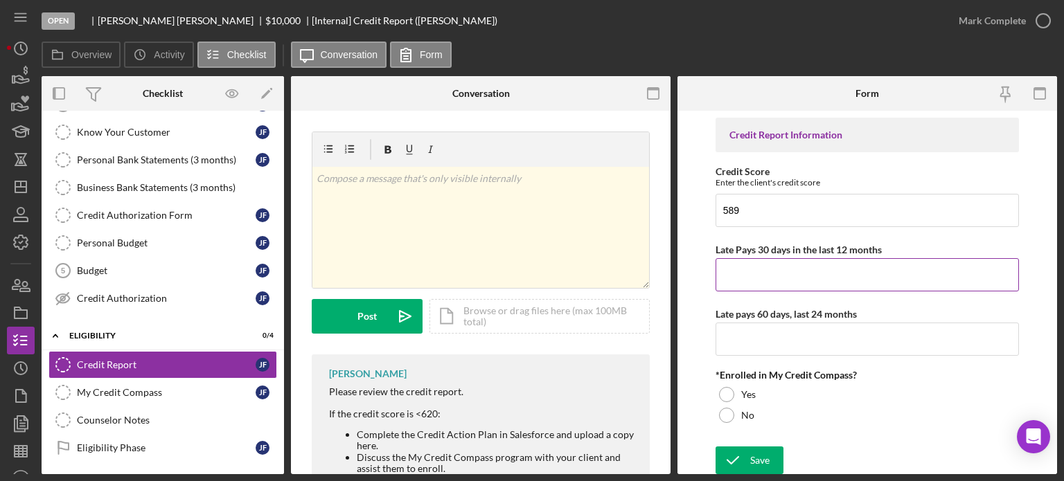
click at [798, 272] on input "Late Pays 30 days in the last 12 months" at bounding box center [867, 274] width 303 height 33
type input "0"
click at [759, 333] on input "0" at bounding box center [867, 339] width 303 height 33
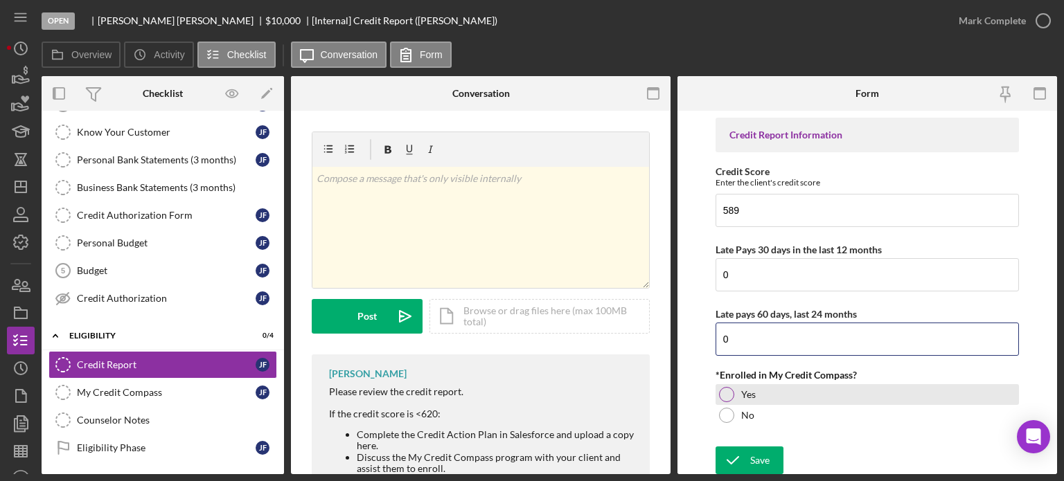
type input "0"
click at [729, 392] on div at bounding box center [726, 394] width 15 height 15
click at [498, 326] on div "Icon/Document Browse or drag files here (max 100MB total) Tap to choose files o…" at bounding box center [539, 316] width 220 height 35
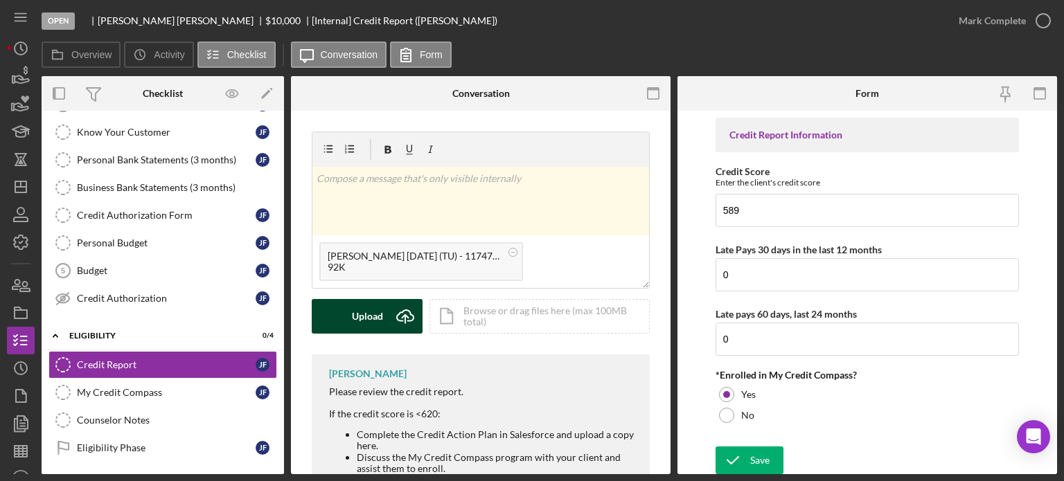
click at [369, 319] on div "Upload" at bounding box center [367, 316] width 31 height 35
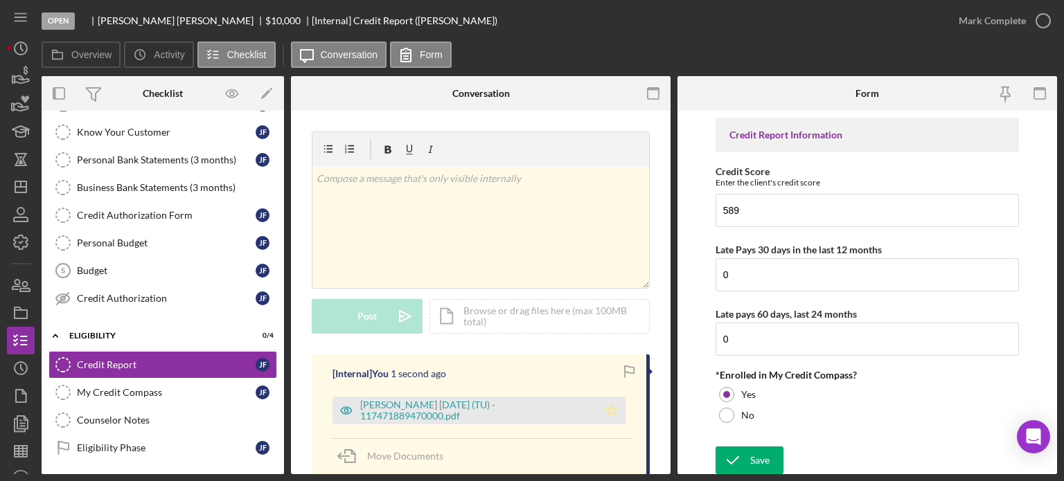
click at [608, 414] on polygon "button" at bounding box center [612, 410] width 12 height 11
click at [1041, 16] on icon "button" at bounding box center [1043, 20] width 35 height 35
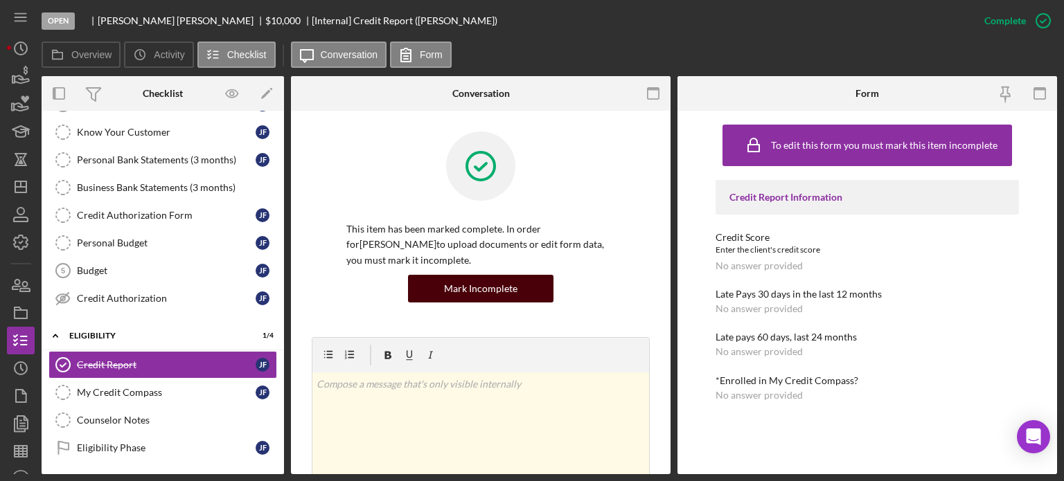
click at [470, 284] on div "Mark Incomplete" at bounding box center [480, 289] width 73 height 28
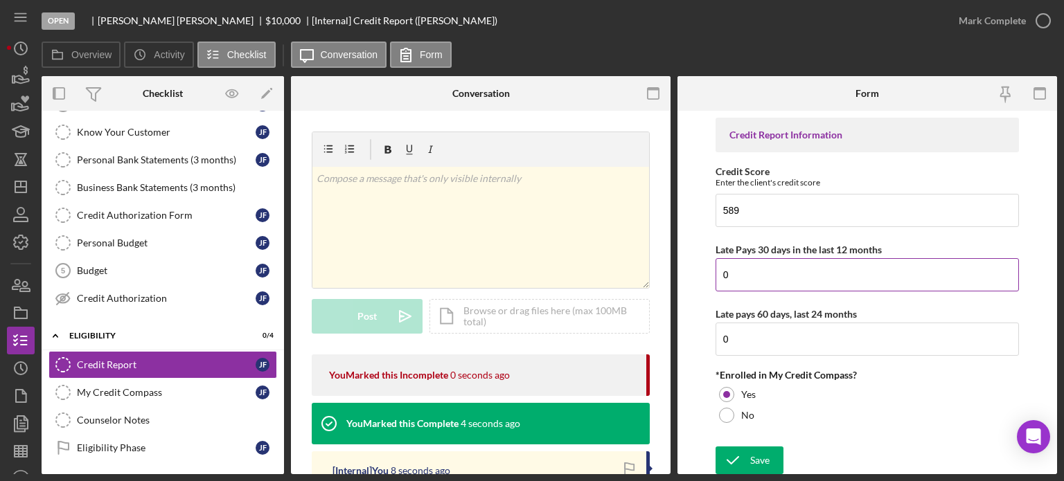
scroll to position [1, 0]
click at [754, 457] on div "Save" at bounding box center [759, 459] width 19 height 28
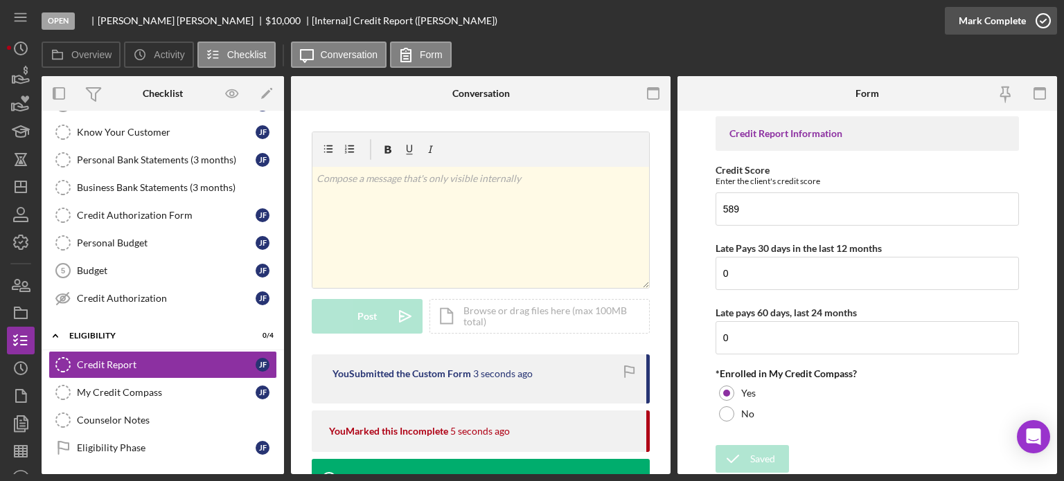
click at [1045, 16] on icon "button" at bounding box center [1043, 20] width 35 height 35
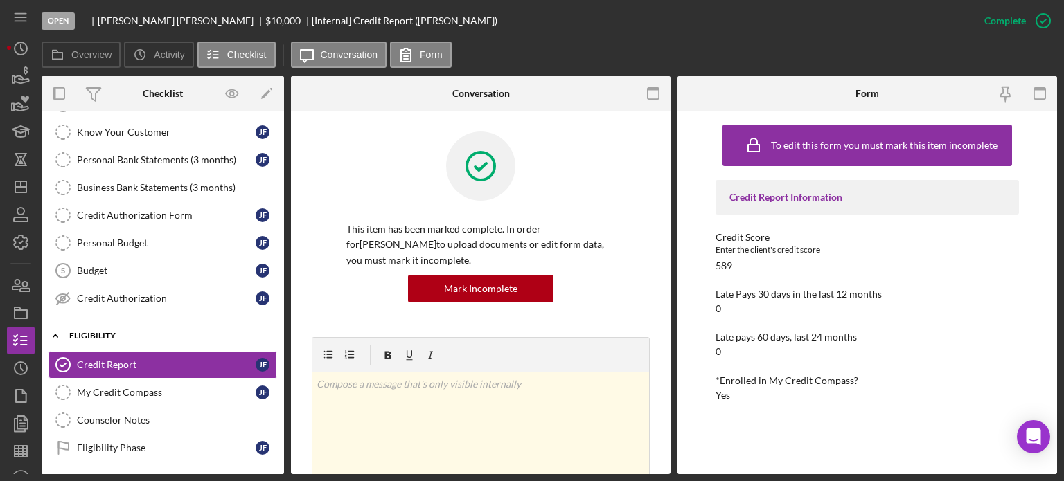
scroll to position [208, 0]
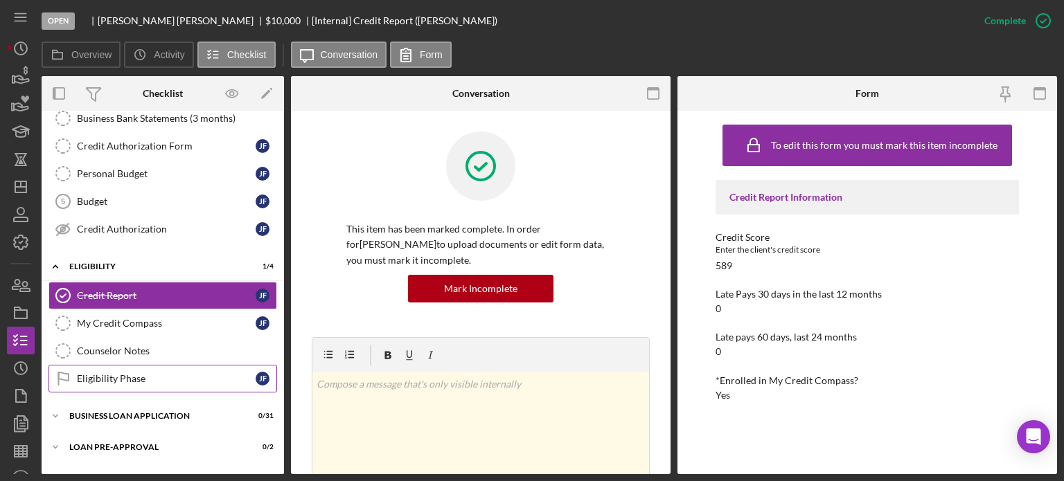
click at [123, 373] on div "Eligibility Phase" at bounding box center [166, 378] width 179 height 11
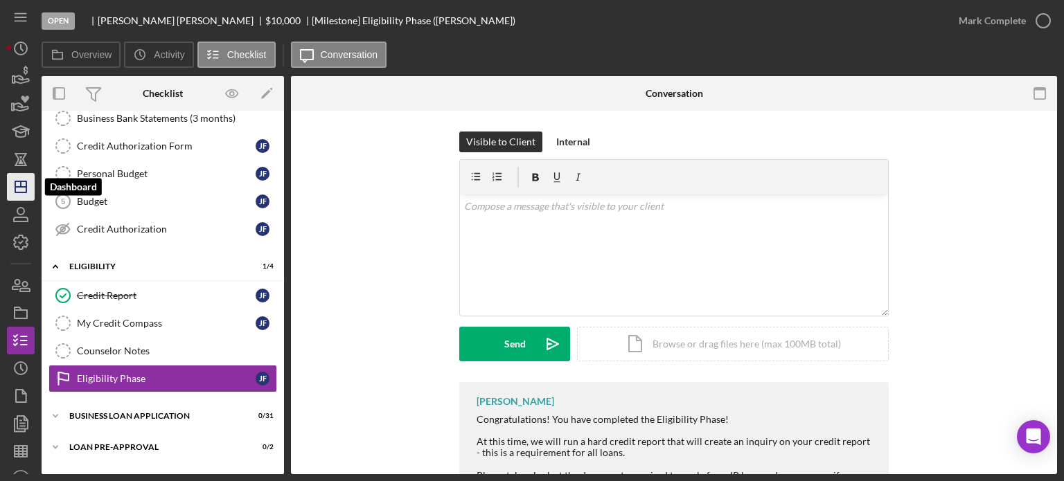
click at [19, 185] on icon "Icon/Dashboard" at bounding box center [20, 187] width 35 height 35
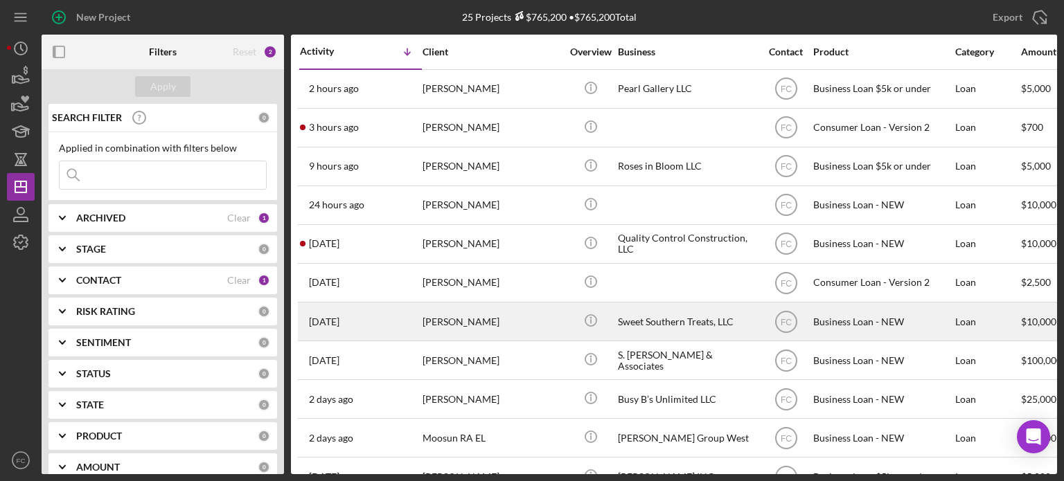
click at [384, 315] on div "1 day ago Tiffany Lewis" at bounding box center [360, 321] width 121 height 37
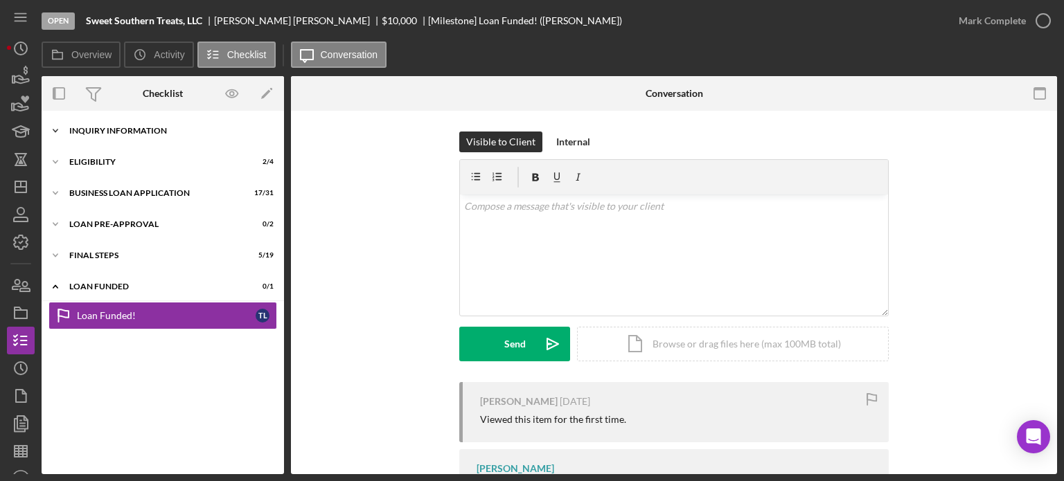
click at [88, 138] on div "Icon/Expander INQUIRY INFORMATION 5 / 11" at bounding box center [163, 131] width 242 height 28
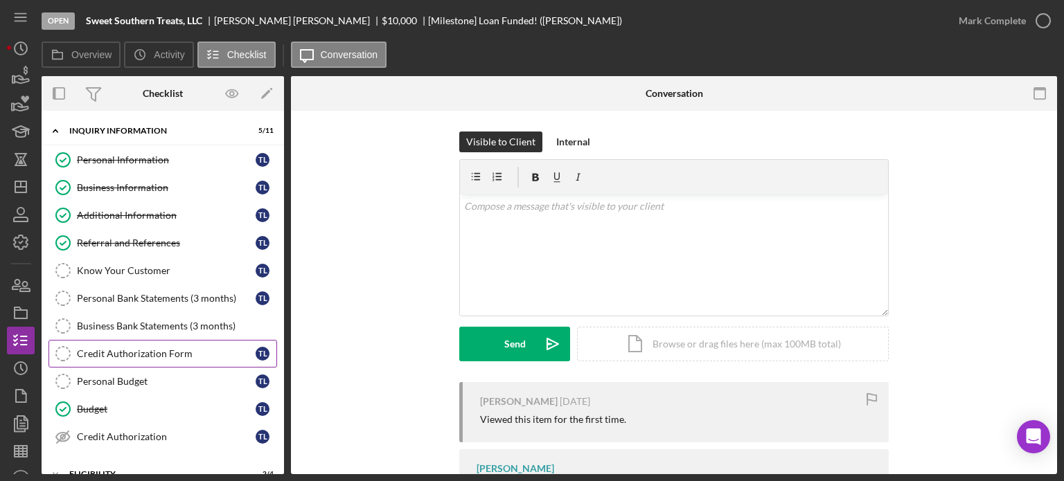
scroll to position [69, 0]
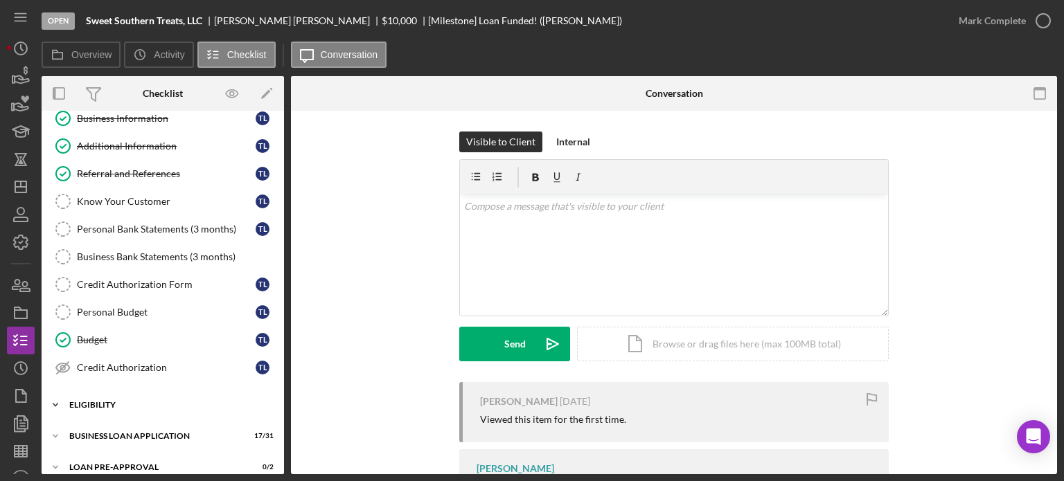
click at [100, 396] on div "Icon/Expander ELIGIBILITY 2 / 4" at bounding box center [163, 405] width 242 height 28
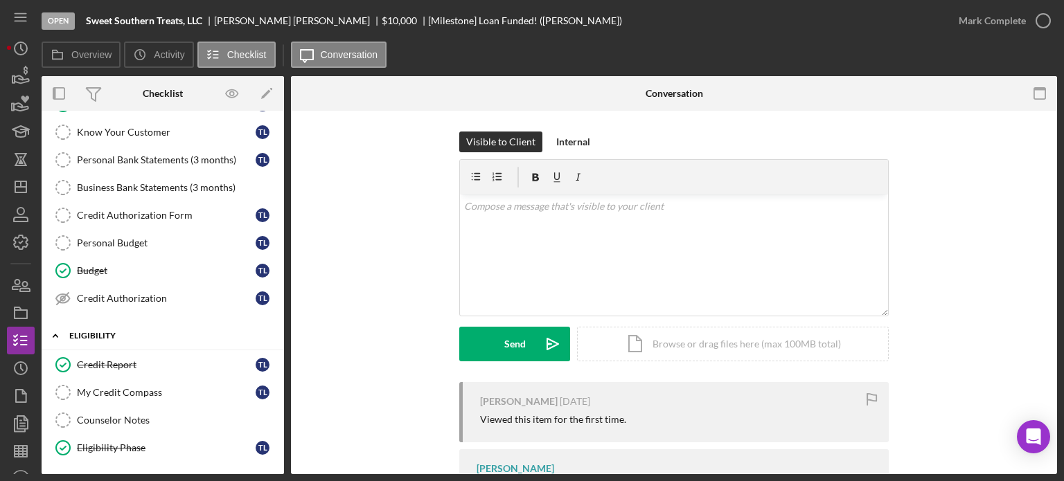
scroll to position [208, 0]
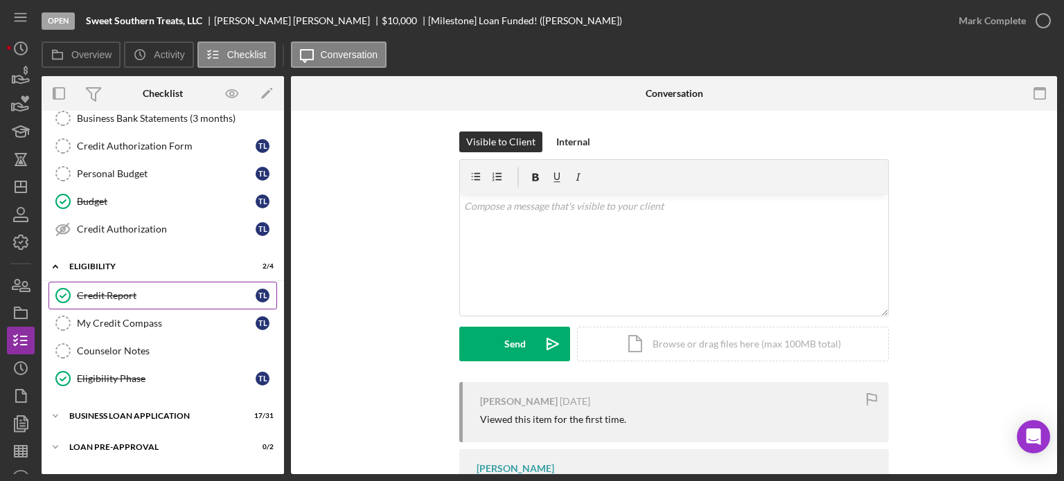
click at [94, 296] on div "Credit Report" at bounding box center [166, 295] width 179 height 11
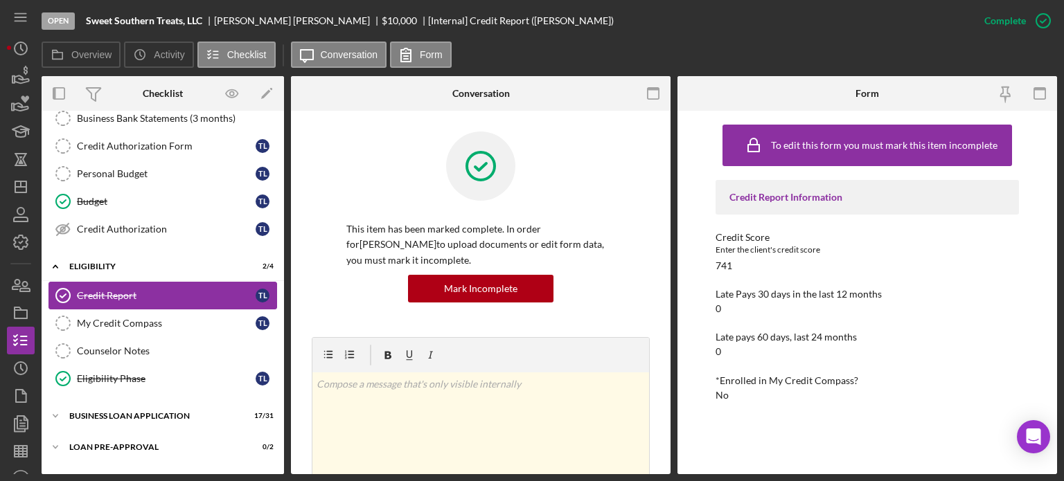
scroll to position [277, 0]
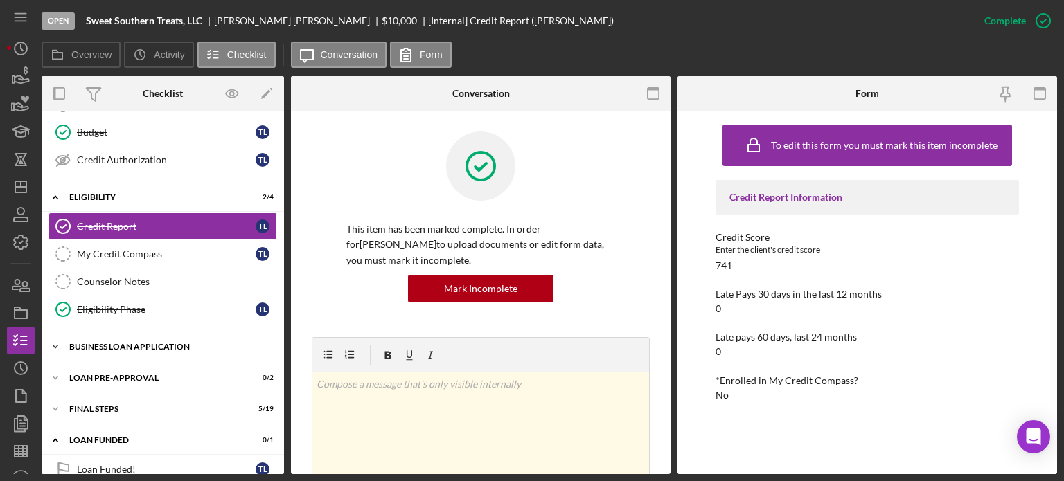
click at [94, 343] on div "BUSINESS LOAN APPLICATION" at bounding box center [167, 347] width 197 height 8
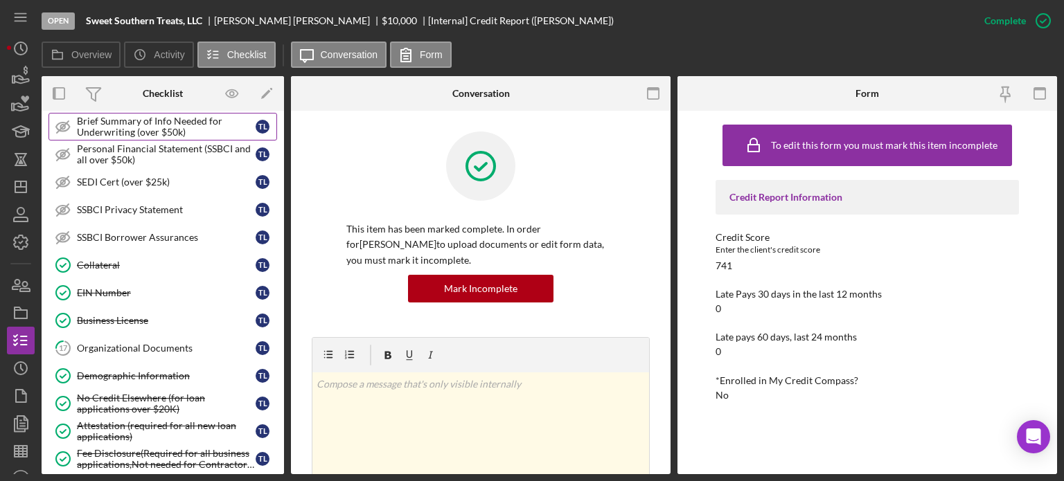
scroll to position [901, 0]
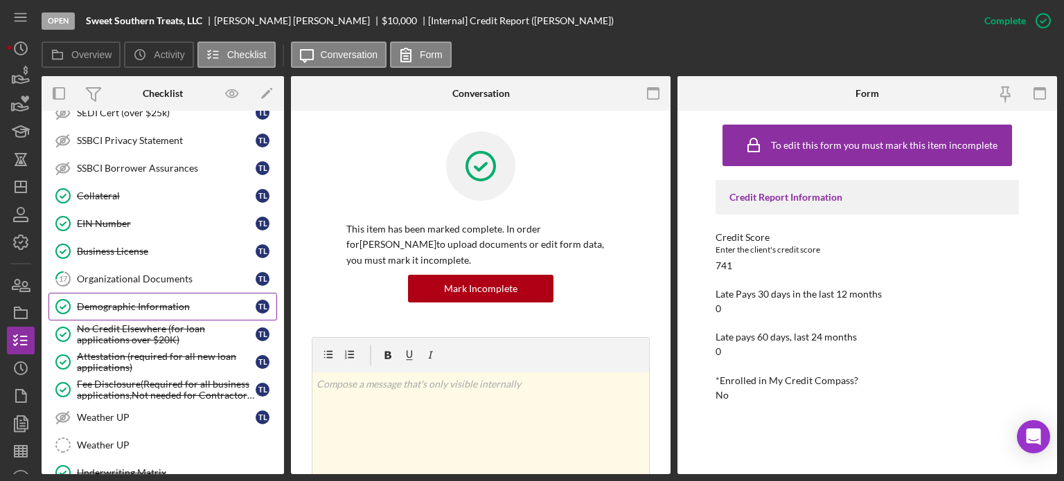
click at [90, 301] on div "Demographic Information" at bounding box center [166, 306] width 179 height 11
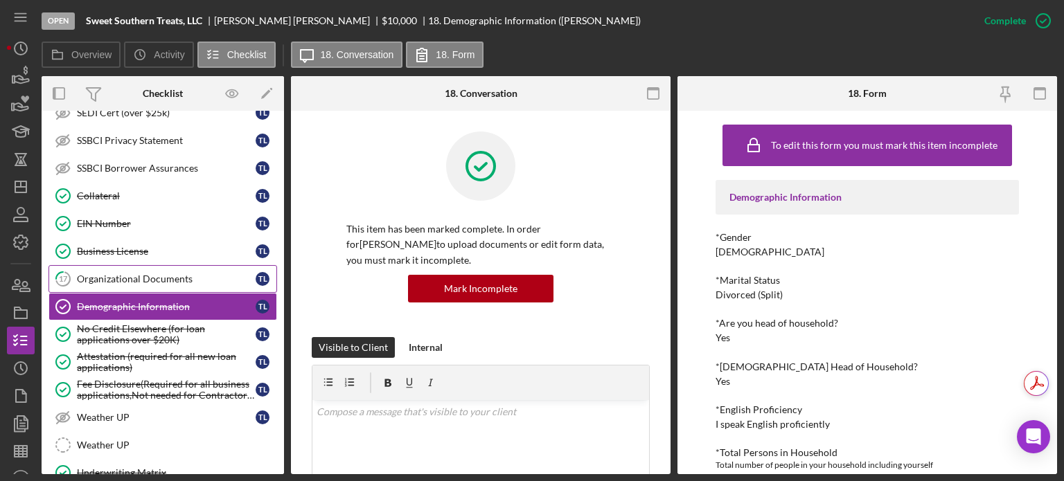
click at [89, 276] on link "17 Organizational Documents T L" at bounding box center [162, 279] width 229 height 28
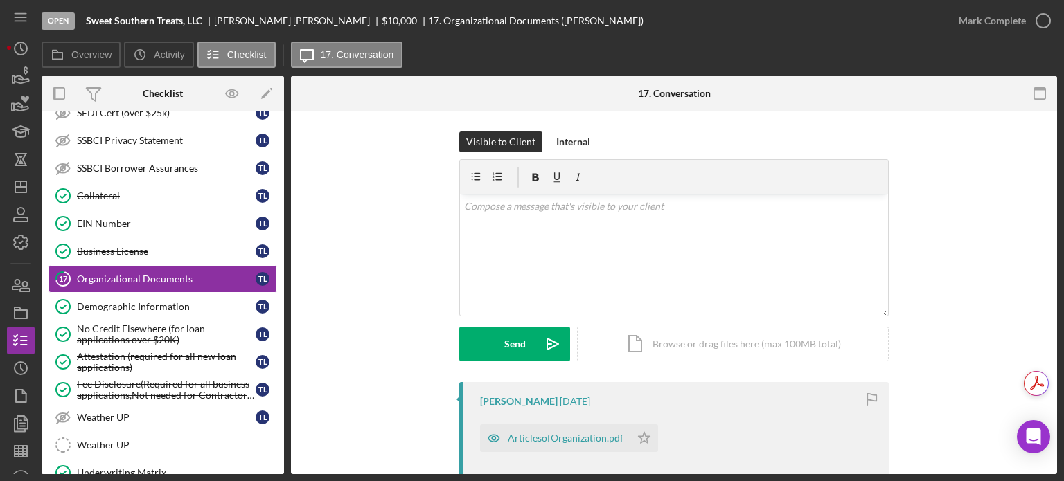
click at [539, 440] on div "ArticlesofOrganization.pdf" at bounding box center [566, 438] width 116 height 11
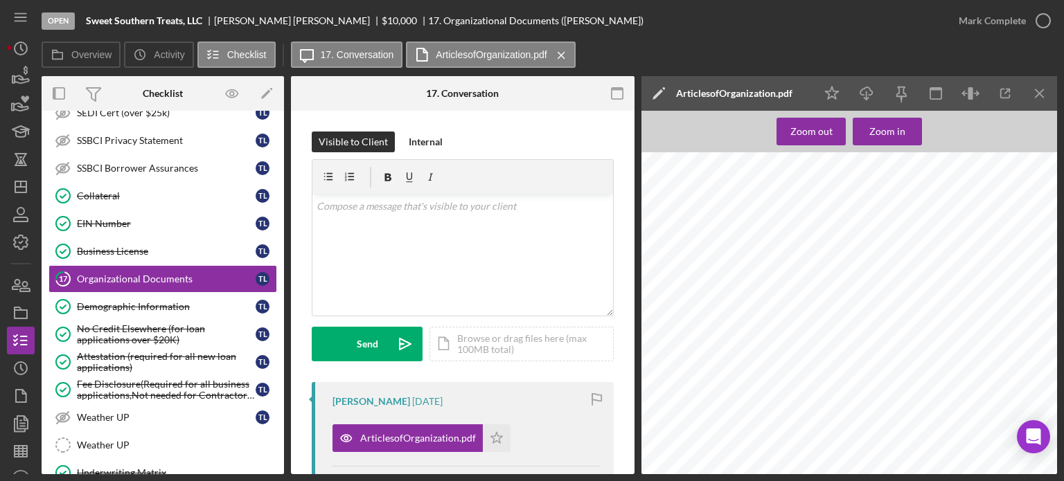
scroll to position [1334, 0]
click at [24, 283] on icon "button" at bounding box center [20, 285] width 35 height 35
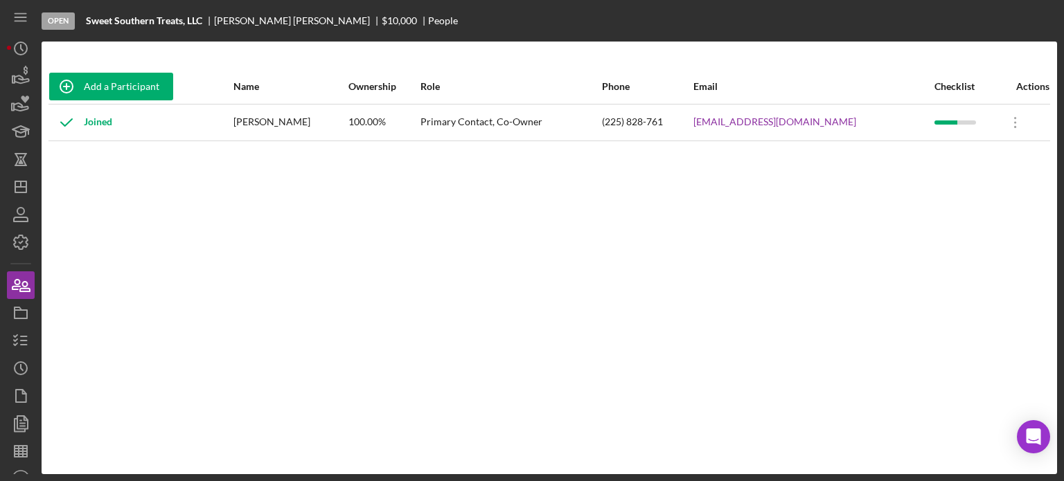
drag, startPoint x: 683, startPoint y: 121, endPoint x: 849, endPoint y: 118, distance: 166.3
click at [849, 118] on tr "Joined Tiffany Lewis 100.00% Primary Contact, Co-Owner (225) 828-761 sweetsouth…" at bounding box center [549, 122] width 1002 height 37
copy tr "sweetsoutherntreatsloz@gmail.com"
click at [19, 335] on icon "button" at bounding box center [20, 341] width 35 height 35
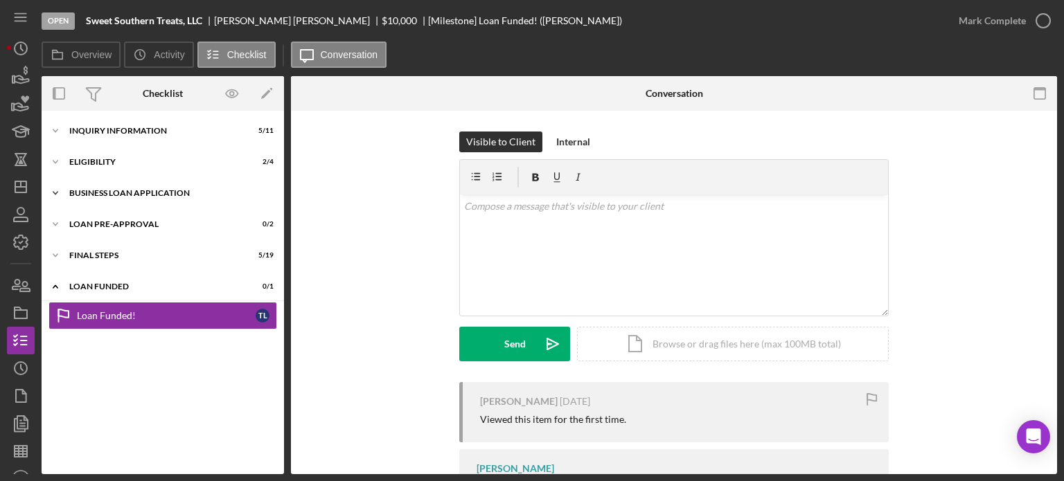
click at [114, 191] on div "BUSINESS LOAN APPLICATION" at bounding box center [167, 193] width 197 height 8
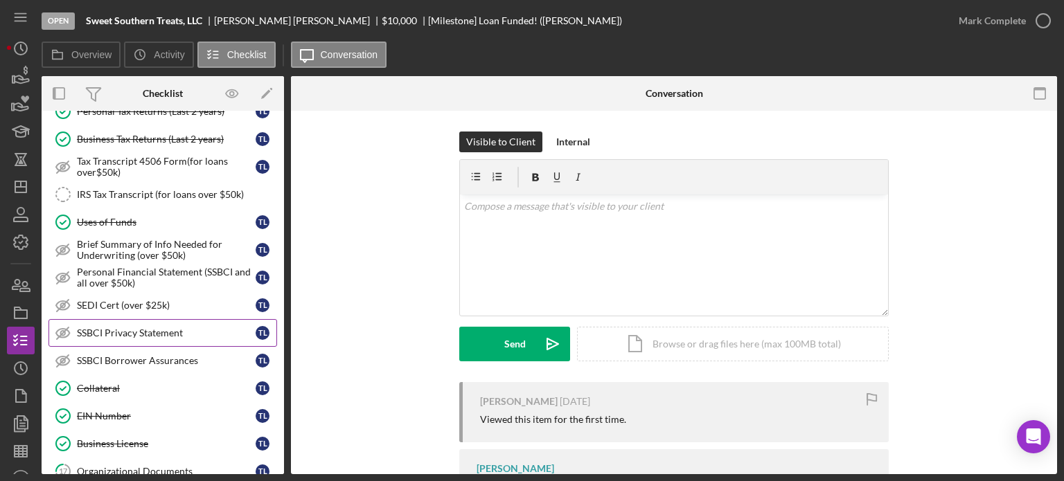
scroll to position [346, 0]
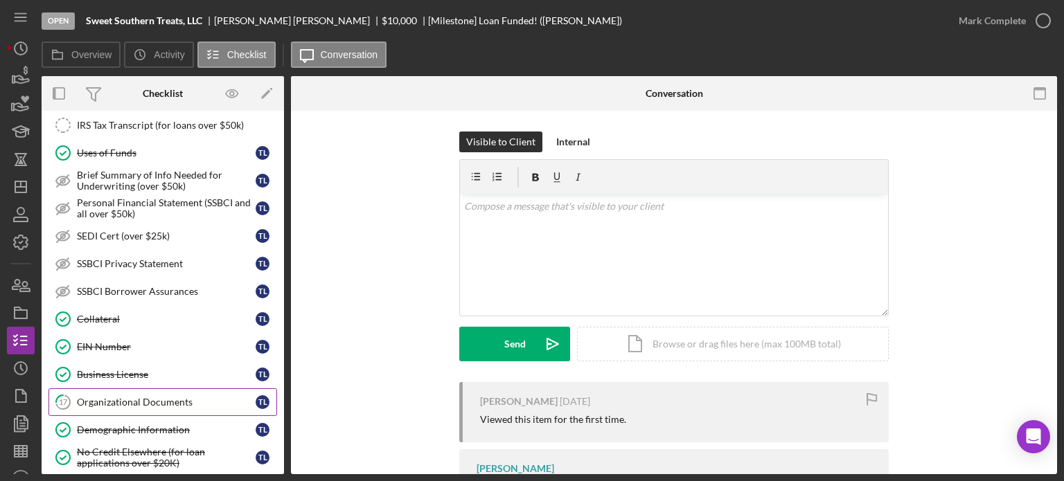
click at [116, 397] on div "Organizational Documents" at bounding box center [166, 402] width 179 height 11
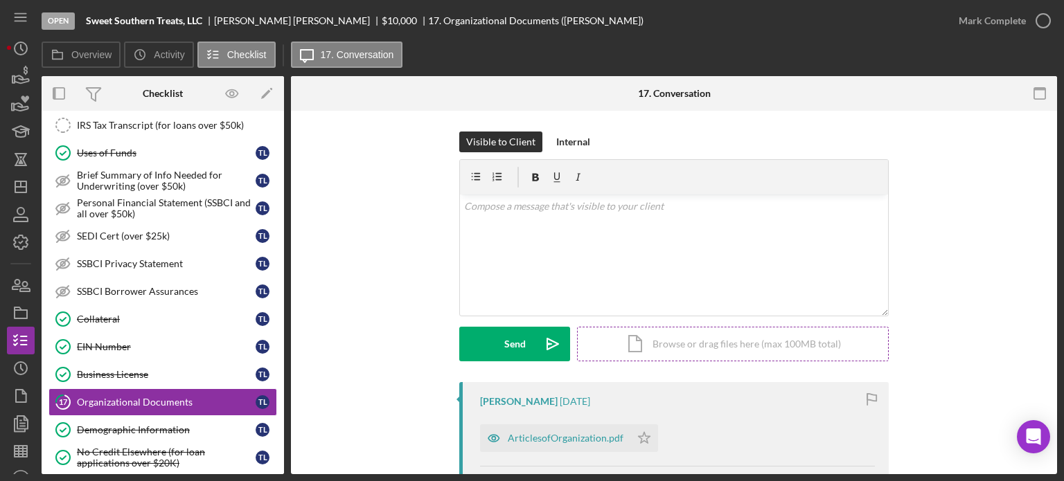
click at [727, 343] on div "Icon/Document Browse or drag files here (max 100MB total) Tap to choose files o…" at bounding box center [733, 344] width 312 height 35
click at [642, 348] on div "Icon/Document Browse or drag files here (max 100MB total) Tap to choose files o…" at bounding box center [733, 344] width 312 height 35
